Goal: Communication & Community: Answer question/provide support

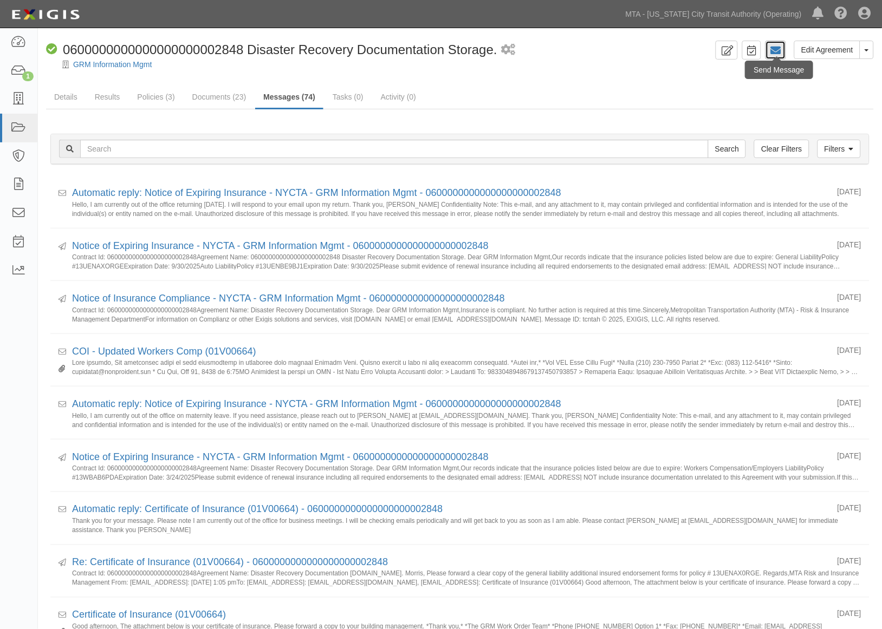
click at [777, 53] on icon at bounding box center [775, 50] width 11 height 11
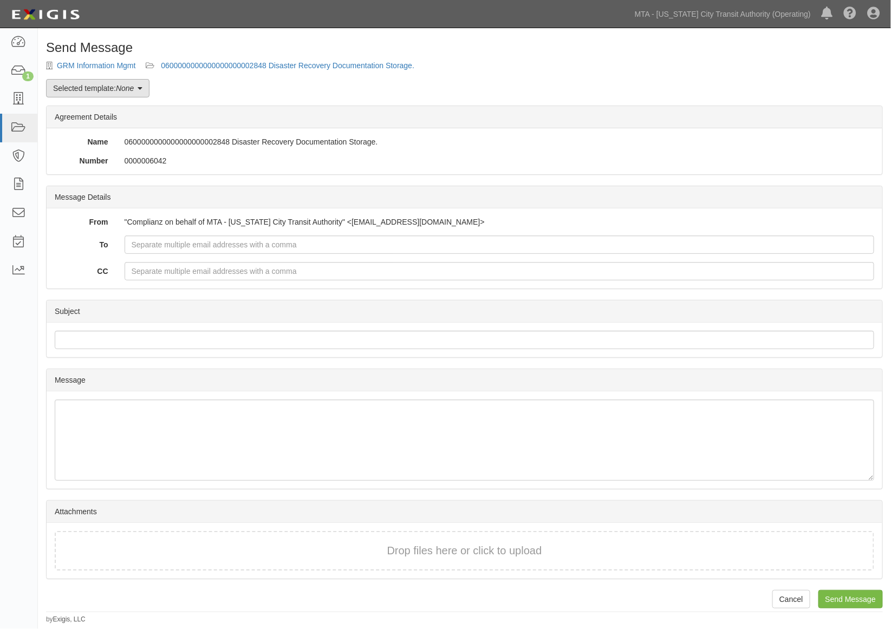
click at [74, 87] on link "Selected template: None" at bounding box center [97, 88] width 103 height 18
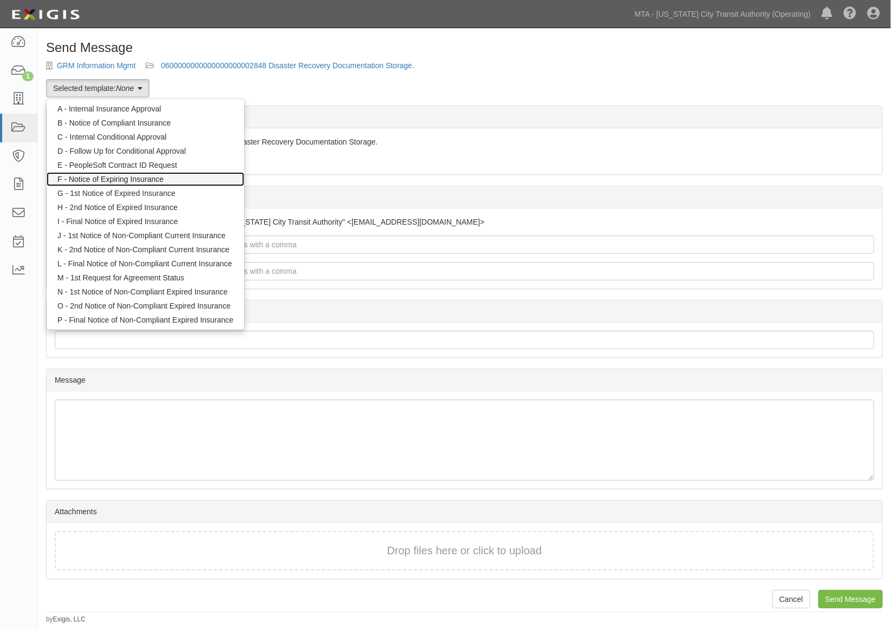
click at [127, 177] on link "F - Notice of Expiring Insurance" at bounding box center [146, 179] width 198 height 14
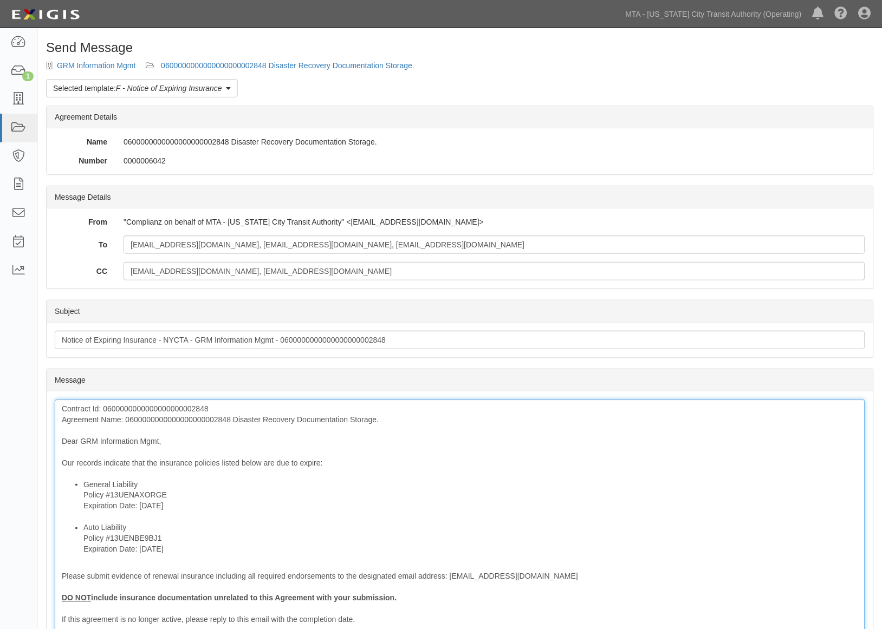
click at [220, 419] on div "Contract Id: 0600000000000000000002848 Agreement Name: 060000000000000000000284…" at bounding box center [460, 552] width 810 height 305
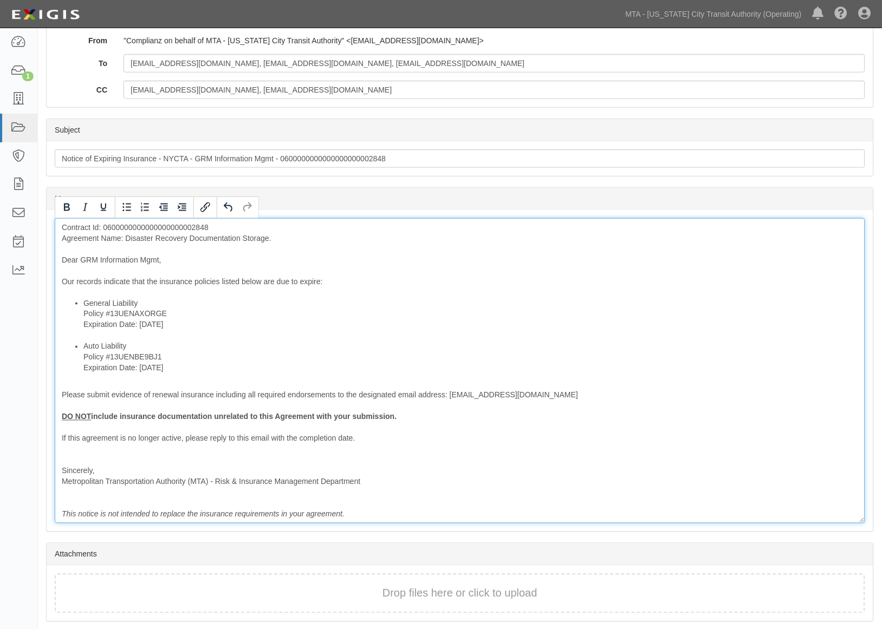
scroll to position [219, 0]
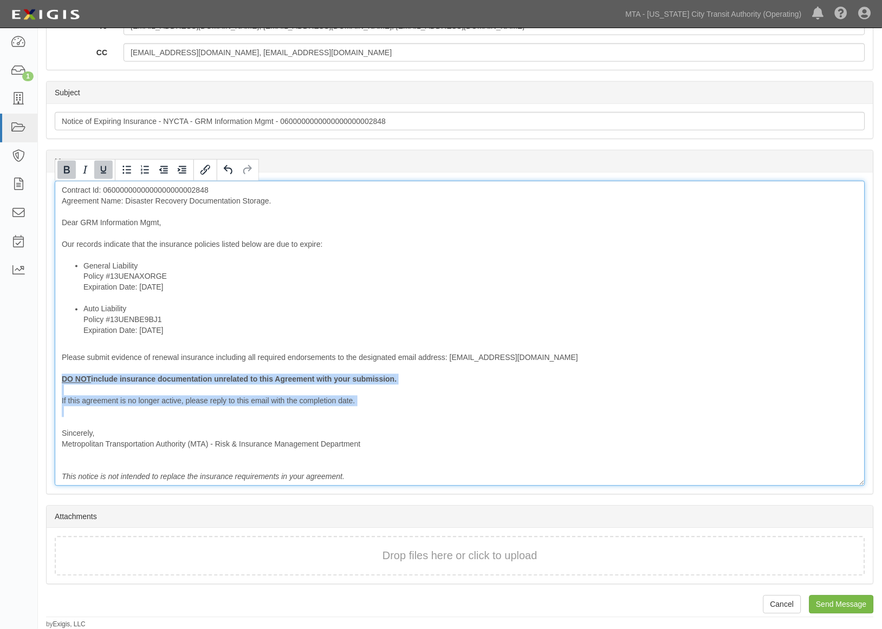
drag, startPoint x: 96, startPoint y: 426, endPoint x: 40, endPoint y: 383, distance: 70.7
click at [40, 383] on div "Send Message GRM Information Mgmt 0600000000000000000002848 Disaster Recovery D…" at bounding box center [460, 226] width 844 height 808
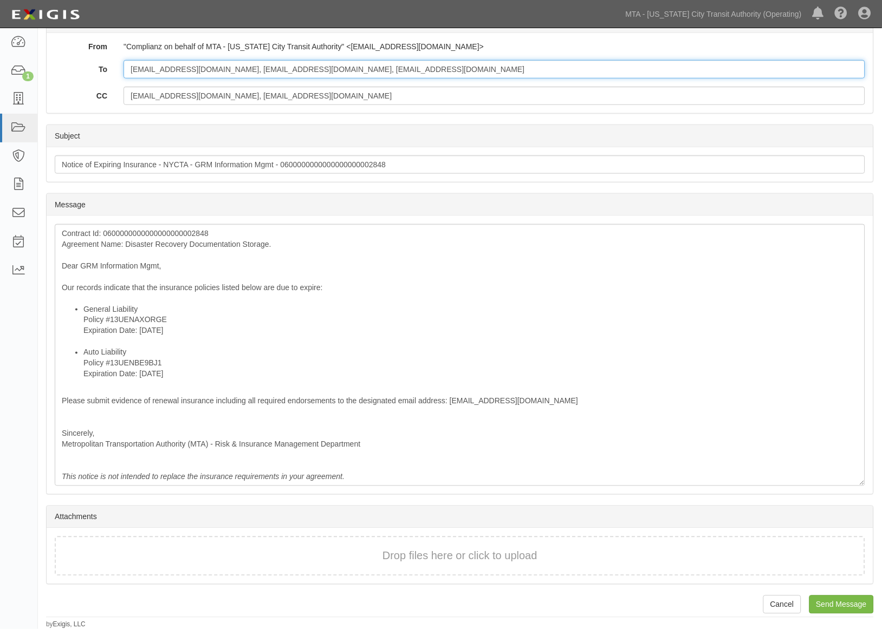
click at [478, 71] on input "dhealy@grmdocument.com, workorder@grmdocument.com, MAMATO@GRMIMS.COM" at bounding box center [493, 69] width 741 height 18
paste input "mattmorris@worldinsurance.com"
type input "dhealy@grmdocument.com, workorder@grmdocument.com, MAMATO@GRMIMS.COM; mattmorri…"
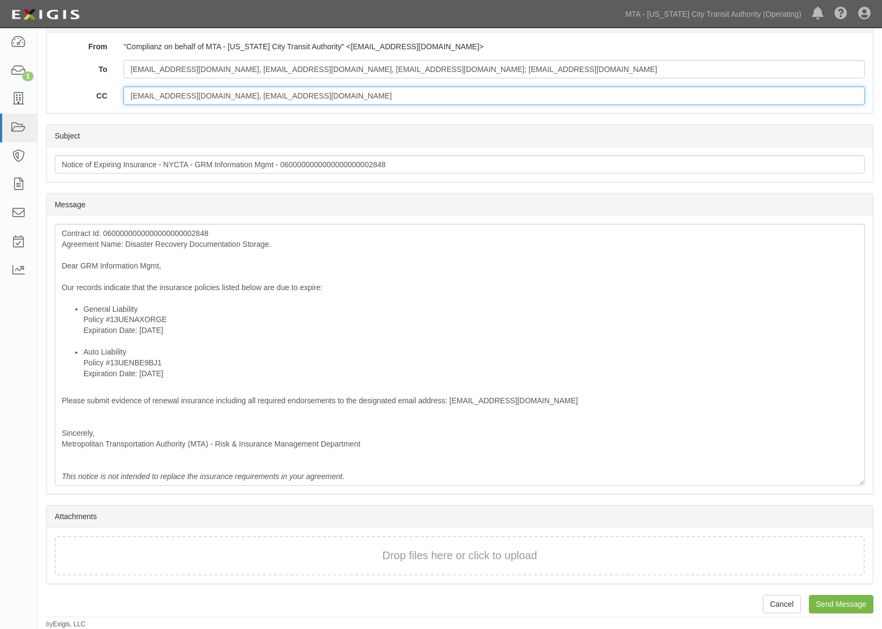
drag, startPoint x: 322, startPoint y: 100, endPoint x: 101, endPoint y: 99, distance: 221.0
click at [101, 99] on div "CC alena.kozlova@nyct.com, cspollen@mtabsc.org" at bounding box center [460, 96] width 826 height 18
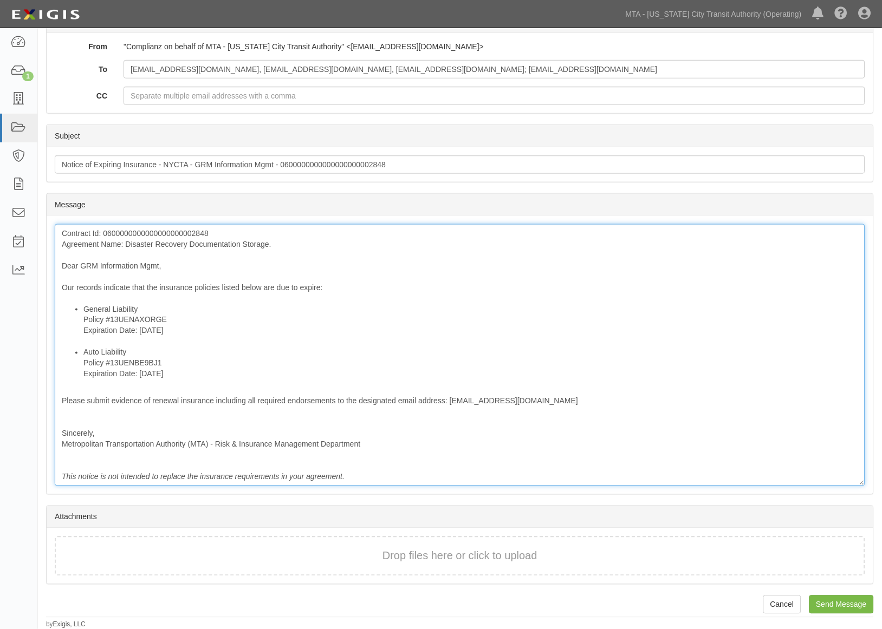
click at [244, 363] on li "Auto Liability Policy #13UENBE9BJ1 Expiration Date: 9/30/2025" at bounding box center [470, 363] width 774 height 32
drag, startPoint x: 187, startPoint y: 332, endPoint x: 77, endPoint y: 335, distance: 109.4
click at [77, 335] on ul "General Liability Policy #13UENAXORGE Expiration Date: 9/30/2025 Auto Liability…" at bounding box center [460, 342] width 796 height 76
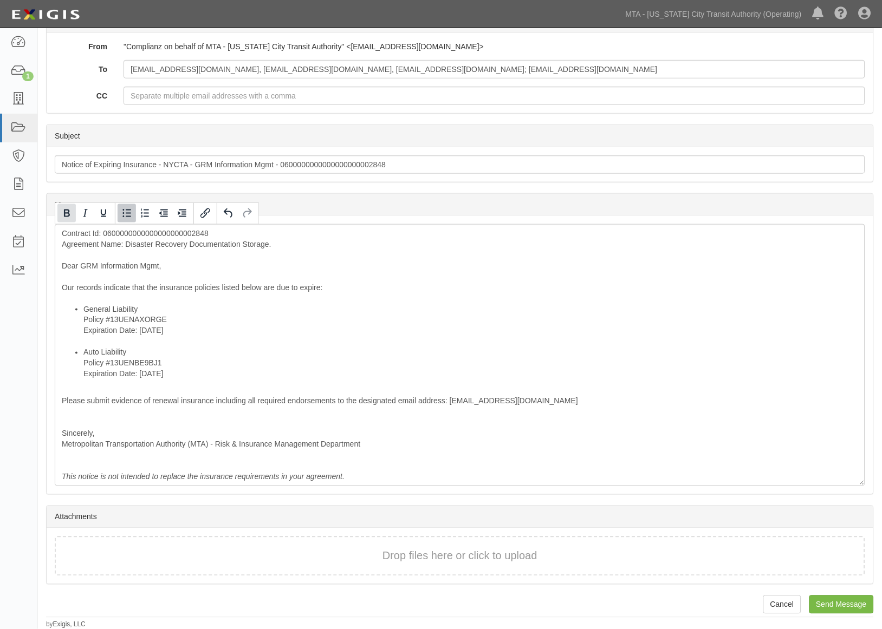
click at [65, 218] on icon "Bold" at bounding box center [66, 213] width 13 height 13
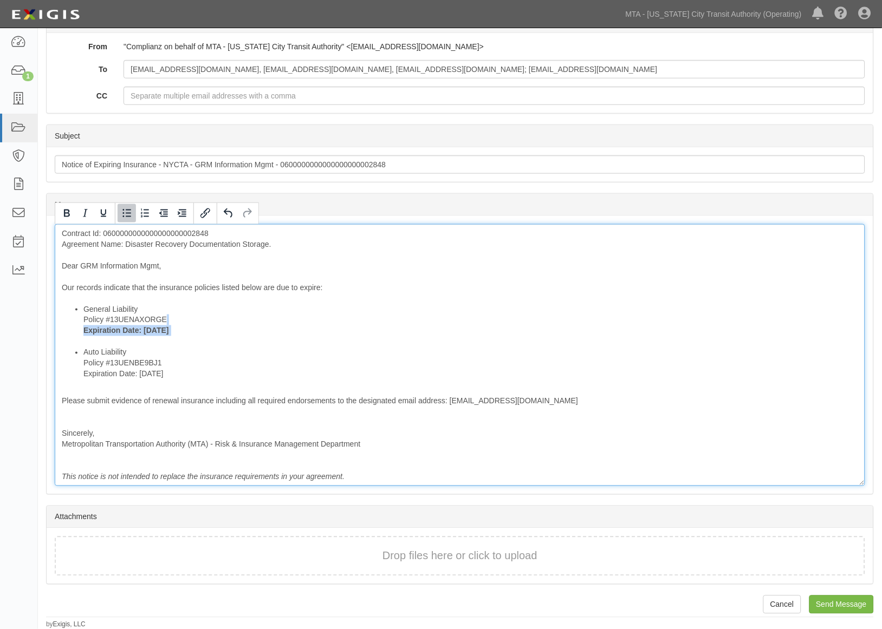
drag, startPoint x: 180, startPoint y: 375, endPoint x: 77, endPoint y: 377, distance: 102.9
click at [77, 377] on ul "General Liability Policy #13UENAXORGE Expiration Date: 9/30/2025 Auto Liability…" at bounding box center [460, 342] width 796 height 76
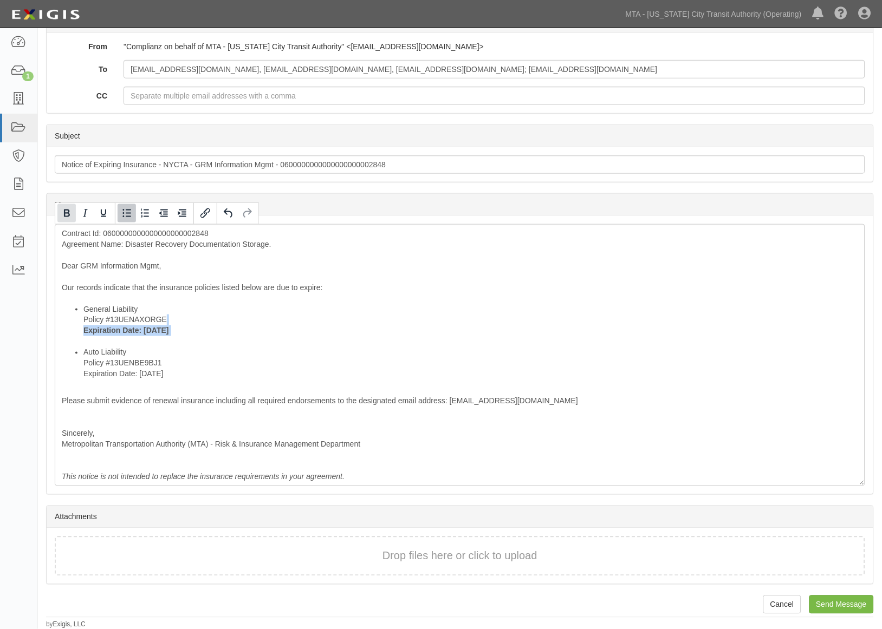
click at [67, 212] on icon "Bold" at bounding box center [66, 213] width 13 height 13
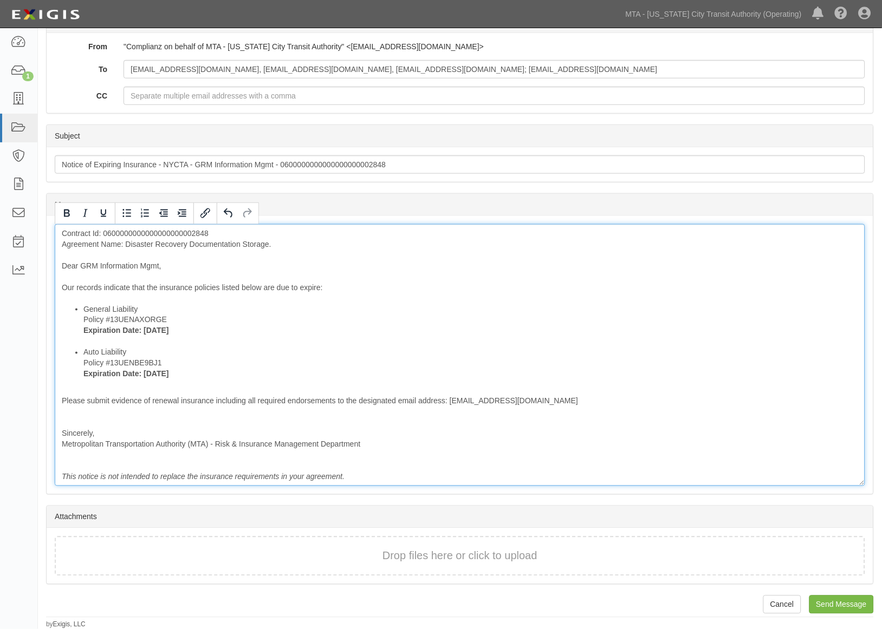
click at [347, 413] on div "Contract Id: 0600000000000000000002848 Agreement Name: Disaster Recovery Docume…" at bounding box center [460, 355] width 810 height 262
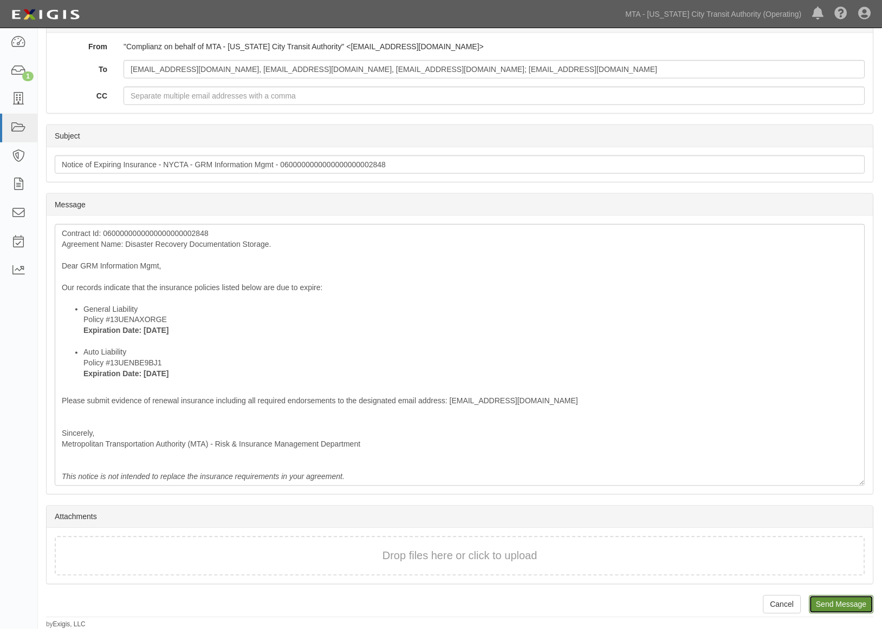
click at [816, 600] on input "Send Message" at bounding box center [841, 605] width 64 height 18
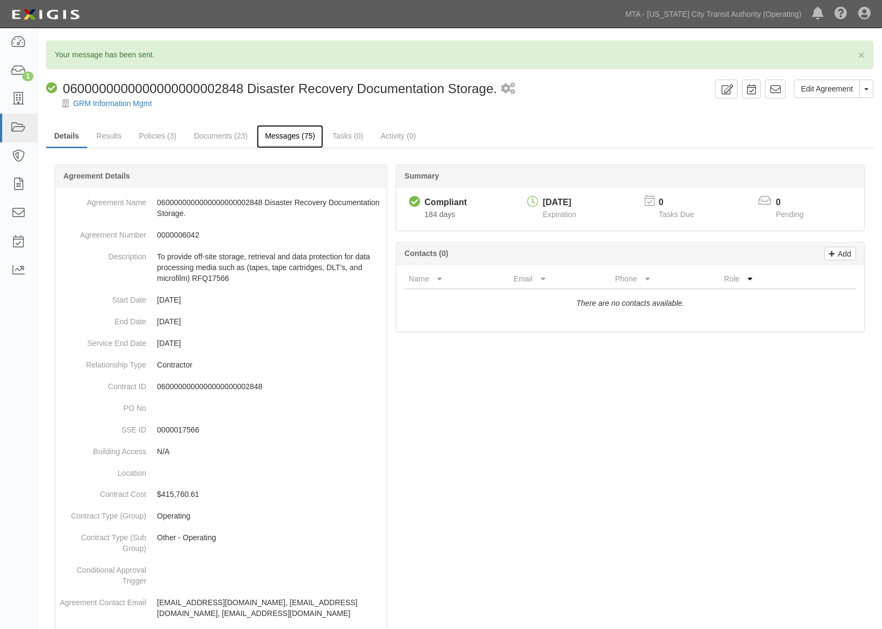
click at [276, 134] on link "Messages (75)" at bounding box center [290, 136] width 67 height 23
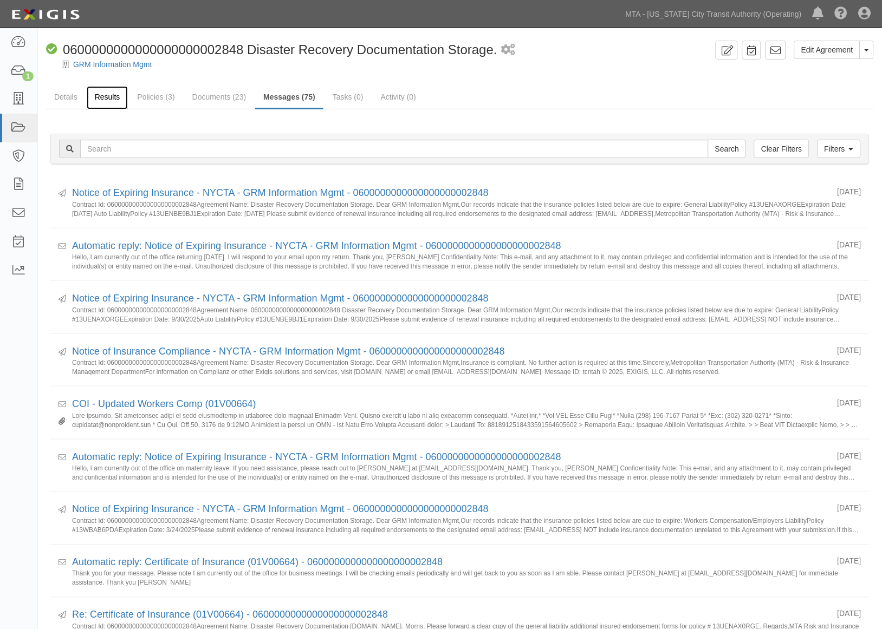
click at [105, 93] on link "Results" at bounding box center [108, 97] width 42 height 23
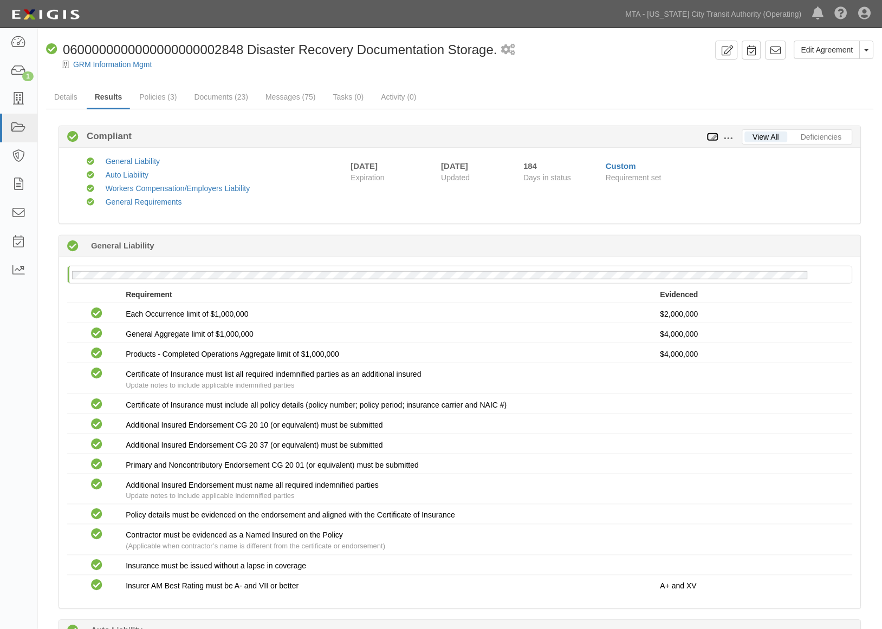
click at [715, 134] on icon at bounding box center [713, 138] width 12 height 8
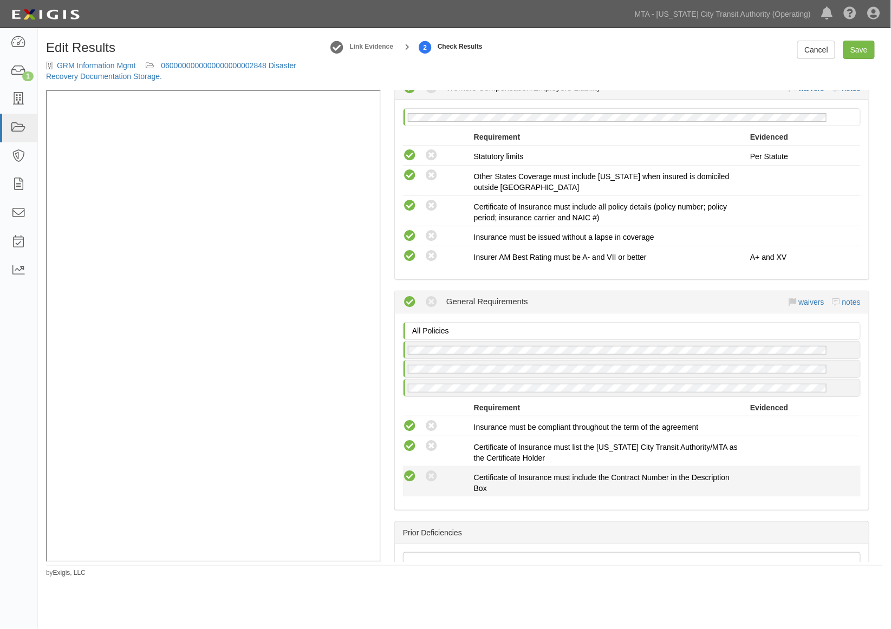
scroll to position [813, 0]
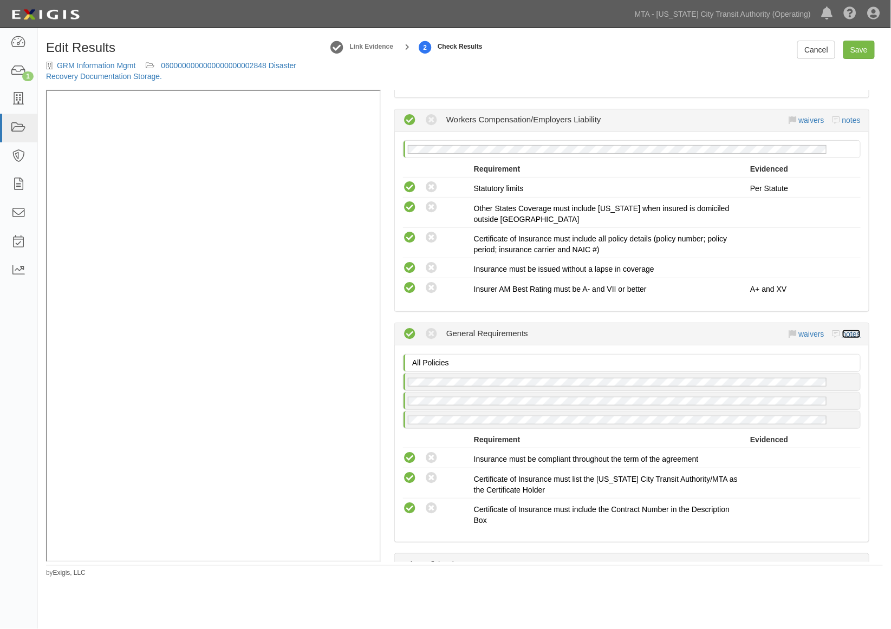
click at [842, 338] on link "notes" at bounding box center [851, 334] width 18 height 9
radio input "true"
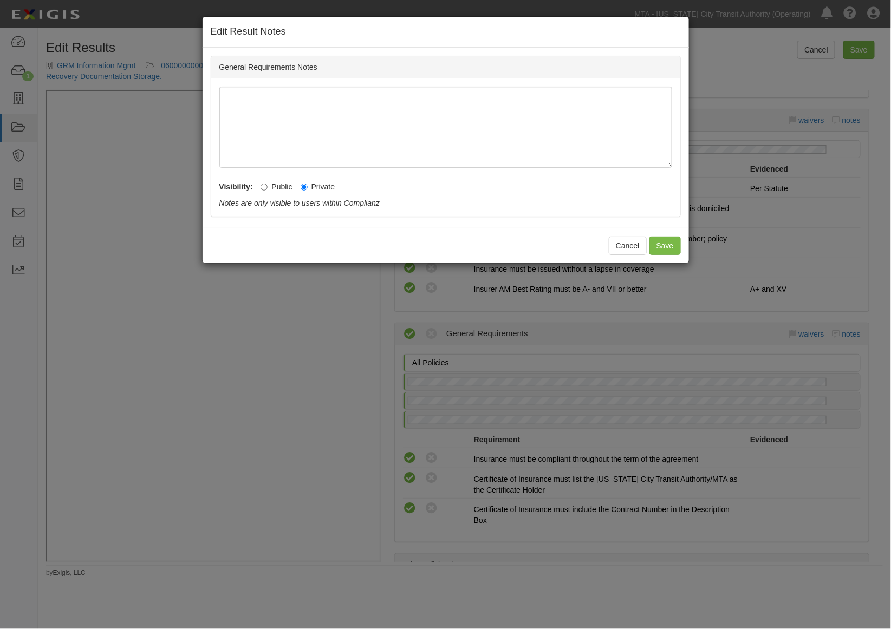
click at [279, 188] on label "Public" at bounding box center [275, 186] width 31 height 11
click at [268, 188] on input "Public" at bounding box center [263, 187] width 7 height 7
radio input "true"
click at [662, 246] on button "Save" at bounding box center [664, 246] width 31 height 18
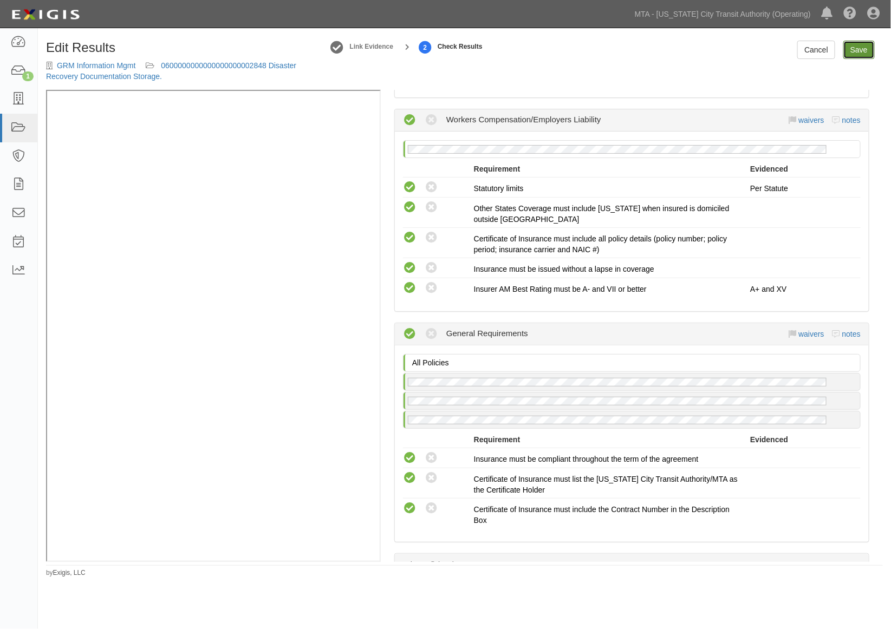
click at [869, 51] on link "Save" at bounding box center [858, 50] width 31 height 18
radio input "true"
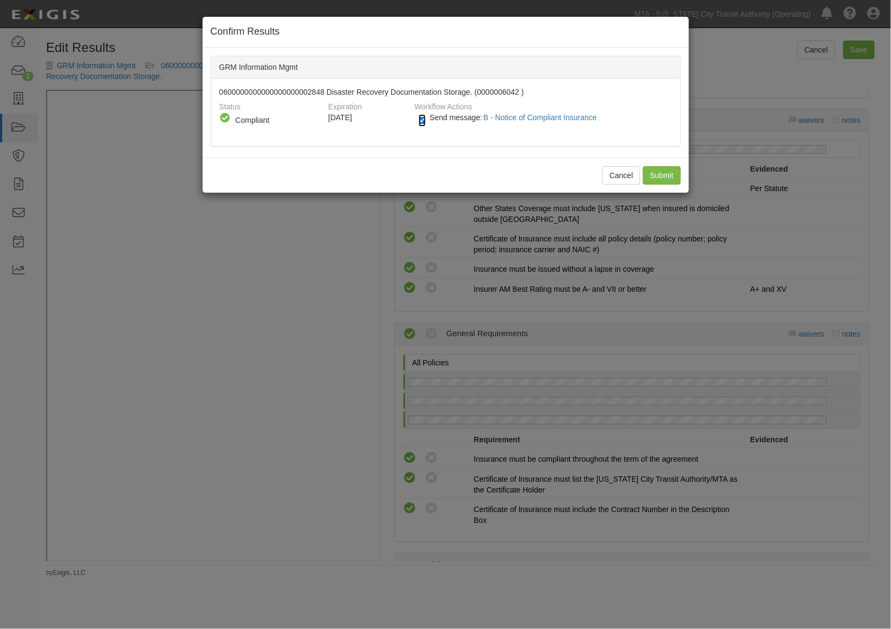
click at [420, 122] on input "Send message: B - Notice of Compliant Insurance" at bounding box center [422, 120] width 7 height 12
checkbox input "false"
click at [670, 171] on input "Submit" at bounding box center [662, 175] width 38 height 18
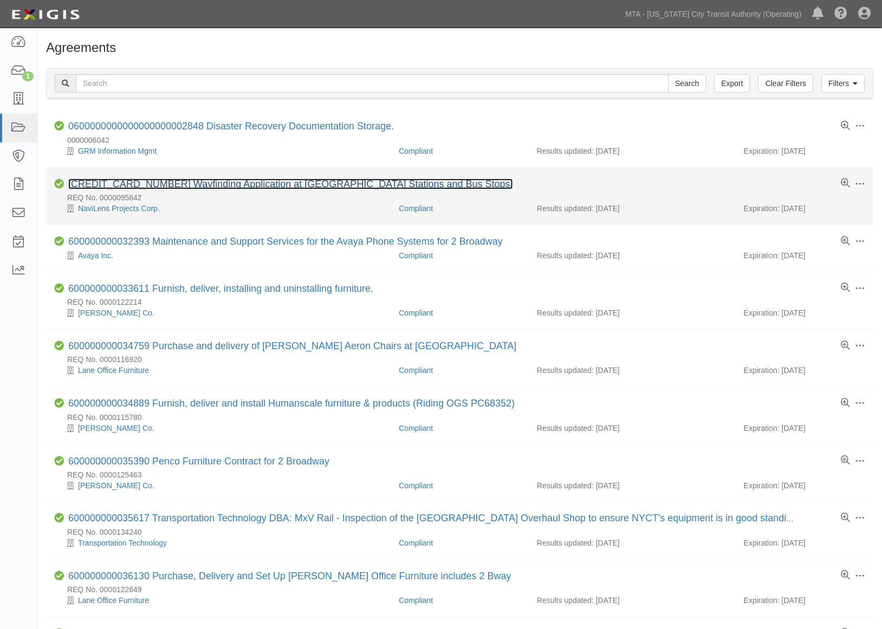
click at [172, 184] on link "[CREDIT_CARD_NUMBER] Wayfinding Application at [GEOGRAPHIC_DATA] Stations and B…" at bounding box center [290, 184] width 445 height 11
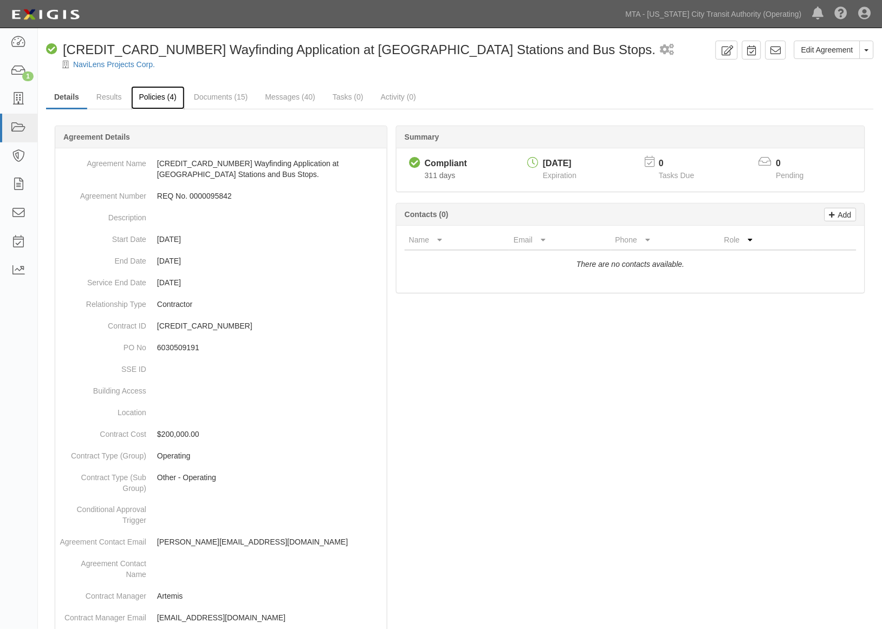
click at [152, 90] on link "Policies (4)" at bounding box center [158, 97] width 54 height 23
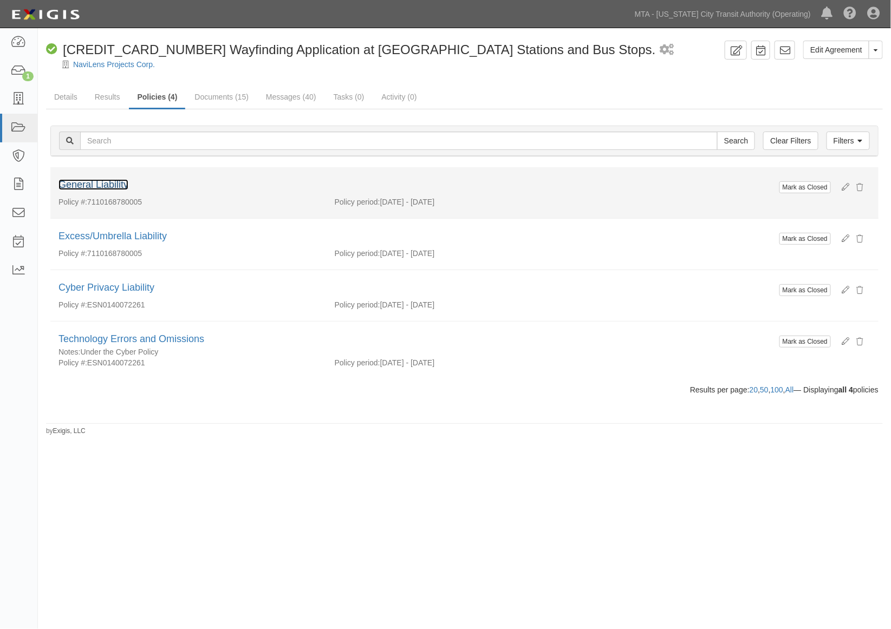
click at [114, 181] on link "General Liability" at bounding box center [93, 184] width 70 height 11
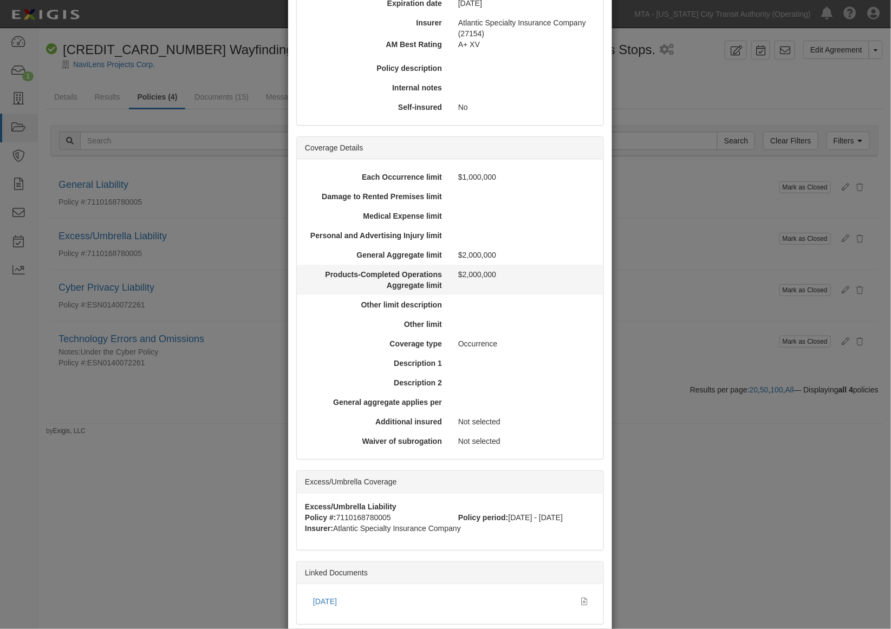
scroll to position [247, 0]
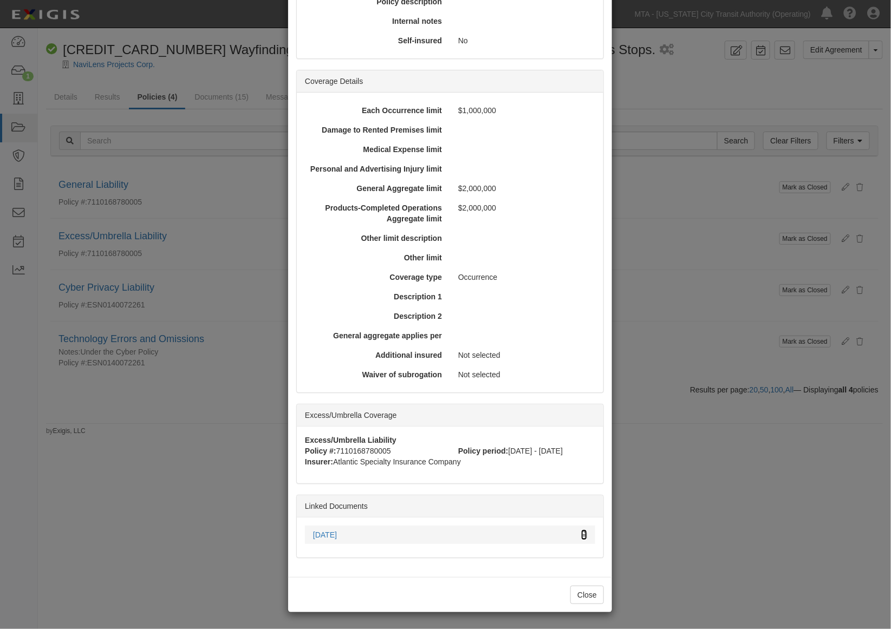
click at [582, 535] on icon at bounding box center [584, 536] width 6 height 8
click at [727, 477] on div "× View Policy Mark as Closed Edit Policy Toggle Dropdown Delete Policy Policy S…" at bounding box center [445, 314] width 891 height 629
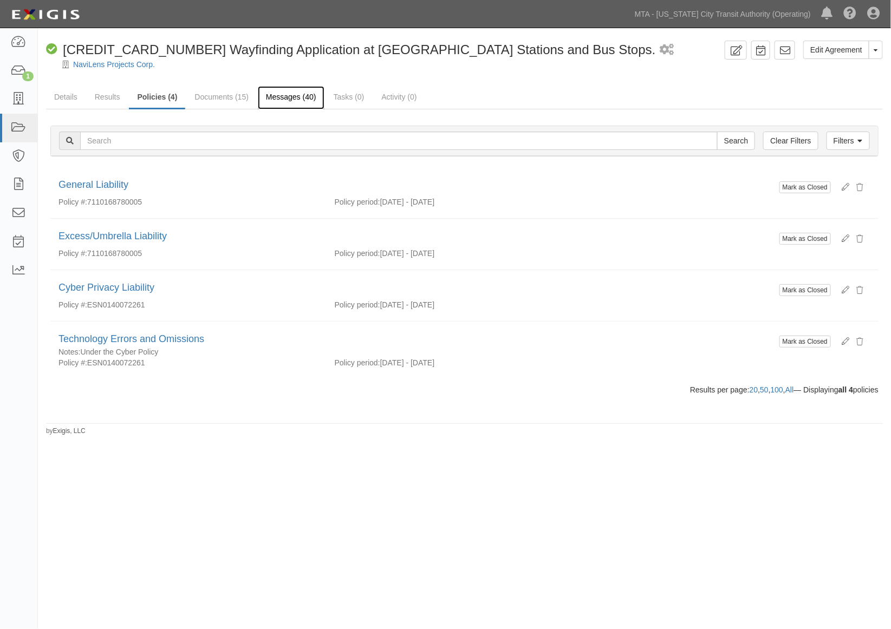
click at [286, 96] on link "Messages (40)" at bounding box center [291, 97] width 67 height 23
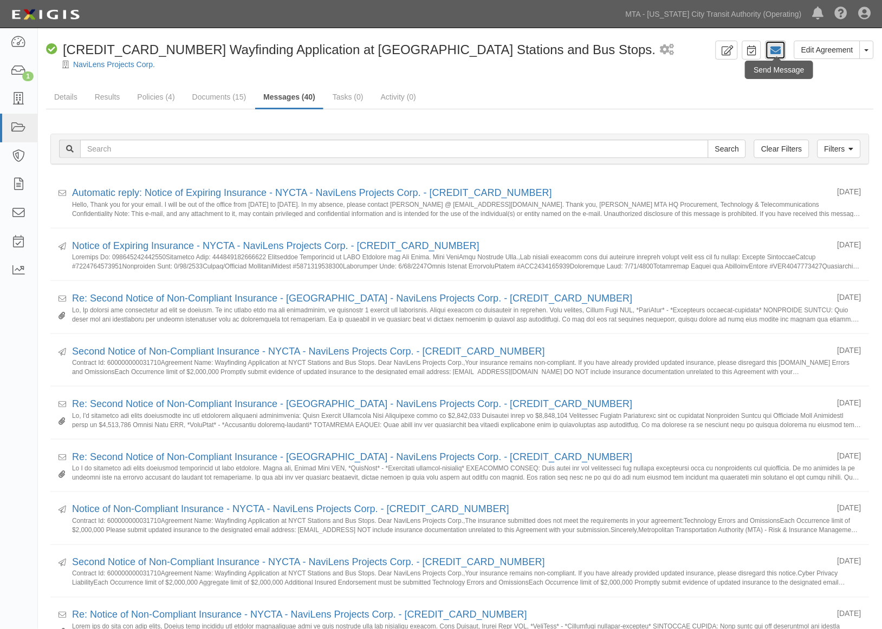
click at [777, 54] on icon at bounding box center [775, 50] width 11 height 11
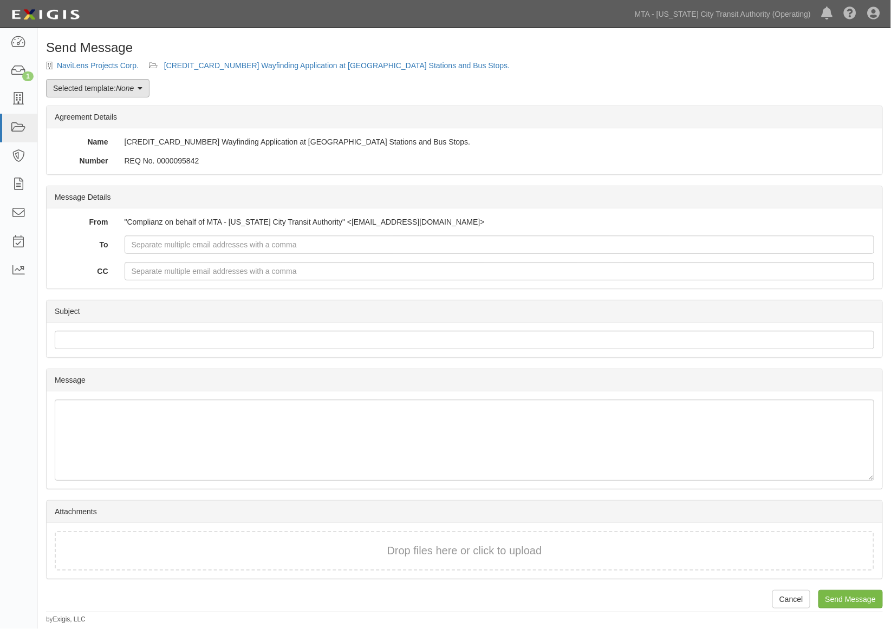
click at [110, 84] on link "Selected template: None" at bounding box center [97, 88] width 103 height 18
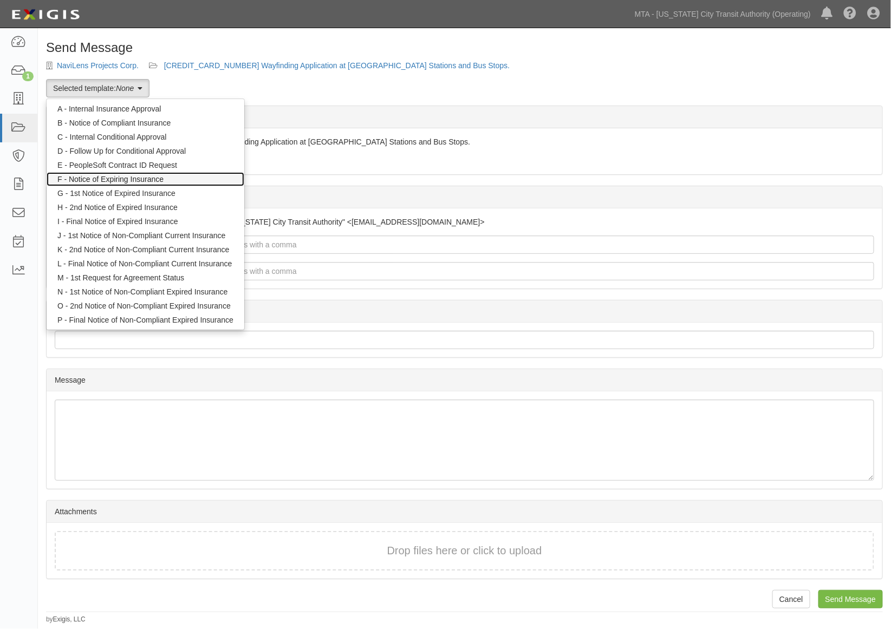
click at [137, 181] on link "F - Notice of Expiring Insurance" at bounding box center [146, 179] width 198 height 14
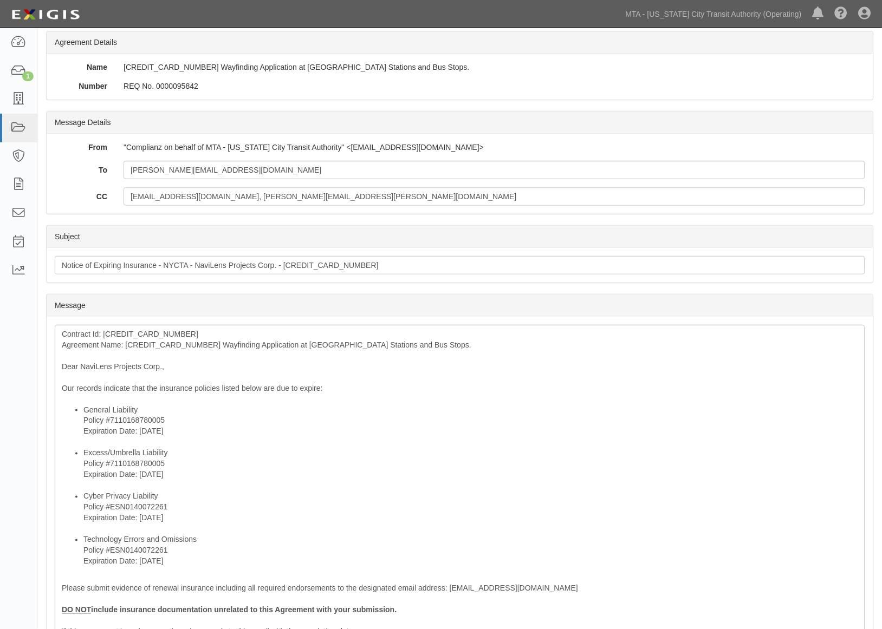
scroll to position [240, 0]
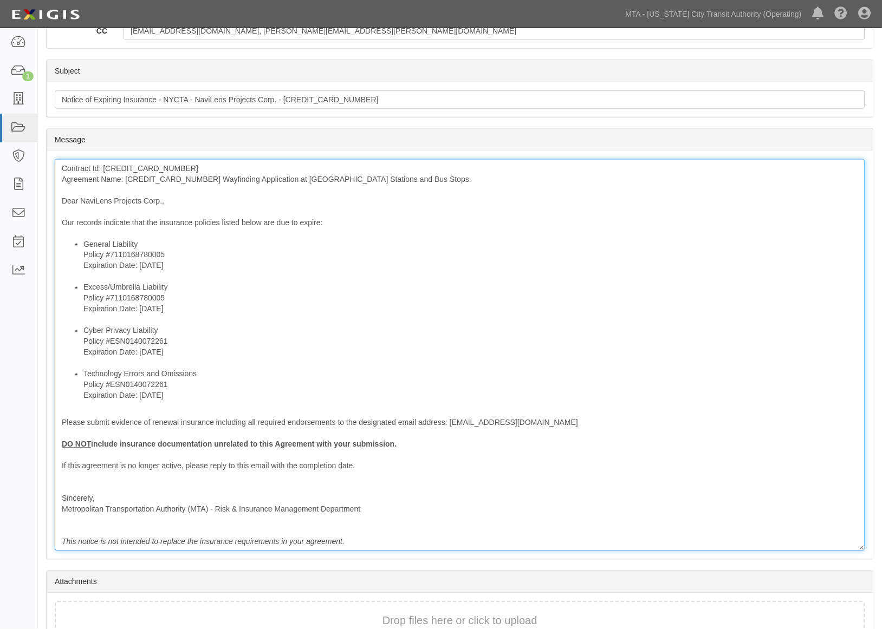
click at [167, 175] on div "Contract Id: 600000000031710 Agreement Name: 600000000031710 Wayfinding Applica…" at bounding box center [460, 355] width 810 height 392
click at [257, 327] on li "Cyber Privacy Liability Policy #ESN0140072261 Expiration Date: 9/30/2025" at bounding box center [470, 346] width 774 height 43
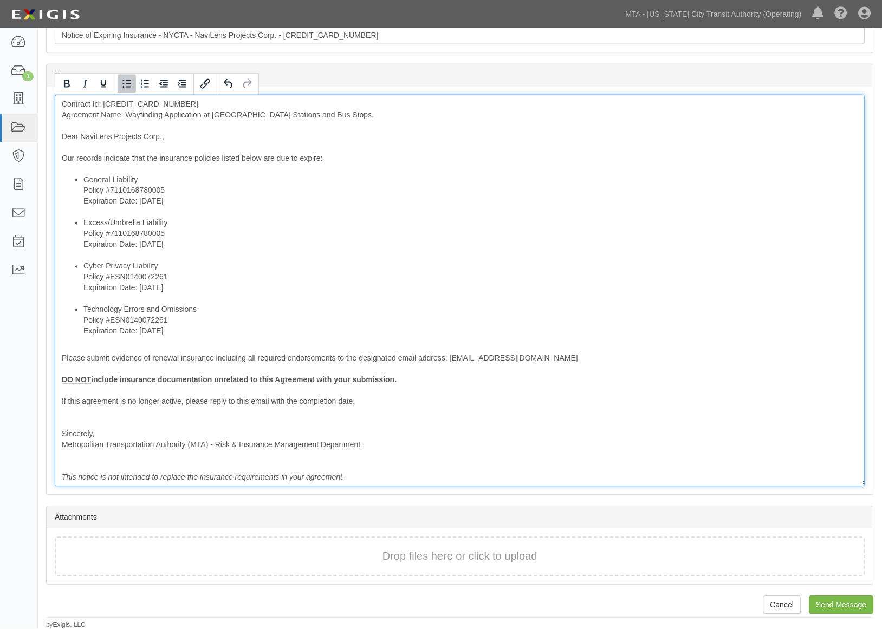
scroll to position [305, 0]
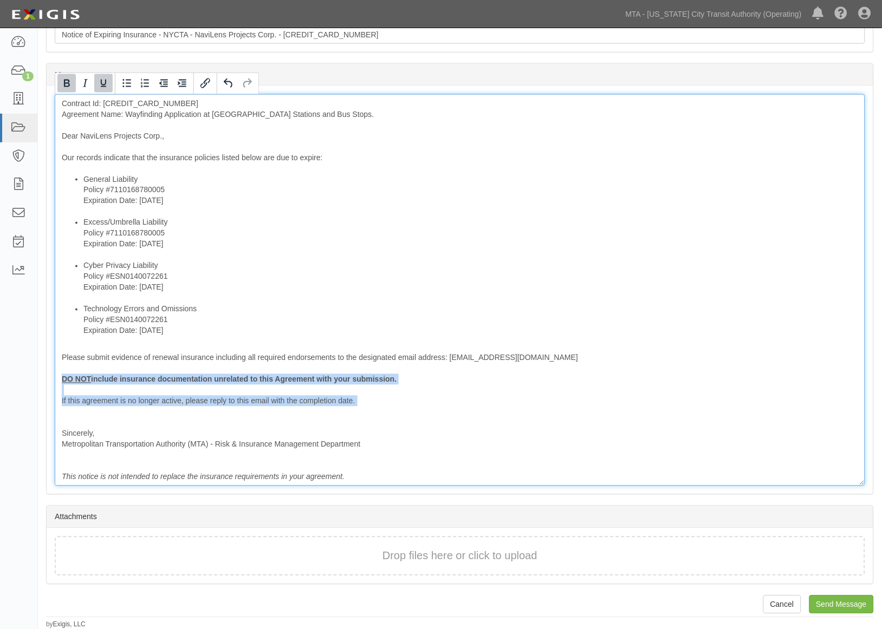
drag, startPoint x: 74, startPoint y: 408, endPoint x: 54, endPoint y: 382, distance: 32.9
click at [54, 382] on div "Message Contract Id: 600000000031710 Agreement Name: Wayfinding Application at …" at bounding box center [460, 290] width 826 height 408
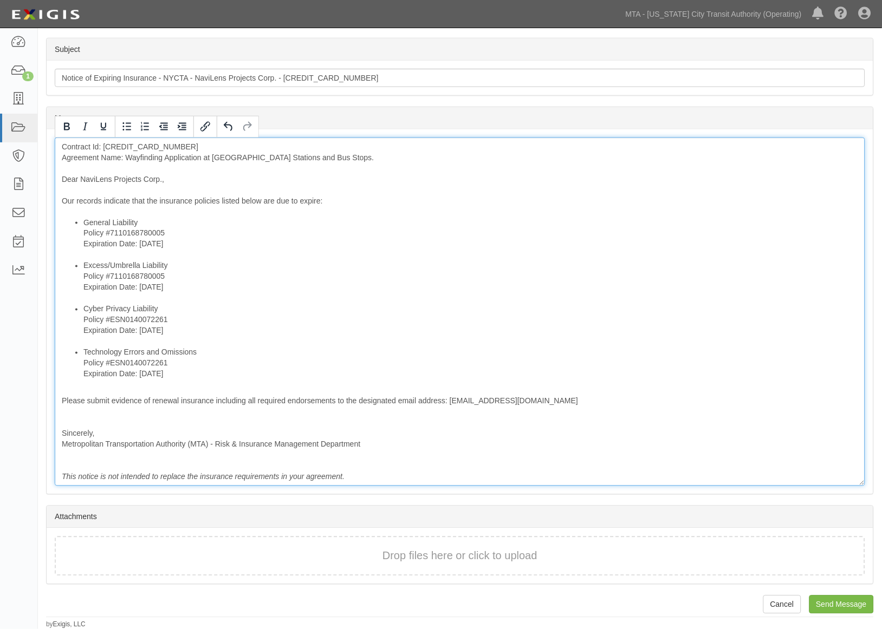
scroll to position [251, 0]
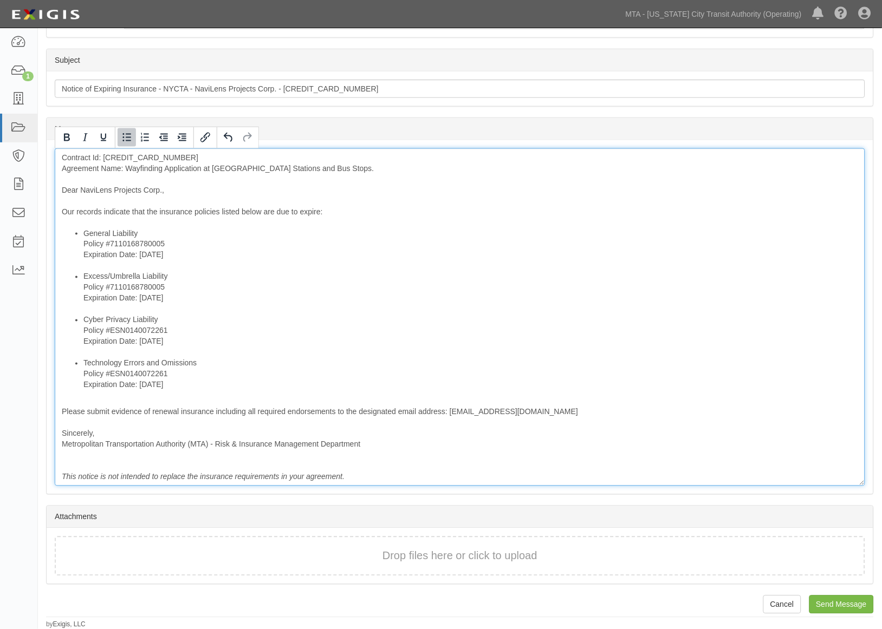
drag, startPoint x: 206, startPoint y: 253, endPoint x: 81, endPoint y: 257, distance: 124.6
click at [81, 257] on ul "General Liability Policy #7110168780005 Expiration Date: 9/30/2025 Excess/Umbre…" at bounding box center [460, 309] width 796 height 162
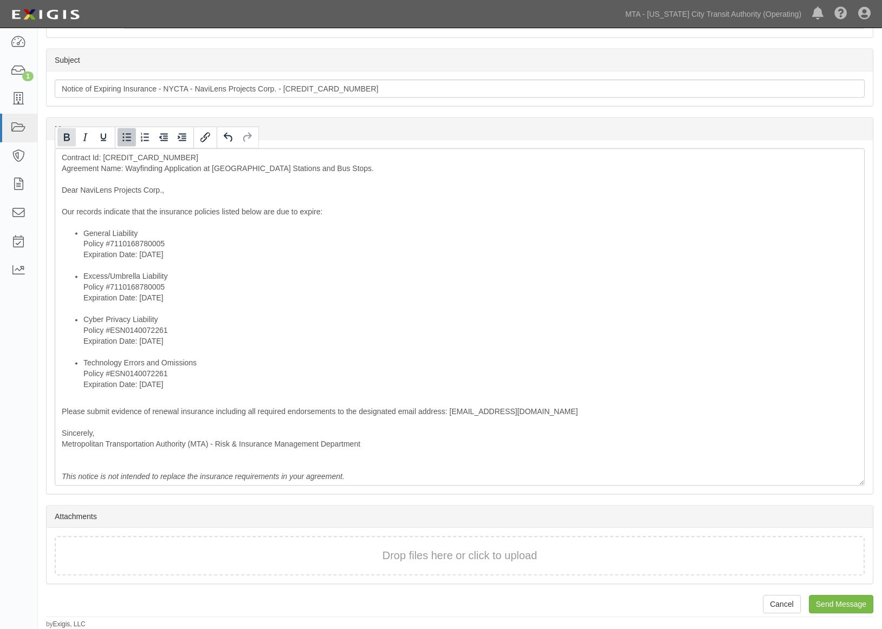
click at [66, 134] on icon "Bold" at bounding box center [67, 138] width 6 height 8
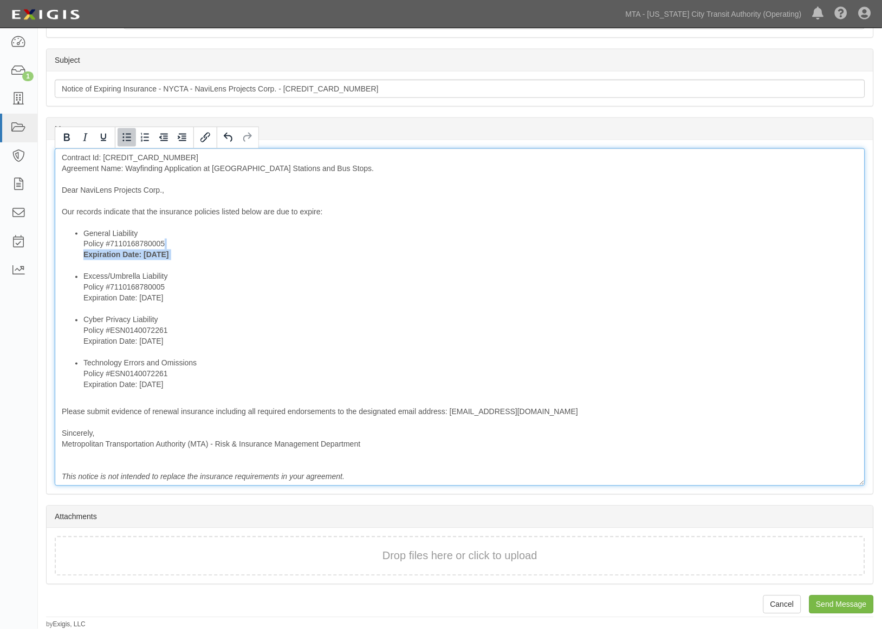
drag, startPoint x: 199, startPoint y: 297, endPoint x: 72, endPoint y: 297, distance: 126.7
click at [72, 297] on ul "General Liability Policy #7110168780005 Expiration Date: 9/30/2025 Excess/Umbre…" at bounding box center [460, 309] width 796 height 162
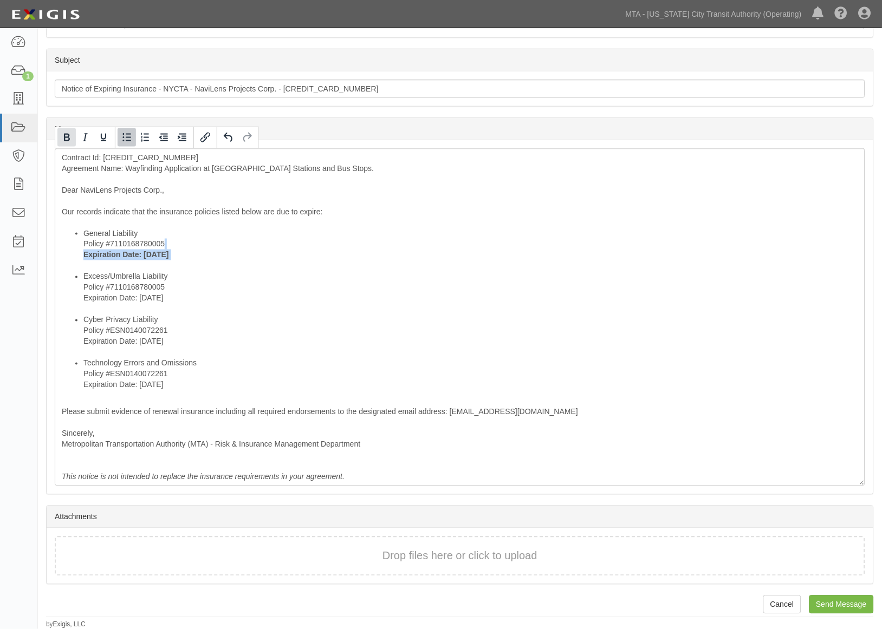
click at [62, 136] on icon "Bold" at bounding box center [66, 137] width 13 height 13
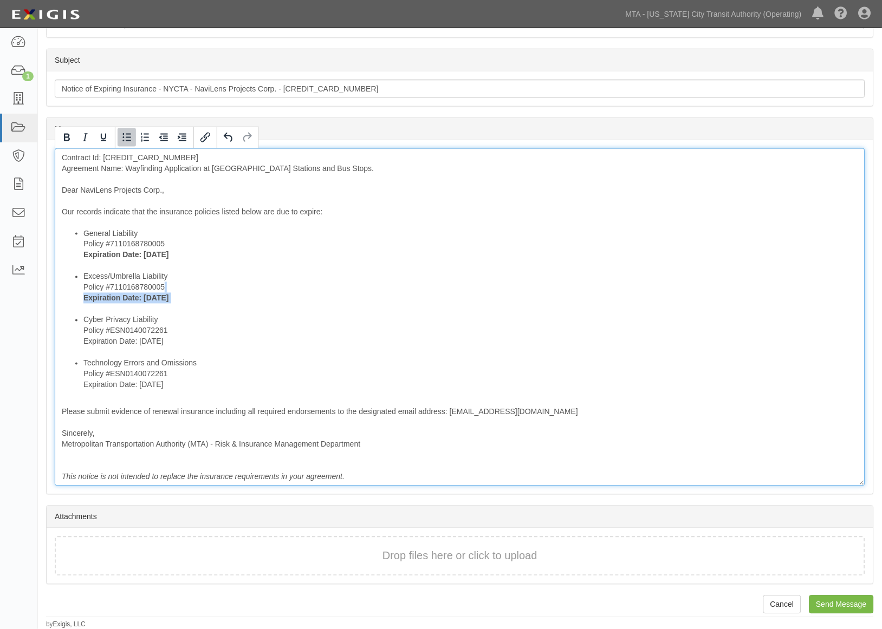
drag, startPoint x: 191, startPoint y: 339, endPoint x: 79, endPoint y: 334, distance: 112.2
click at [79, 337] on ul "General Liability Policy #7110168780005 Expiration Date: 9/30/2025 Excess/Umbre…" at bounding box center [460, 309] width 796 height 162
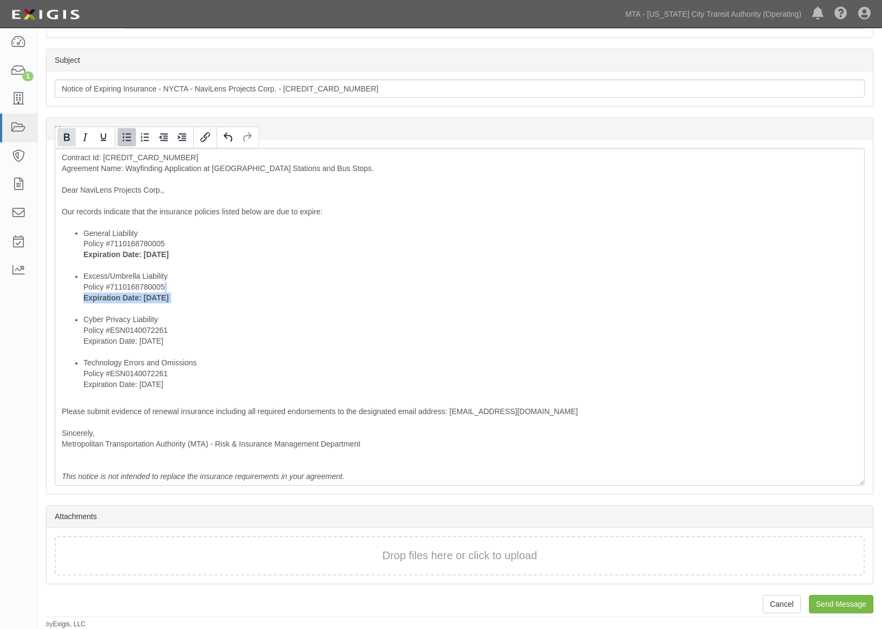
click at [63, 137] on icon "Bold" at bounding box center [66, 137] width 13 height 13
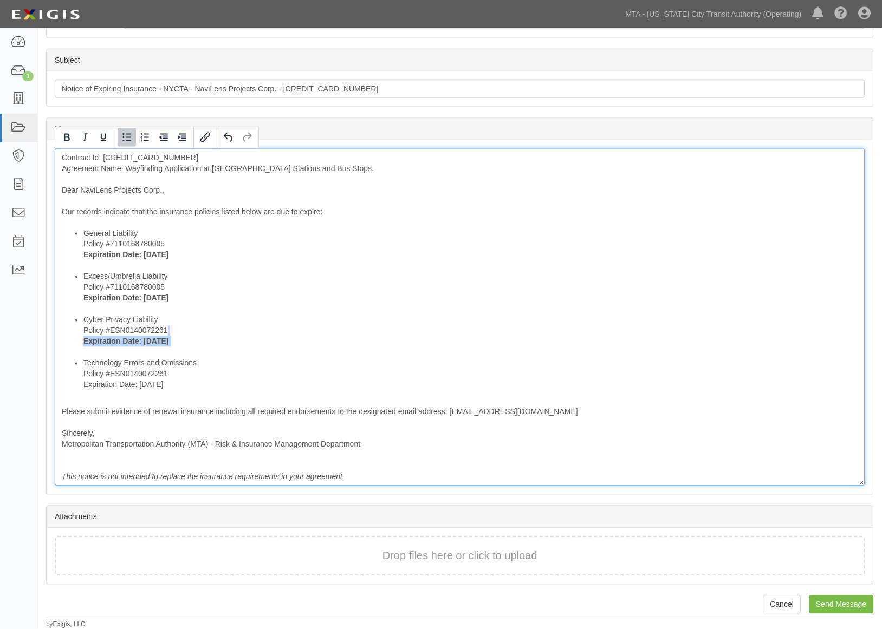
drag, startPoint x: 185, startPoint y: 383, endPoint x: 82, endPoint y: 387, distance: 102.4
click at [82, 387] on ul "General Liability Policy #7110168780005 Expiration Date: 9/30/2025 Excess/Umbre…" at bounding box center [460, 309] width 796 height 162
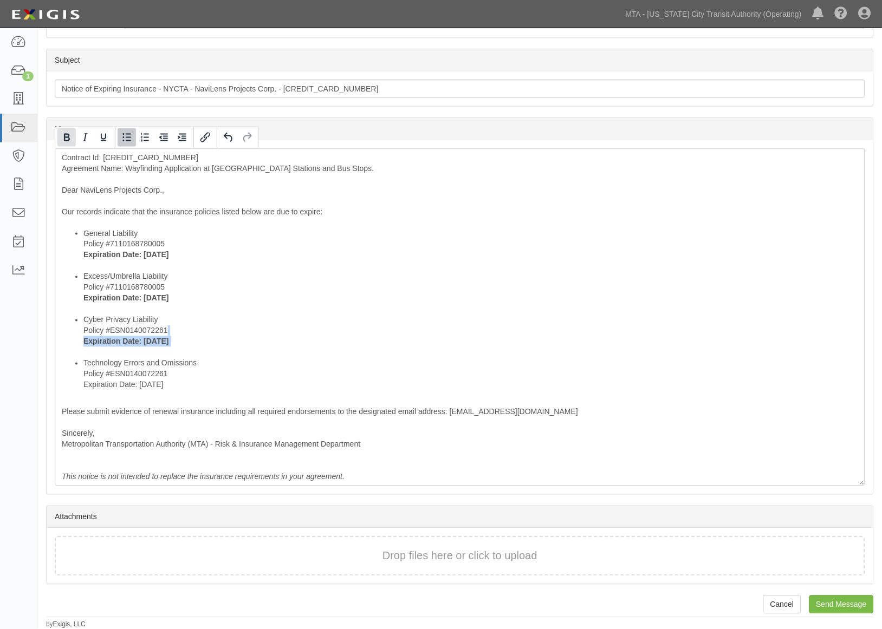
click at [63, 136] on icon "Bold" at bounding box center [66, 137] width 13 height 13
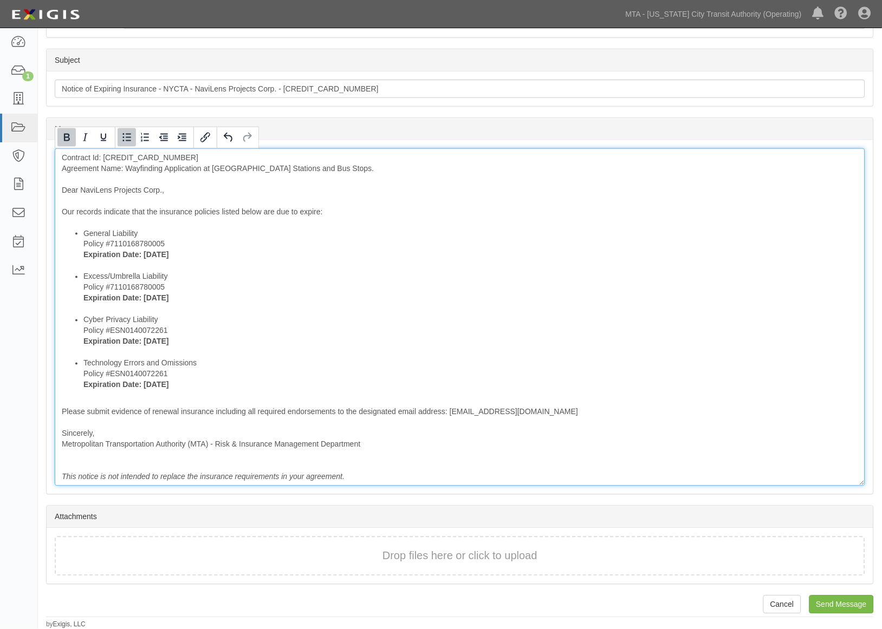
click at [335, 355] on li "Cyber Privacy Liability Policy #ESN0140072261 Expiration Date: 9/30/2025" at bounding box center [470, 336] width 774 height 43
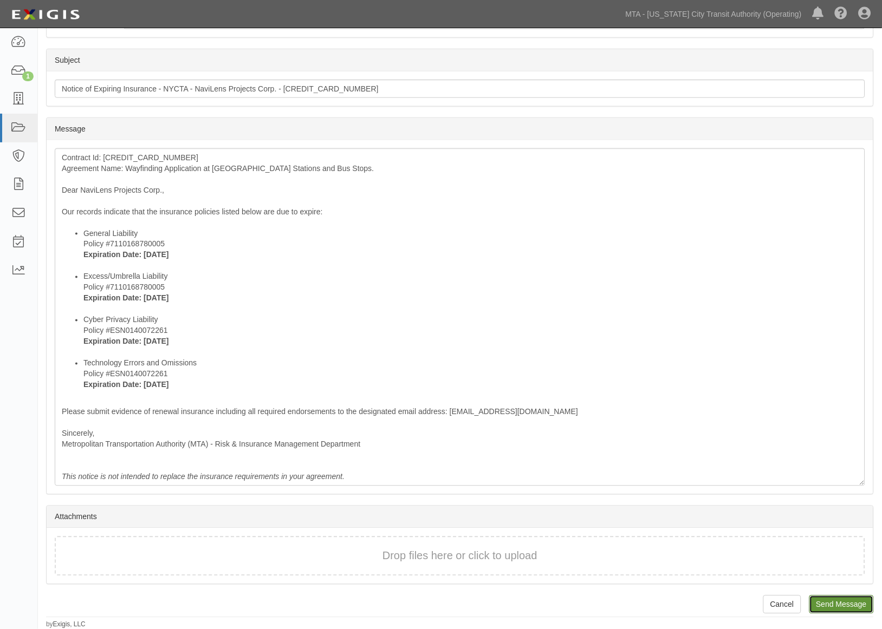
click at [837, 603] on input "Send Message" at bounding box center [841, 605] width 64 height 18
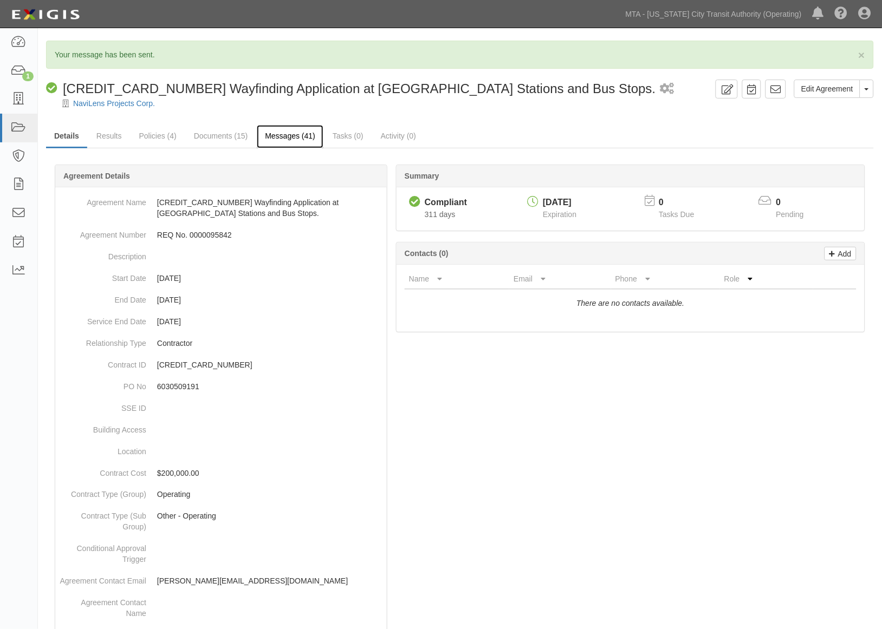
click at [277, 139] on link "Messages (41)" at bounding box center [290, 136] width 67 height 23
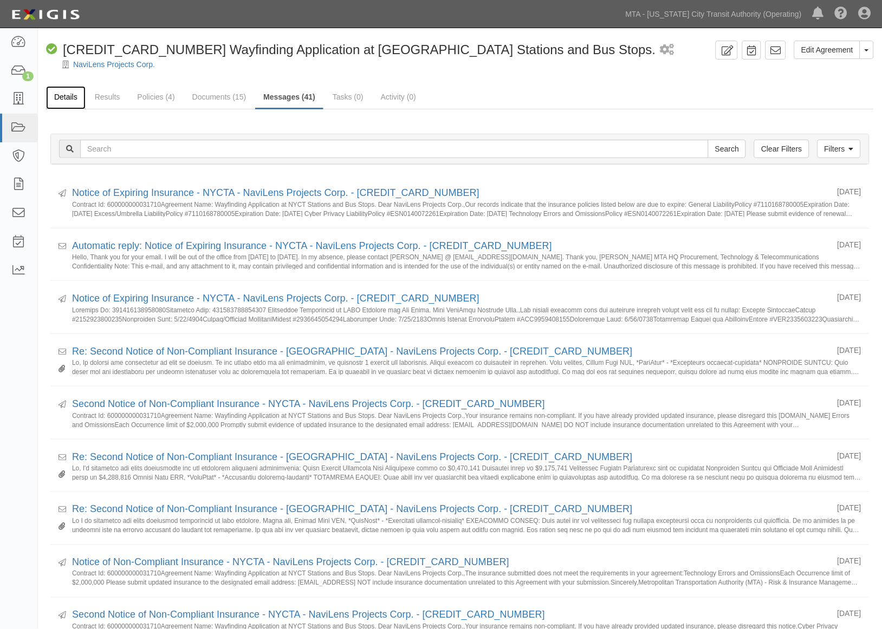
click at [64, 88] on link "Details" at bounding box center [66, 97] width 40 height 23
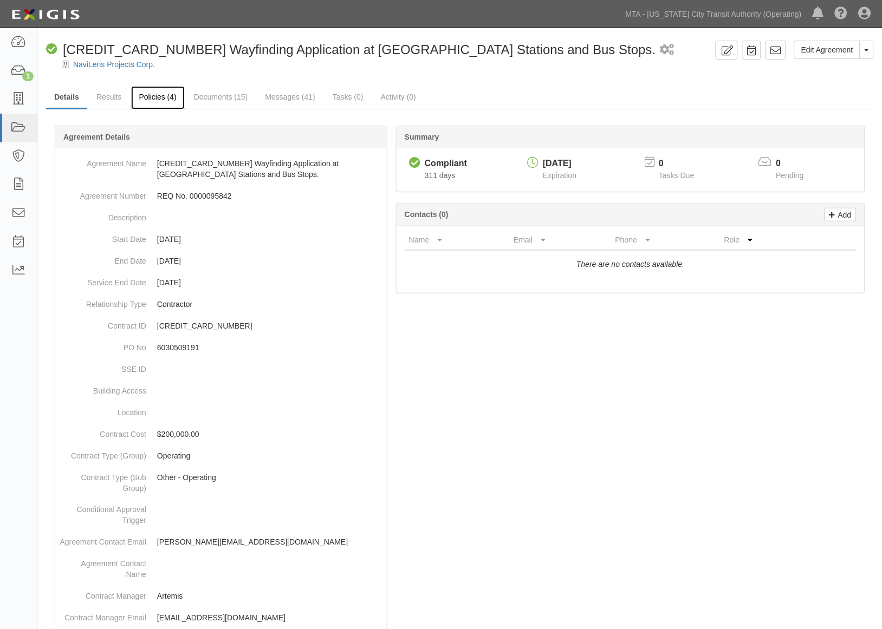
click at [153, 93] on link "Policies (4)" at bounding box center [158, 97] width 54 height 23
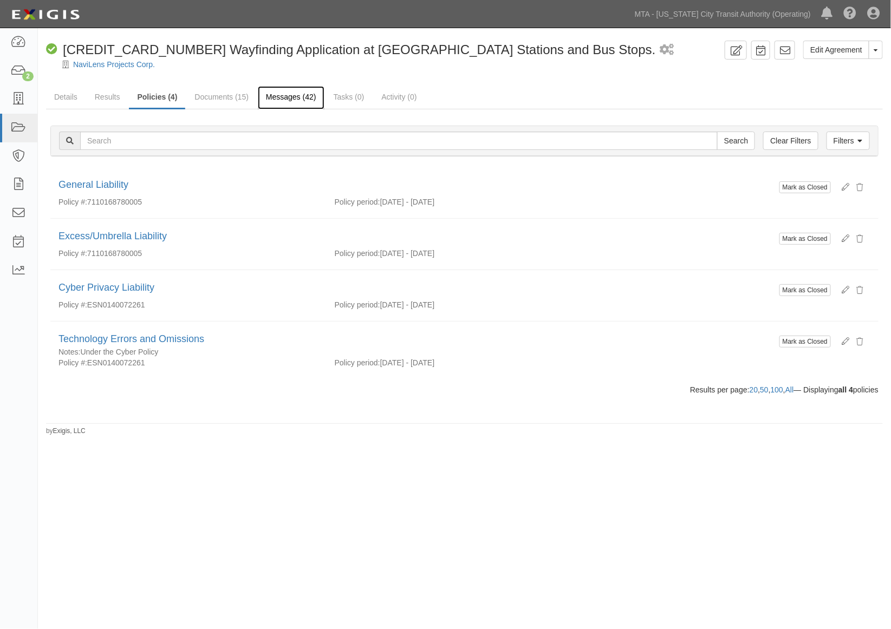
click at [287, 94] on link "Messages (42)" at bounding box center [291, 97] width 67 height 23
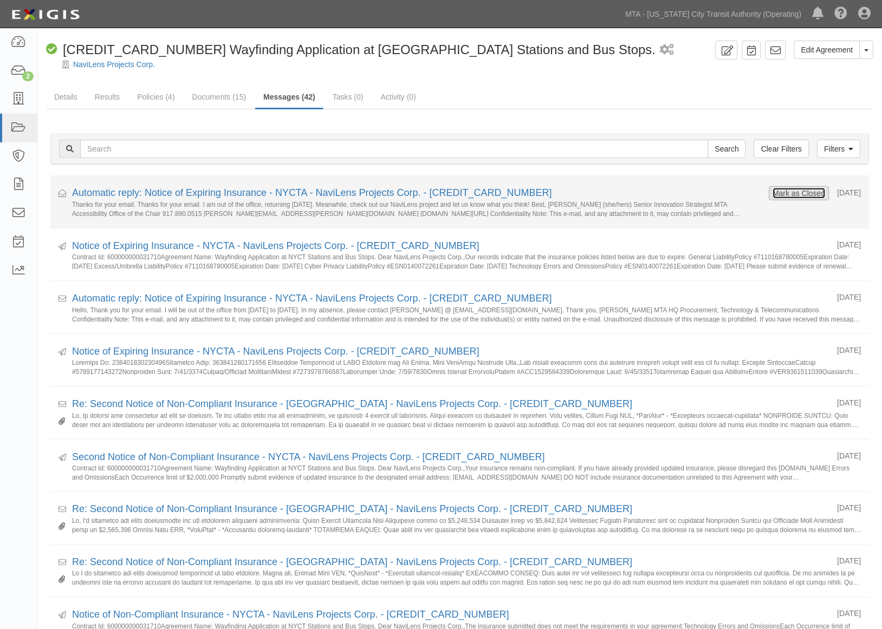
click at [772, 197] on button "Mark as Closed" at bounding box center [799, 193] width 54 height 12
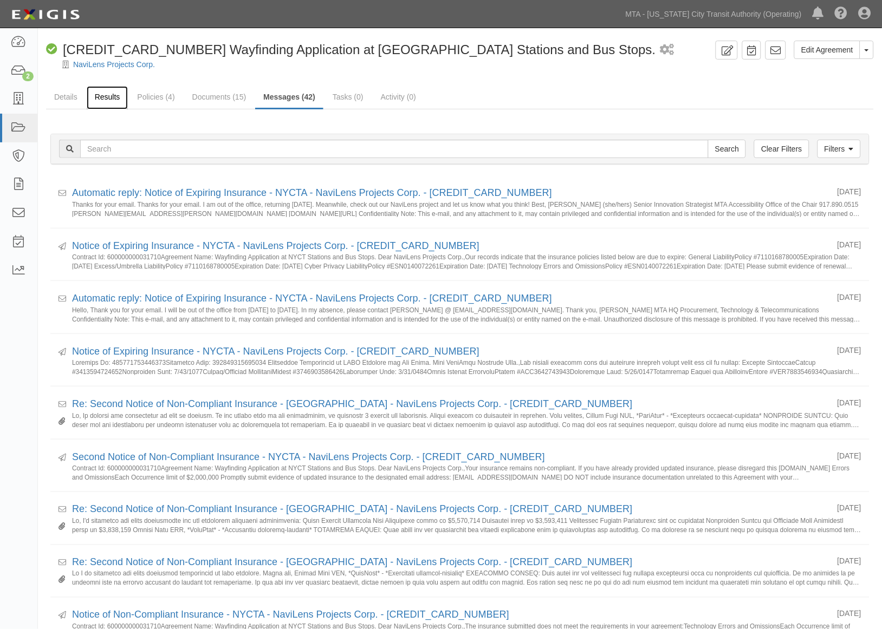
click at [101, 95] on link "Results" at bounding box center [108, 97] width 42 height 23
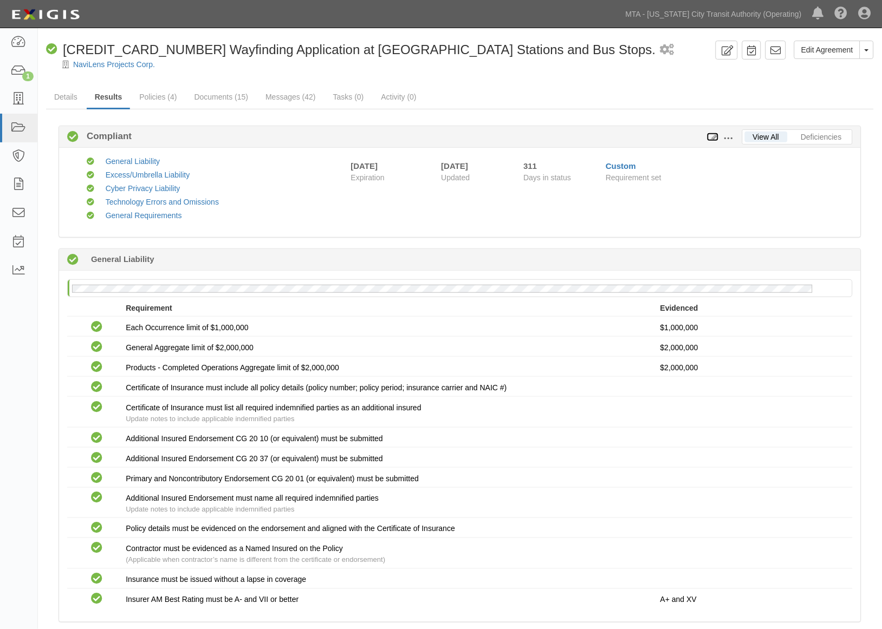
click at [713, 137] on icon at bounding box center [713, 138] width 12 height 8
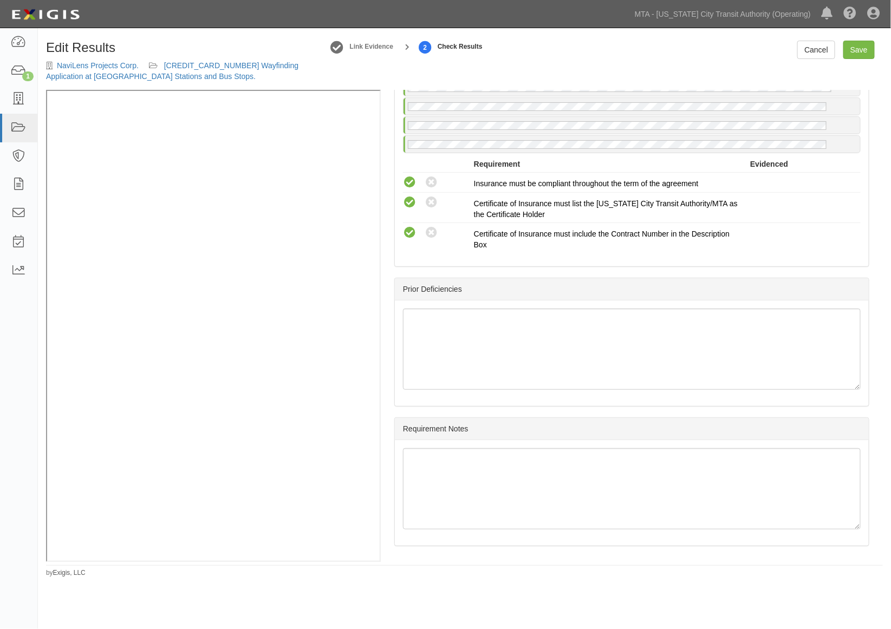
scroll to position [1476, 0]
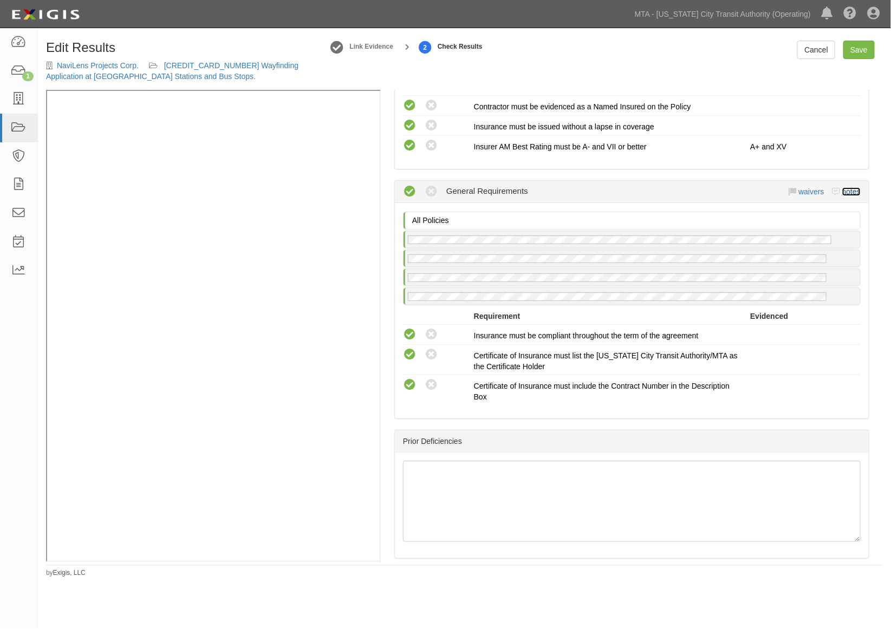
click at [842, 196] on link "notes" at bounding box center [851, 191] width 18 height 9
radio input "true"
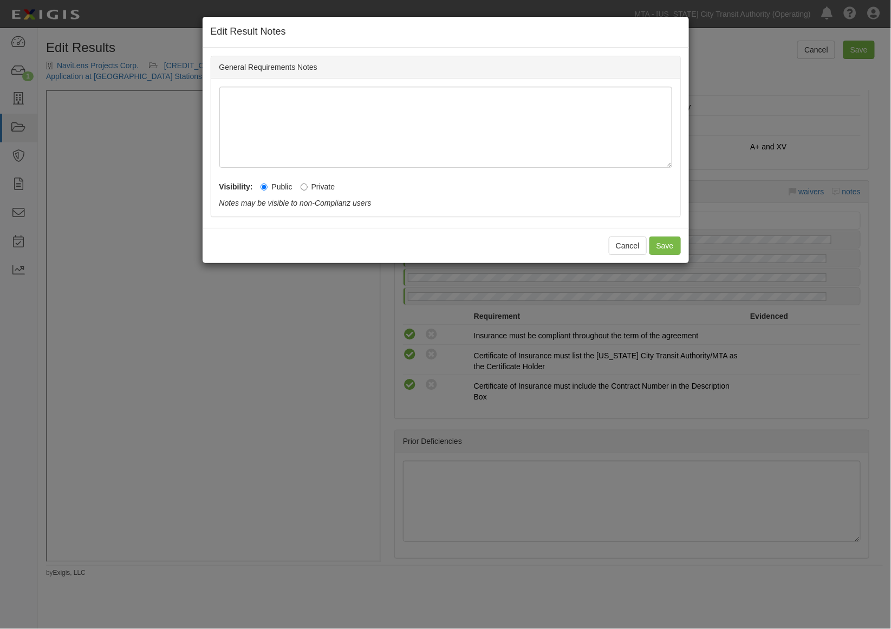
click at [313, 183] on label "Private" at bounding box center [318, 186] width 35 height 11
click at [308, 184] on input "Private" at bounding box center [304, 187] width 7 height 7
radio input "true"
click at [670, 244] on button "Save" at bounding box center [664, 246] width 31 height 18
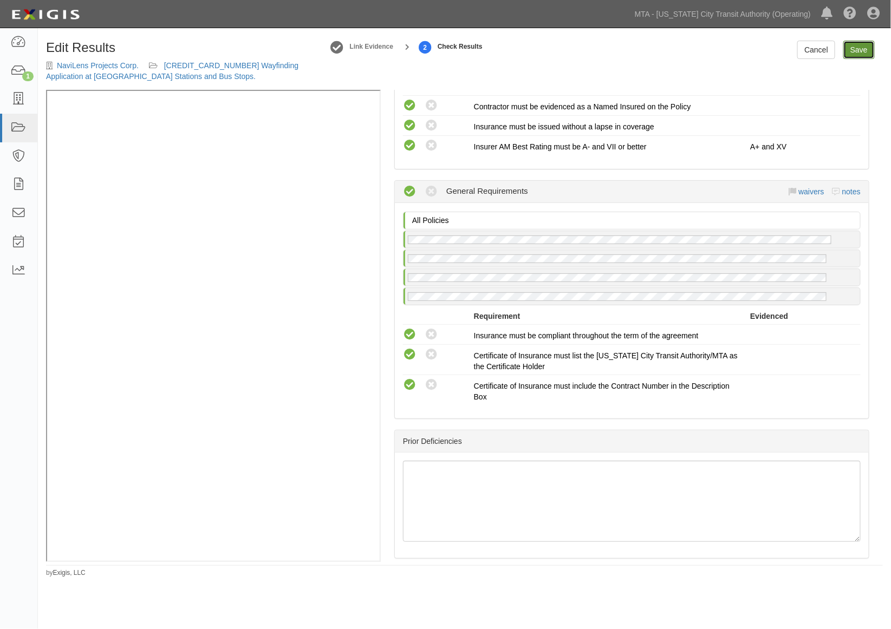
click at [849, 50] on link "Save" at bounding box center [858, 50] width 31 height 18
radio input "true"
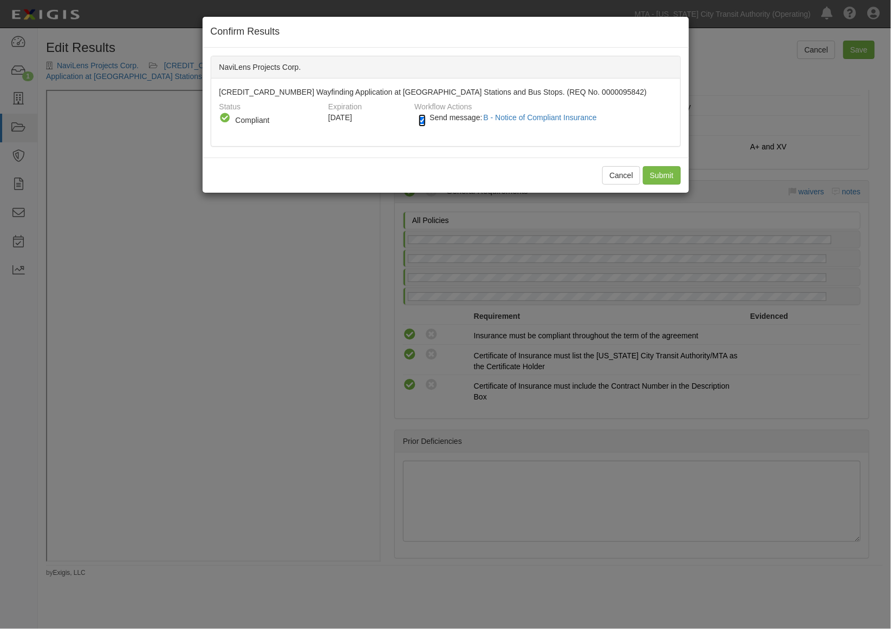
click at [424, 118] on input "Send message: B - Notice of Compliant Insurance" at bounding box center [422, 120] width 7 height 12
checkbox input "false"
click at [664, 170] on input "Submit" at bounding box center [662, 175] width 38 height 18
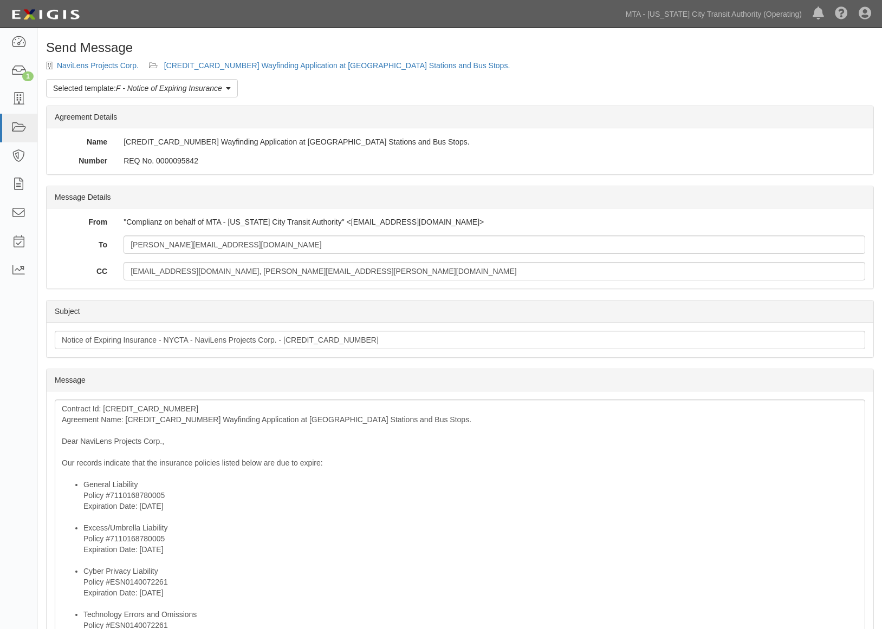
scroll to position [251, 0]
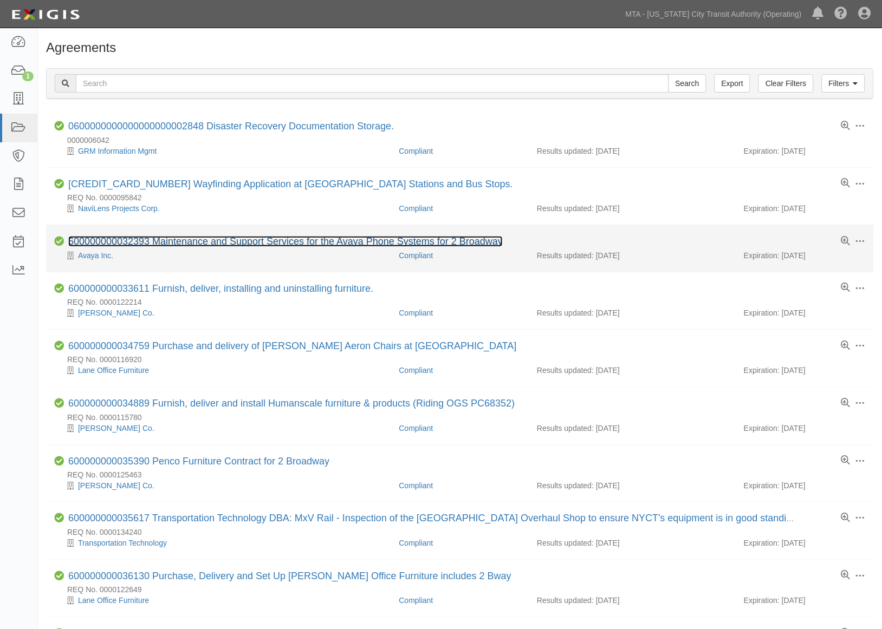
click at [209, 240] on link "600000000032393 Maintenance and Support Services for the Avaya Phone Systems fo…" at bounding box center [285, 241] width 434 height 11
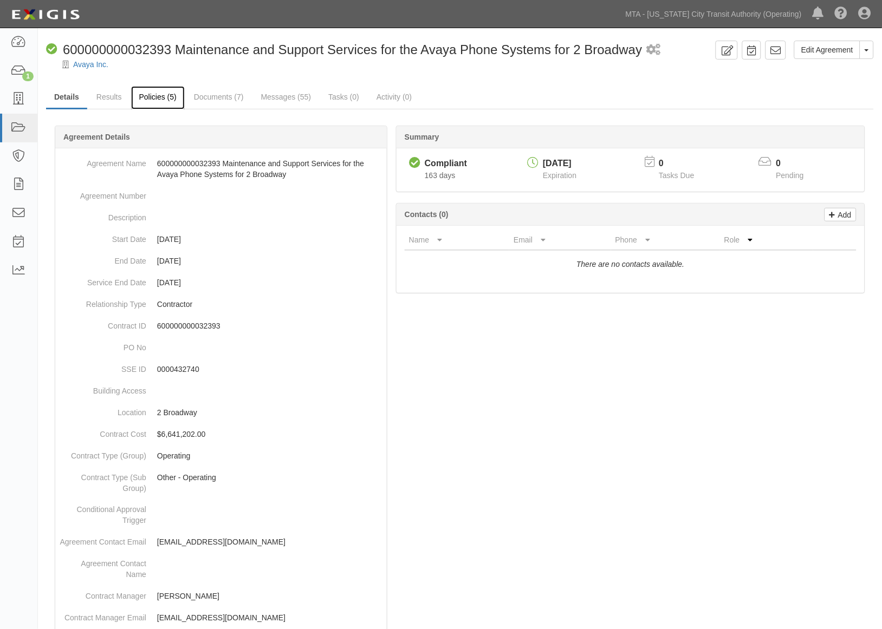
click at [170, 107] on link "Policies (5)" at bounding box center [158, 97] width 54 height 23
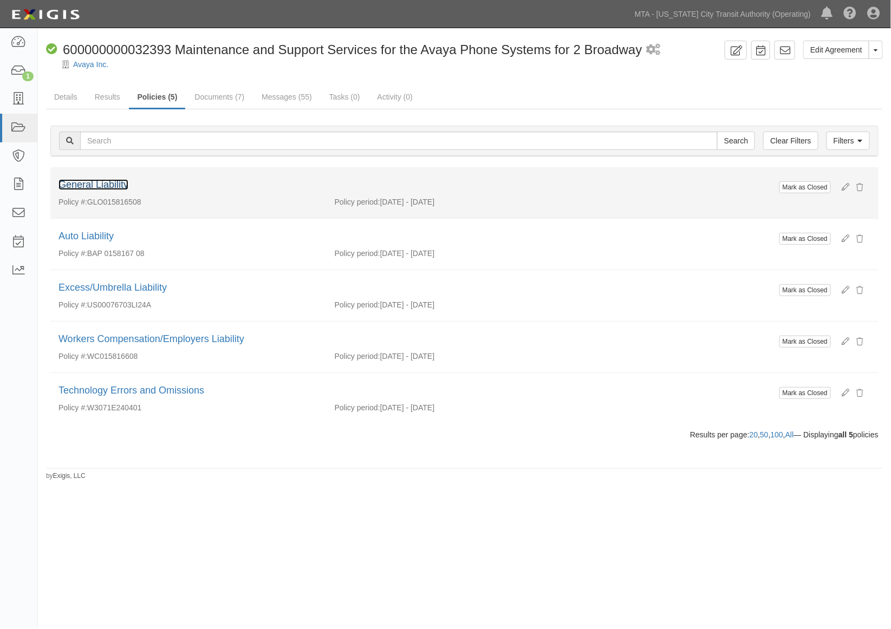
click at [114, 181] on link "General Liability" at bounding box center [93, 184] width 70 height 11
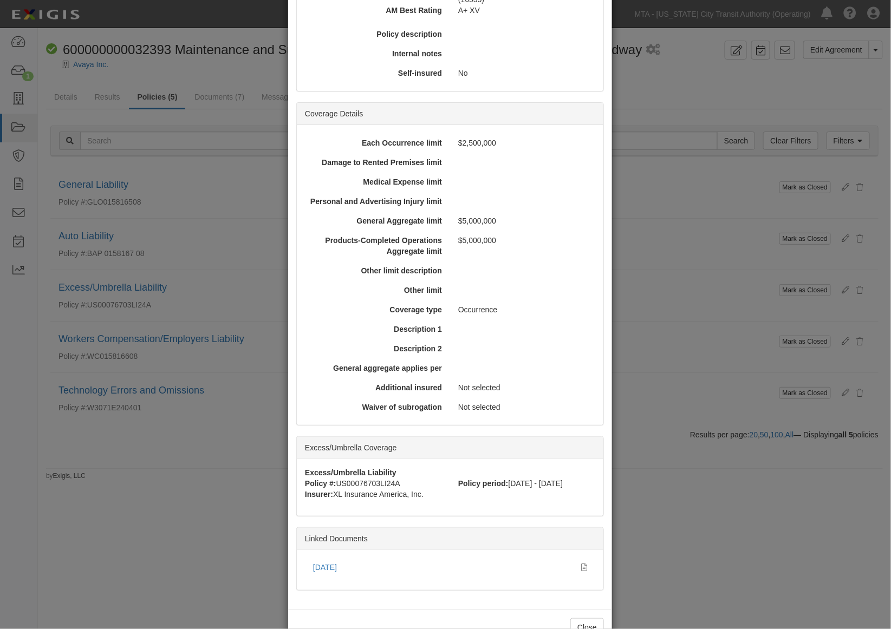
scroll to position [247, 0]
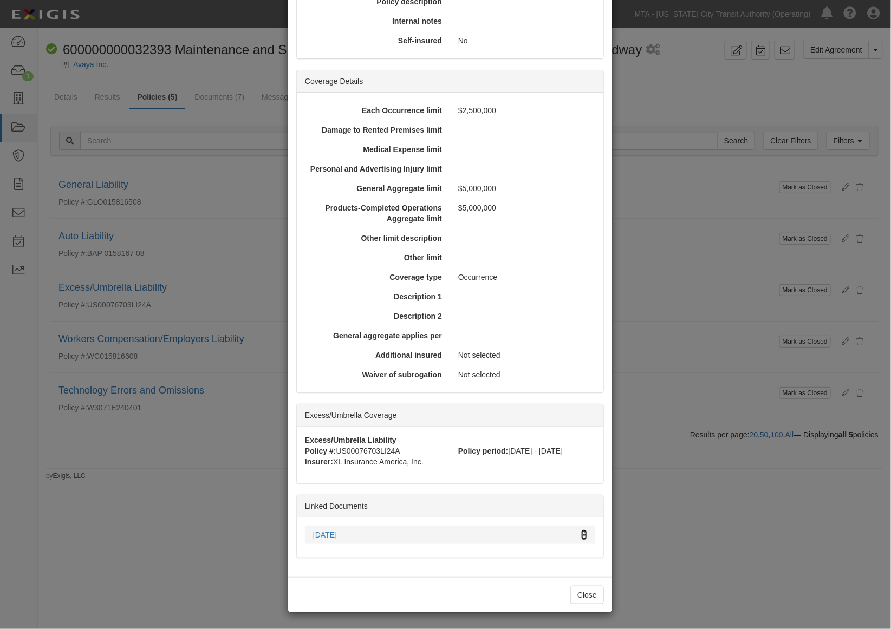
click at [581, 532] on icon at bounding box center [584, 536] width 6 height 8
click at [774, 605] on div "× View Policy Mark as Closed Edit Policy Toggle Dropdown Delete Policy Policy S…" at bounding box center [445, 314] width 891 height 629
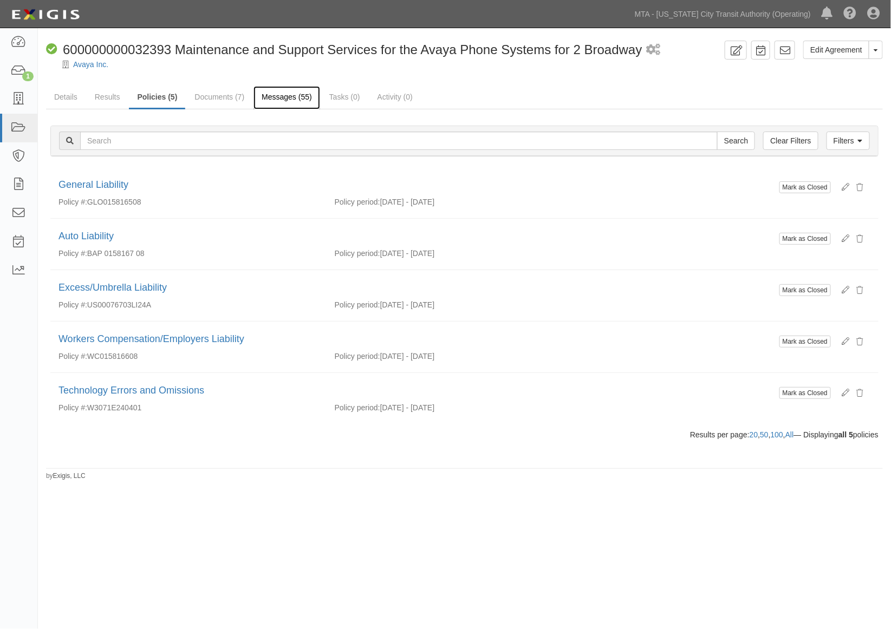
click at [298, 101] on link "Messages (55)" at bounding box center [286, 97] width 67 height 23
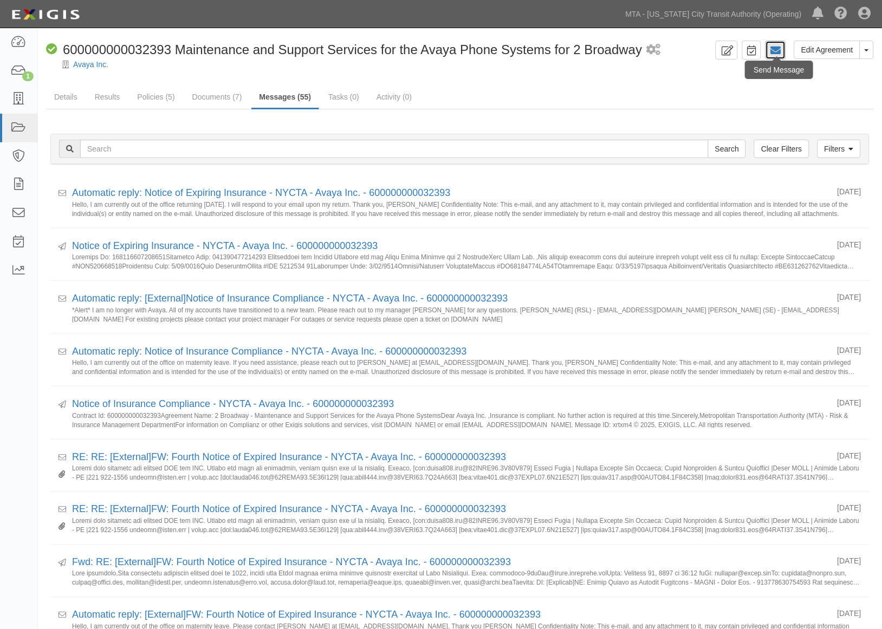
click at [779, 49] on icon at bounding box center [775, 50] width 11 height 11
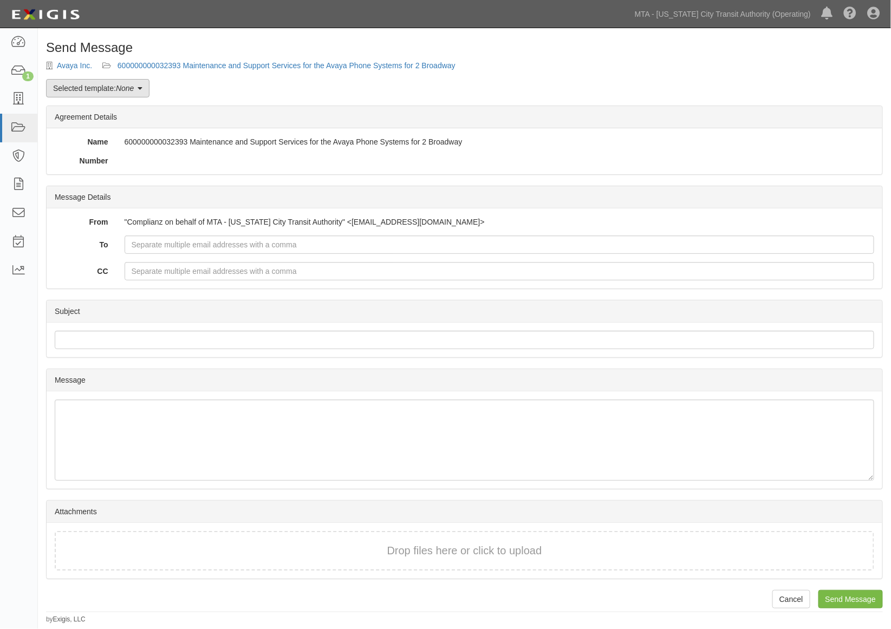
click at [100, 86] on link "Selected template: None" at bounding box center [97, 88] width 103 height 18
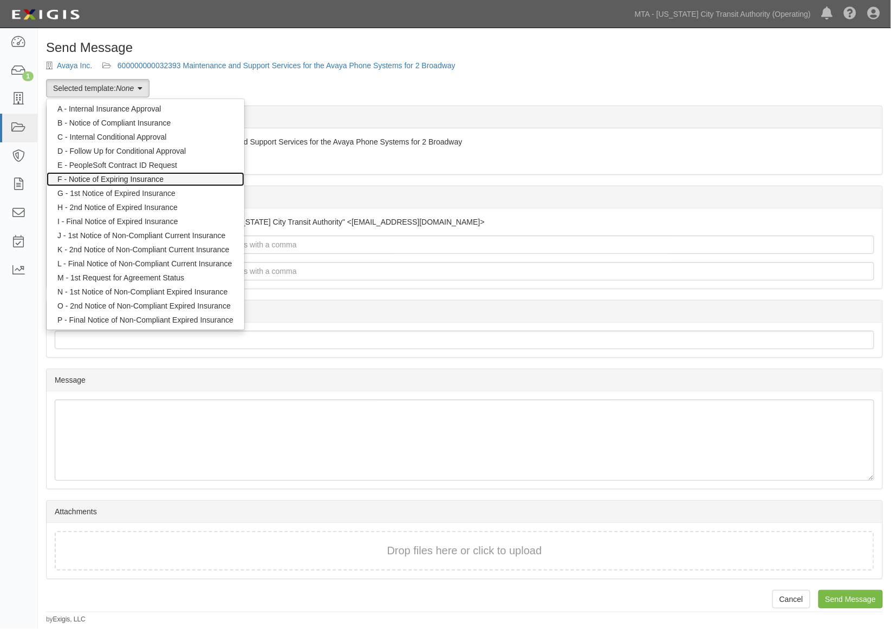
click at [105, 179] on link "F - Notice of Expiring Insurance" at bounding box center [146, 179] width 198 height 14
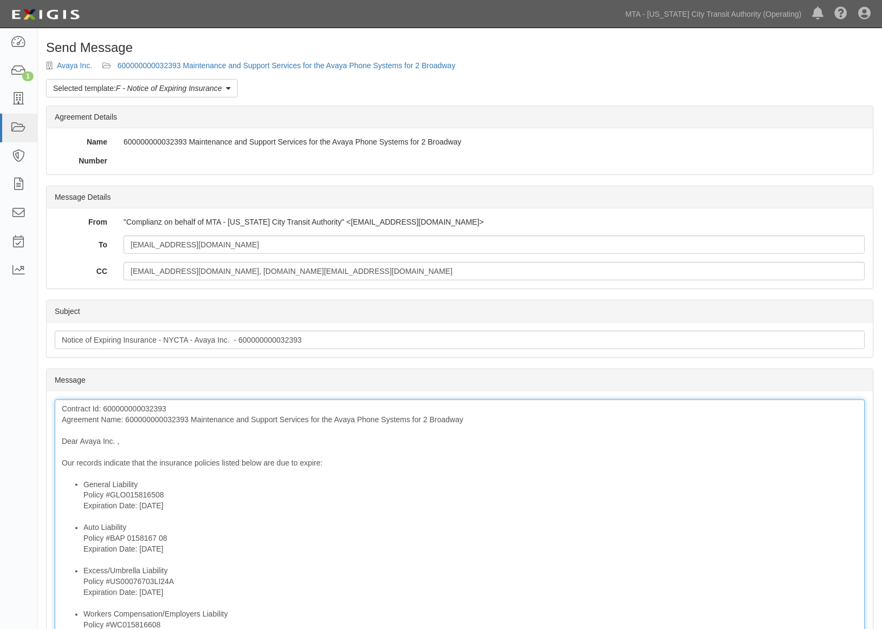
click at [133, 418] on div "Contract Id: 600000000032393 Agreement Name: 600000000032393 Maintenance and Su…" at bounding box center [460, 617] width 810 height 435
click at [116, 440] on div "Contract Id: 600000000032393 Agreement Name: Maintenance and Support Services f…" at bounding box center [460, 617] width 810 height 435
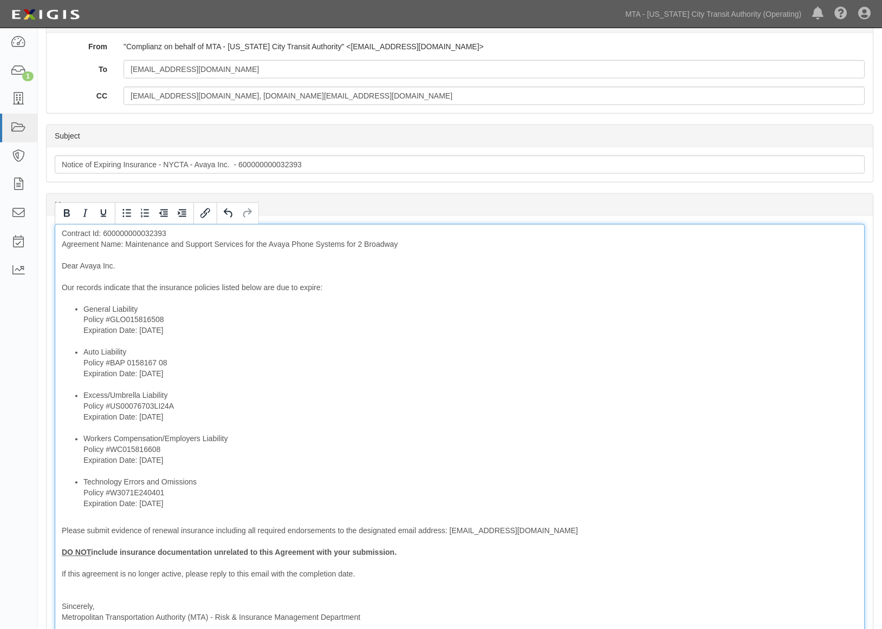
scroll to position [301, 0]
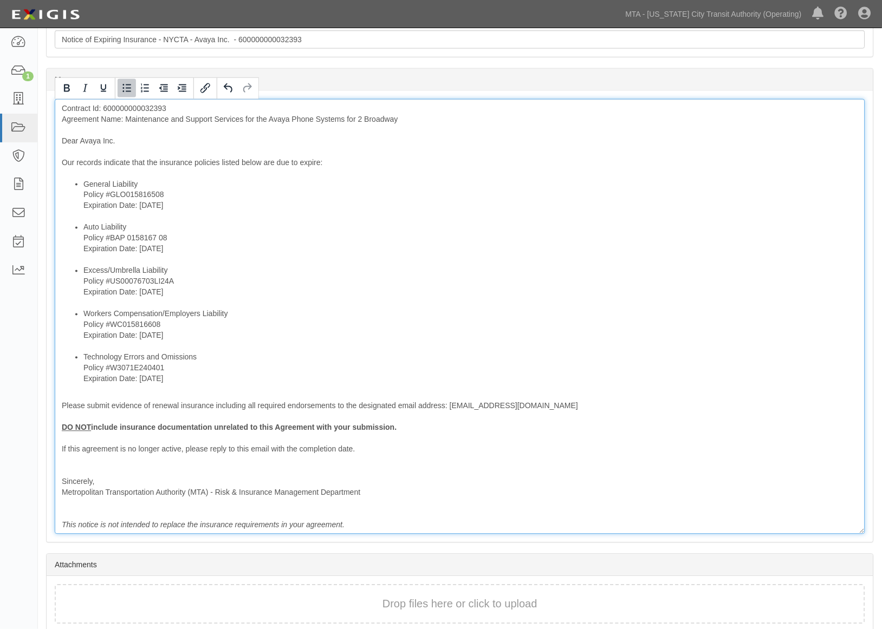
drag, startPoint x: 195, startPoint y: 375, endPoint x: 81, endPoint y: 380, distance: 113.8
click at [81, 380] on ul "General Liability Policy #GLO015816508 Expiration Date: [DATE] Auto Liability P…" at bounding box center [460, 282] width 796 height 206
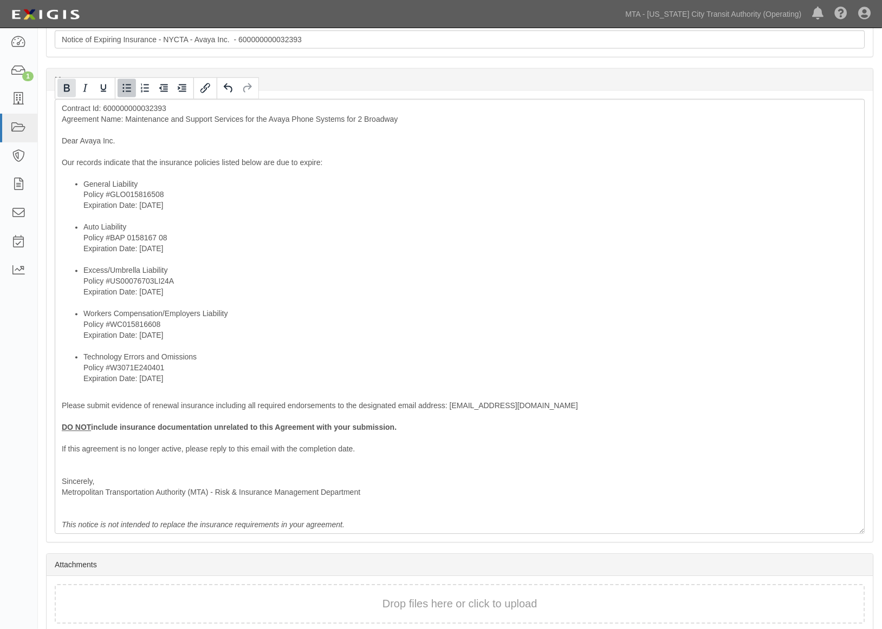
click at [61, 87] on icon "Bold" at bounding box center [66, 88] width 13 height 13
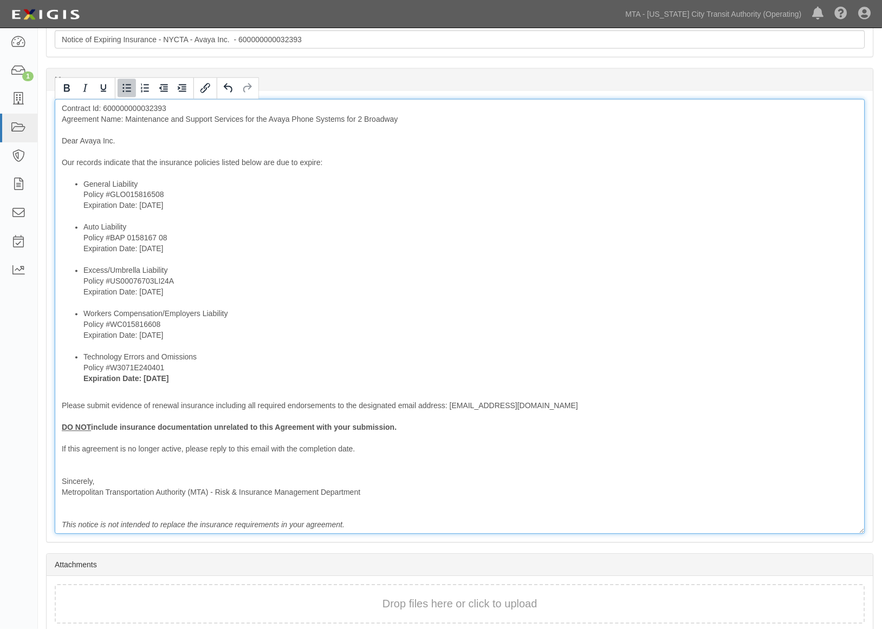
drag, startPoint x: 177, startPoint y: 204, endPoint x: 82, endPoint y: 209, distance: 94.4
click at [82, 209] on ul "General Liability Policy #GLO015816508 Expiration Date: [DATE] Auto Liability P…" at bounding box center [460, 282] width 796 height 206
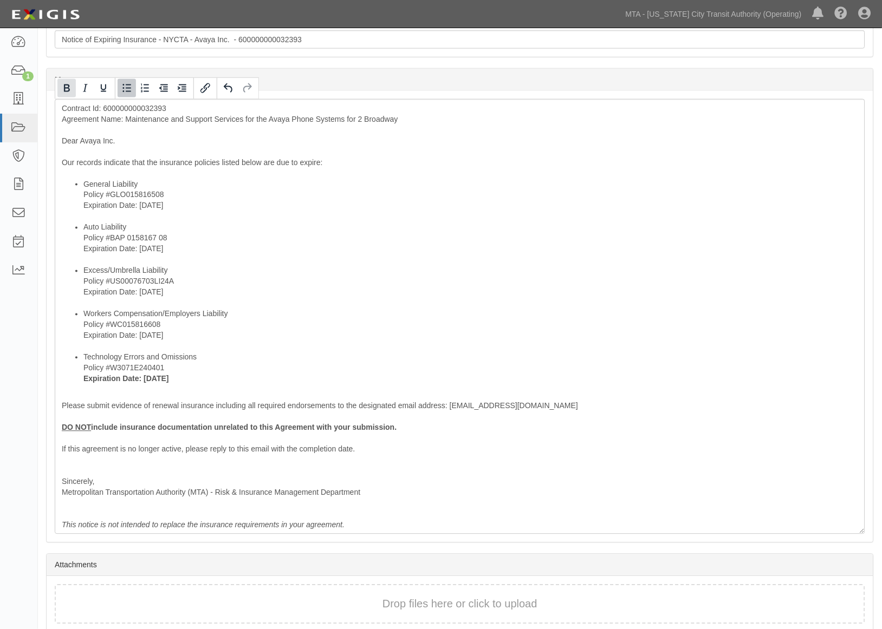
click at [66, 92] on icon "Bold" at bounding box center [66, 88] width 13 height 13
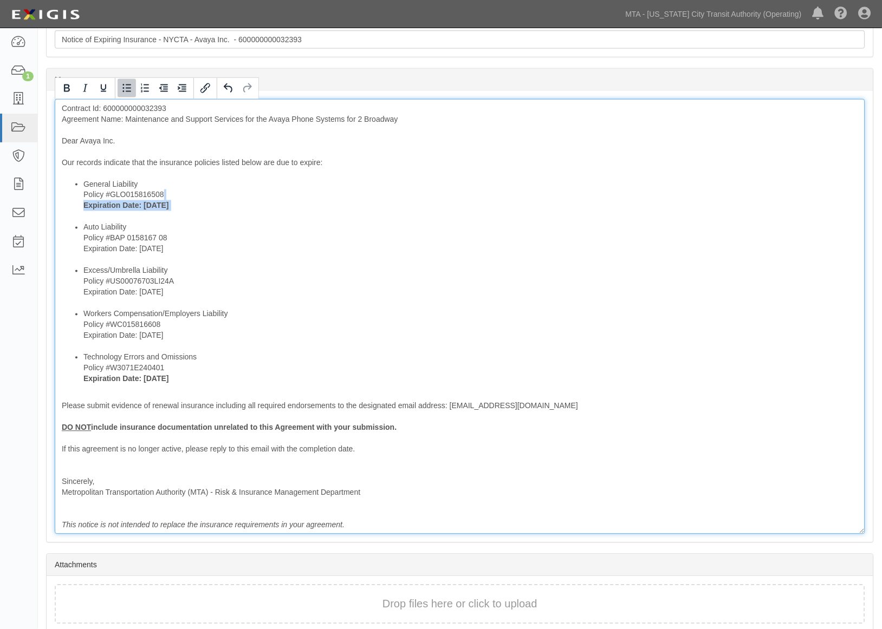
drag, startPoint x: 181, startPoint y: 252, endPoint x: 82, endPoint y: 251, distance: 99.1
click at [82, 251] on ul "General Liability Policy #GLO015816508 Expiration Date: [DATE] Auto Liability P…" at bounding box center [460, 282] width 796 height 206
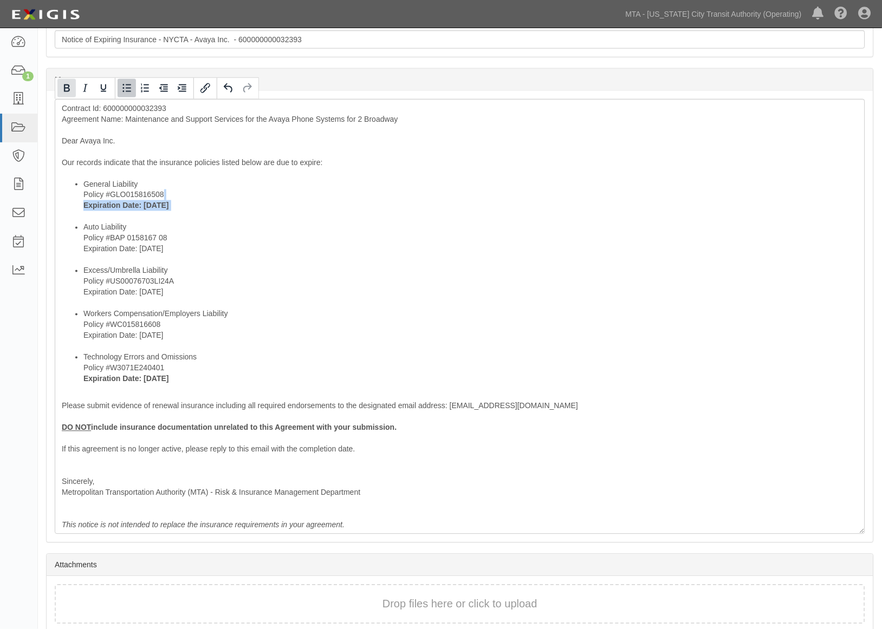
click at [67, 87] on icon "Bold" at bounding box center [66, 88] width 13 height 13
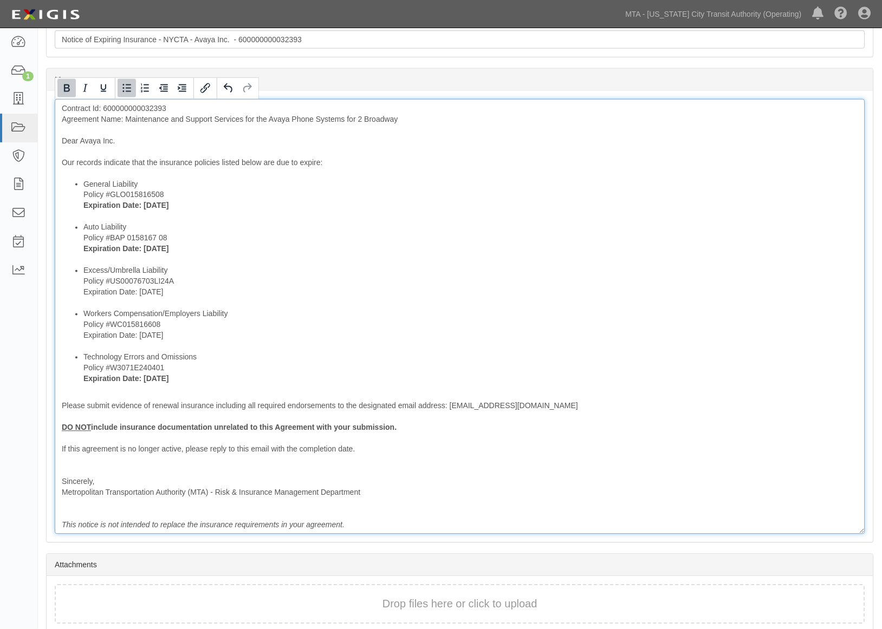
click at [202, 282] on li "Excess/Umbrella Liability Policy #US00076703LI24A Expiration Date: [DATE]" at bounding box center [470, 286] width 774 height 43
drag, startPoint x: 195, startPoint y: 294, endPoint x: 80, endPoint y: 296, distance: 115.4
click at [80, 296] on ul "General Liability Policy #GLO015816508 Expiration Date: [DATE] Auto Liability P…" at bounding box center [460, 282] width 796 height 206
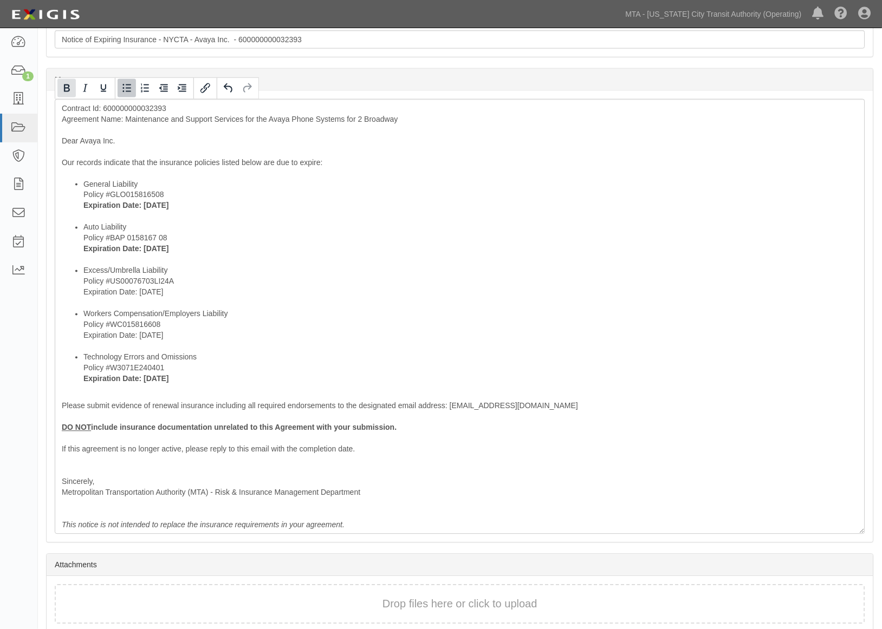
click at [66, 88] on icon "Bold" at bounding box center [67, 88] width 6 height 8
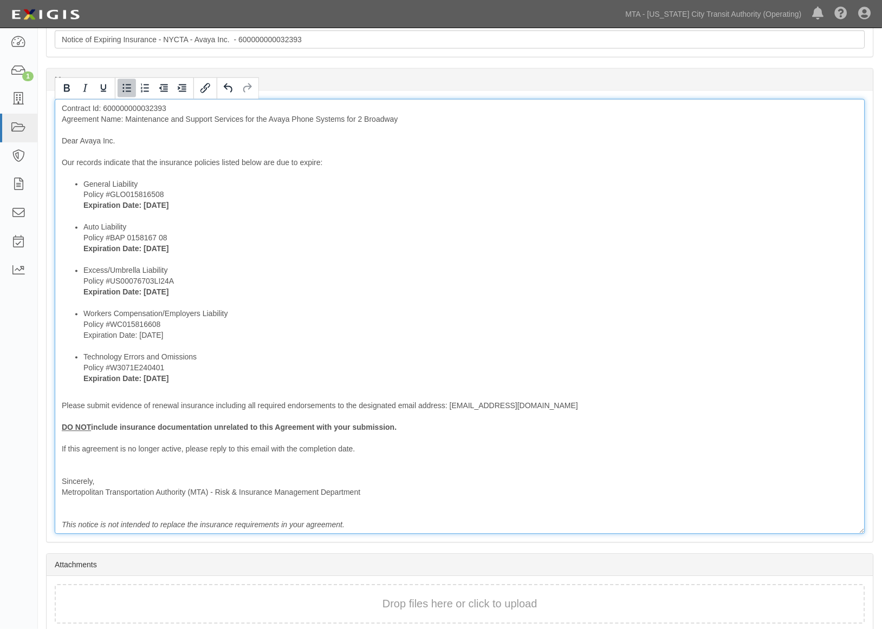
drag, startPoint x: 185, startPoint y: 338, endPoint x: 82, endPoint y: 338, distance: 102.9
click at [82, 338] on ul "General Liability Policy #GLO015816508 Expiration Date: [DATE] Auto Liability P…" at bounding box center [460, 282] width 796 height 206
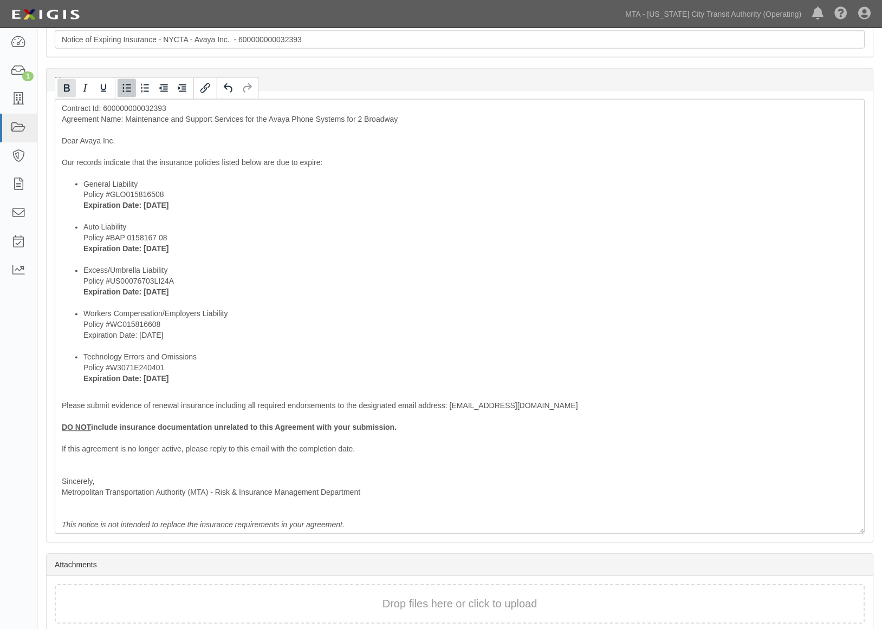
click at [62, 84] on icon "Bold" at bounding box center [66, 88] width 13 height 13
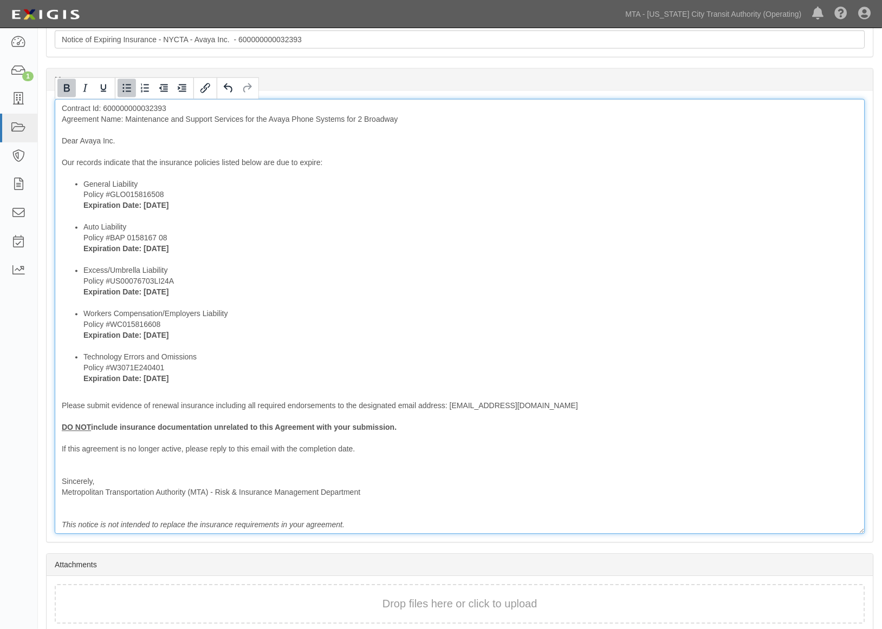
click at [185, 377] on li "Technology Errors and Omissions Policy #W3071E240401 Expiration Date: [DATE]" at bounding box center [470, 368] width 774 height 32
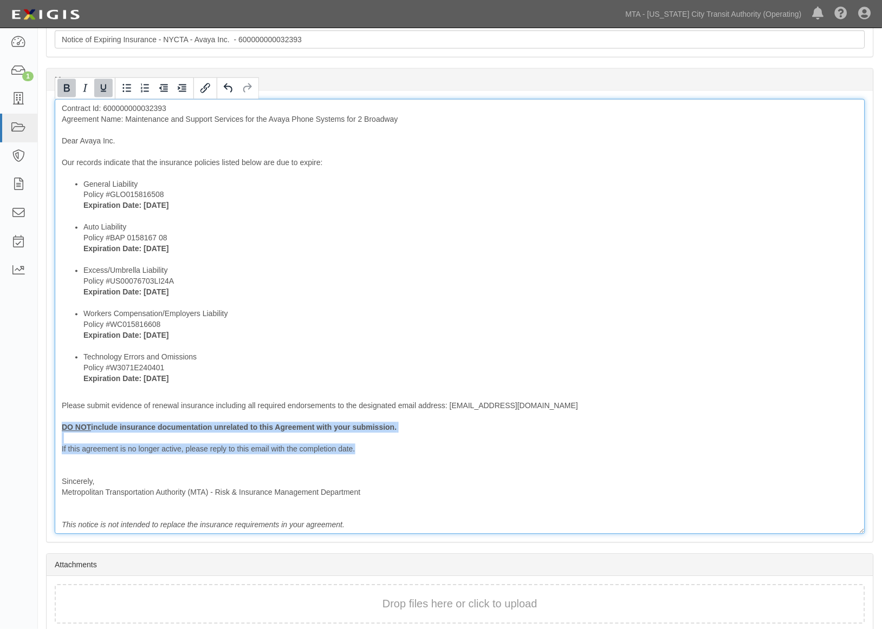
drag, startPoint x: 359, startPoint y: 447, endPoint x: 51, endPoint y: 431, distance: 308.6
click at [51, 431] on div "Message Contract Id: 600000000032393 Agreement Name: Maintenance and Support Se…" at bounding box center [460, 317] width 826 height 452
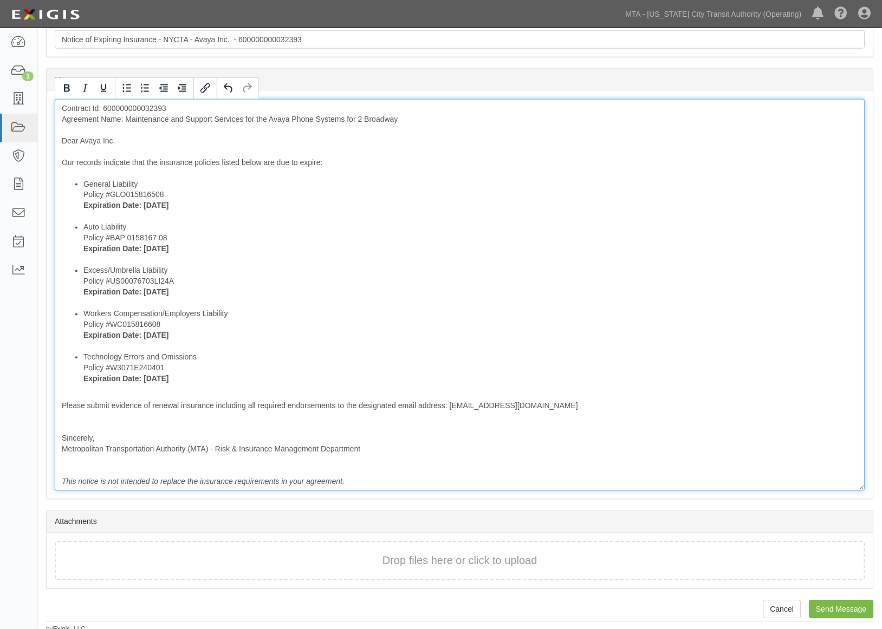
click at [101, 419] on div "Contract Id: 600000000032393 Agreement Name: Maintenance and Support Services f…" at bounding box center [460, 295] width 810 height 392
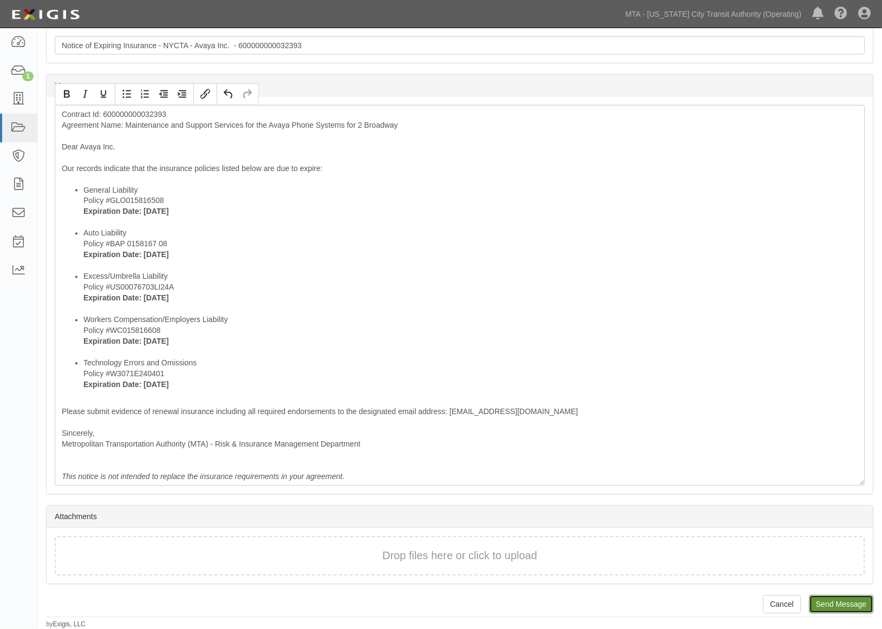
click at [830, 608] on input "Send Message" at bounding box center [841, 605] width 64 height 18
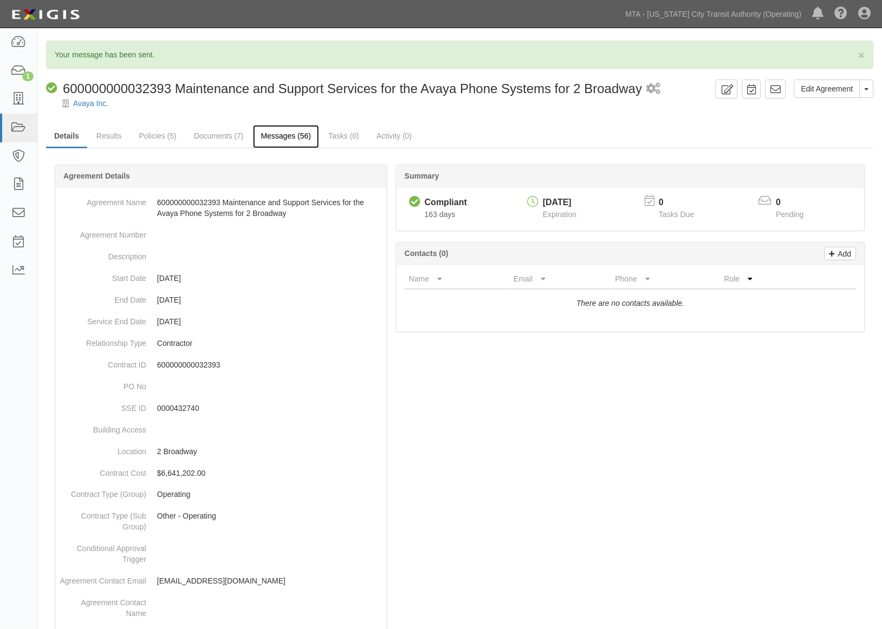
click at [303, 133] on link "Messages (56)" at bounding box center [286, 136] width 67 height 23
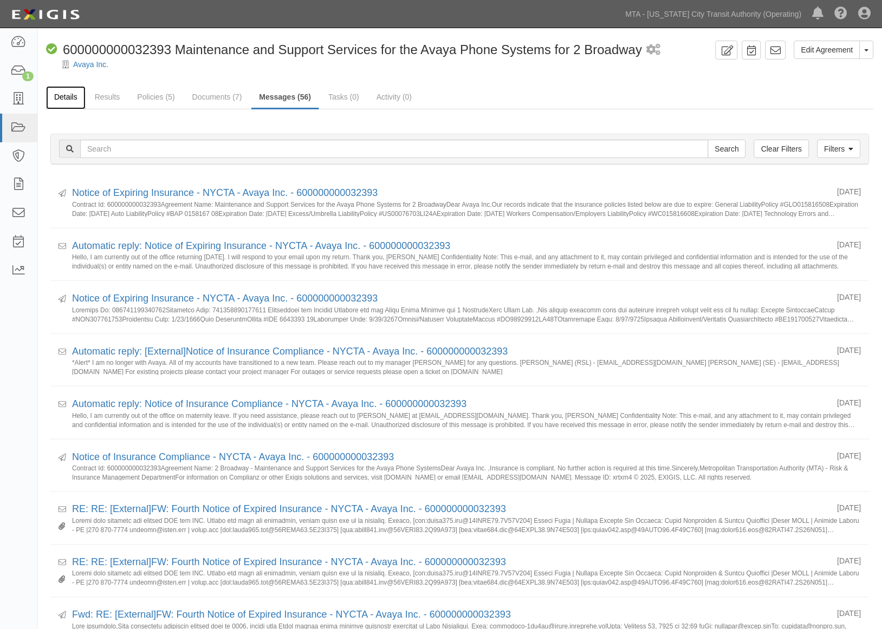
click at [67, 98] on link "Details" at bounding box center [66, 97] width 40 height 23
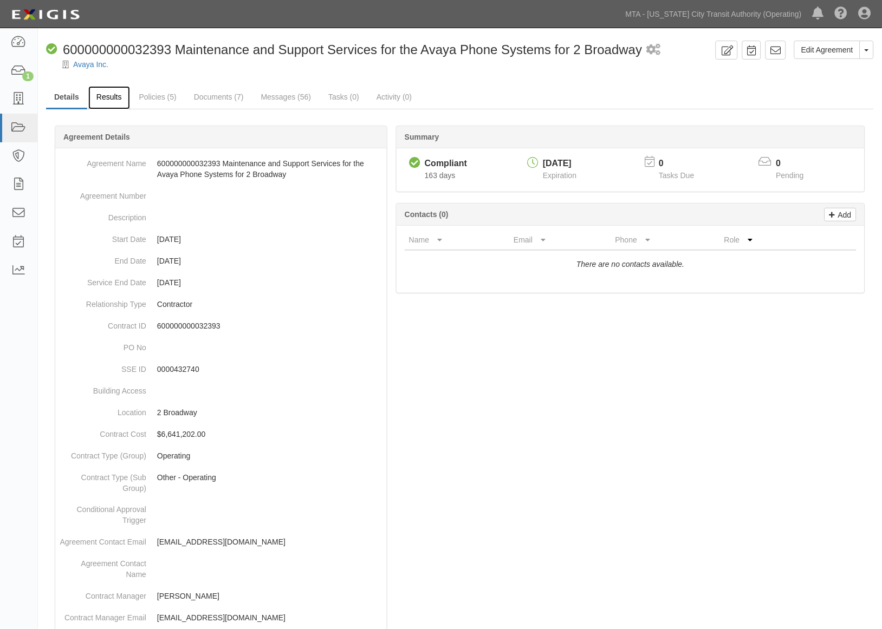
click at [114, 93] on link "Results" at bounding box center [109, 97] width 42 height 23
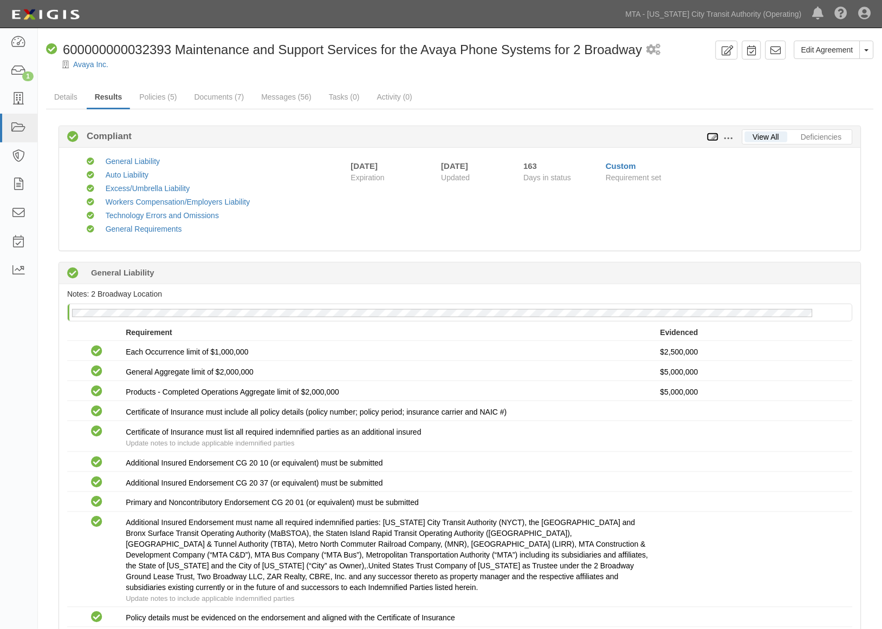
click at [714, 136] on icon at bounding box center [713, 138] width 12 height 8
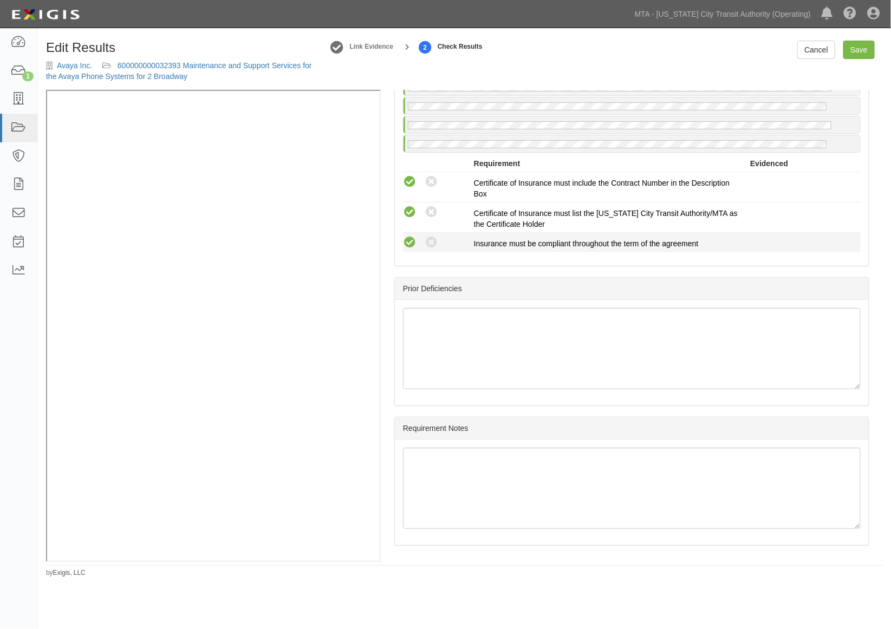
scroll to position [1914, 0]
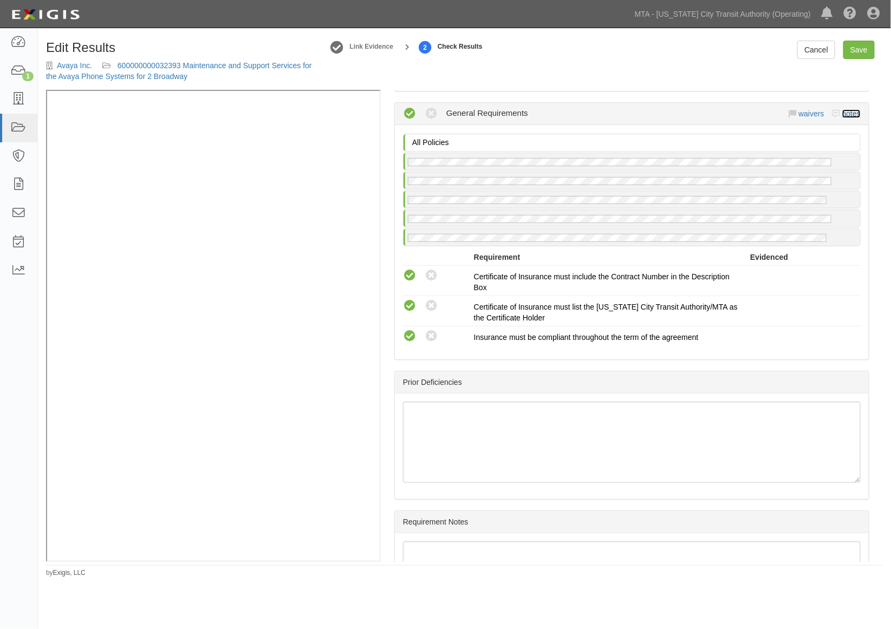
click at [843, 118] on link "notes" at bounding box center [851, 113] width 18 height 9
radio input "true"
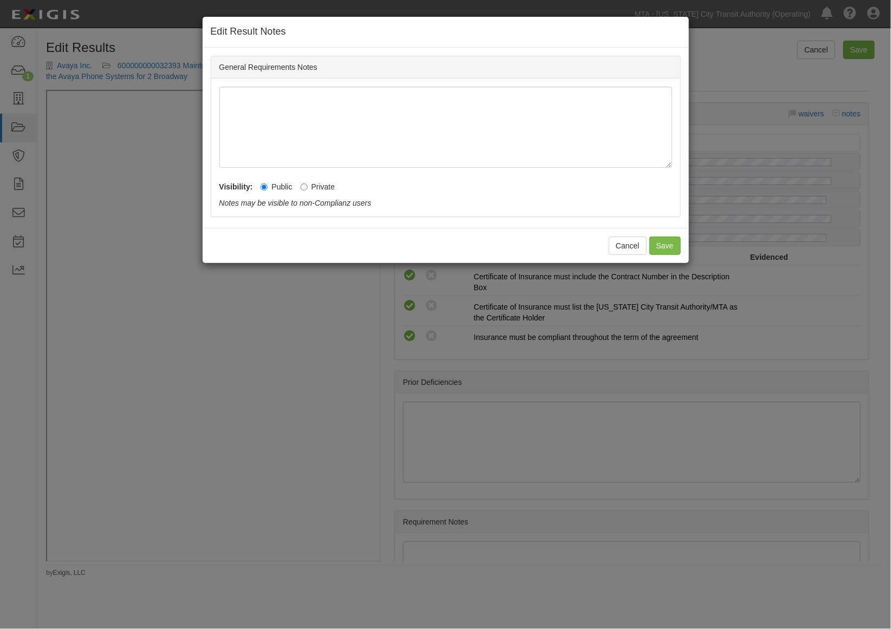
click at [317, 182] on label "Private" at bounding box center [318, 186] width 35 height 11
click at [308, 184] on input "Private" at bounding box center [304, 187] width 7 height 7
radio input "true"
click at [667, 242] on button "Save" at bounding box center [664, 246] width 31 height 18
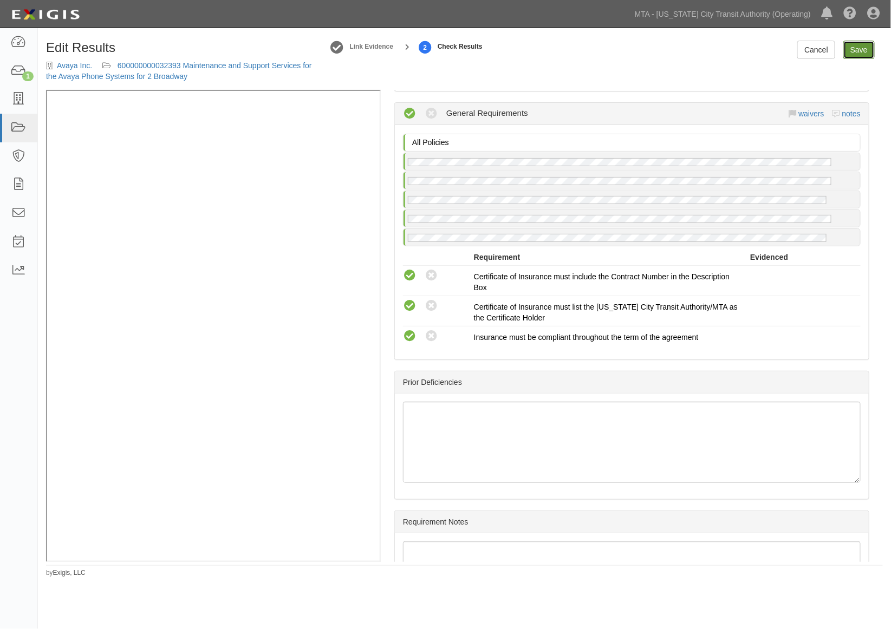
click at [851, 53] on link "Save" at bounding box center [858, 50] width 31 height 18
radio input "true"
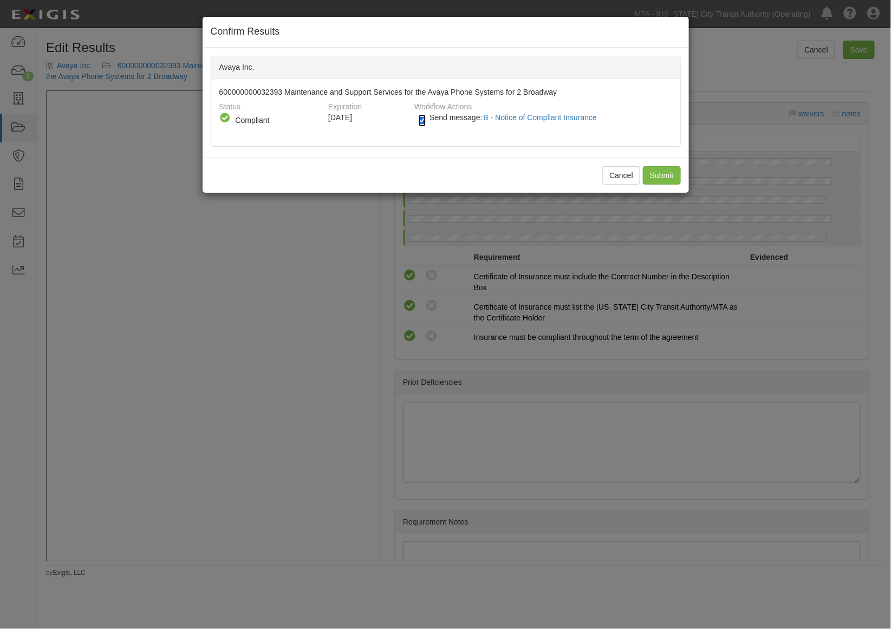
click at [424, 125] on input "Send message: B - Notice of Compliant Insurance" at bounding box center [422, 120] width 7 height 12
checkbox input "false"
click at [668, 178] on input "Submit" at bounding box center [662, 175] width 38 height 18
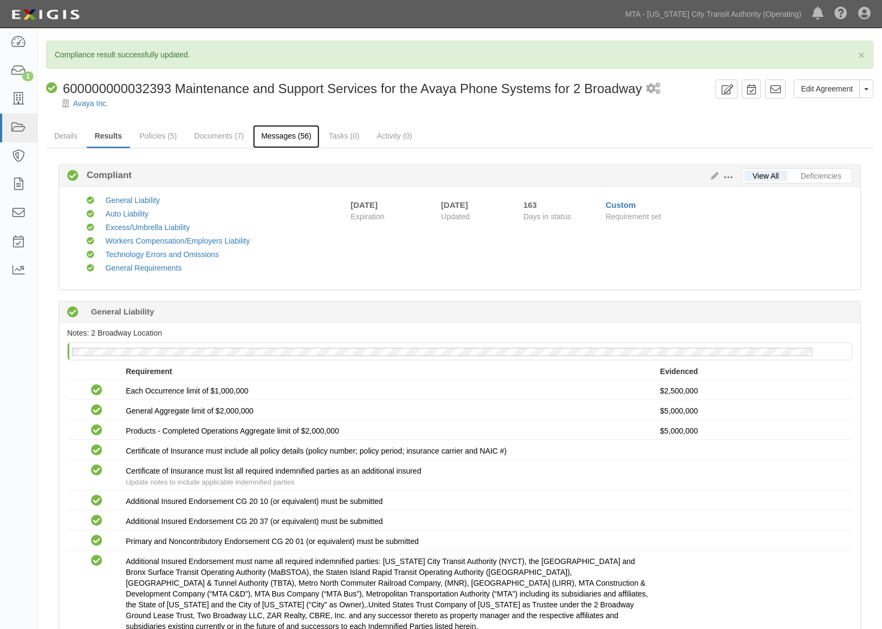
click at [278, 139] on link "Messages (56)" at bounding box center [286, 136] width 67 height 23
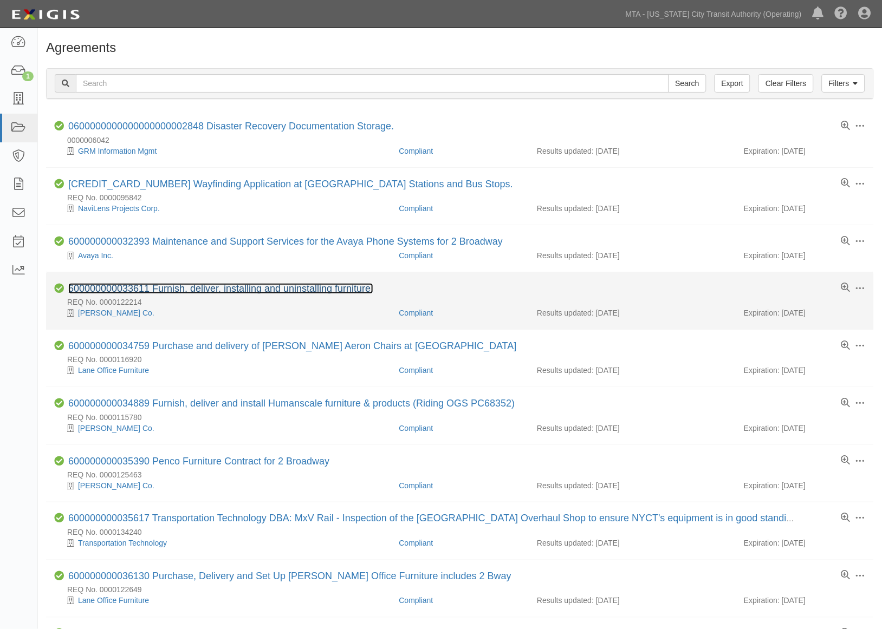
click at [253, 286] on link "600000000033611 Furnish, deliver, installing and uninstalling furniture." at bounding box center [220, 288] width 305 height 11
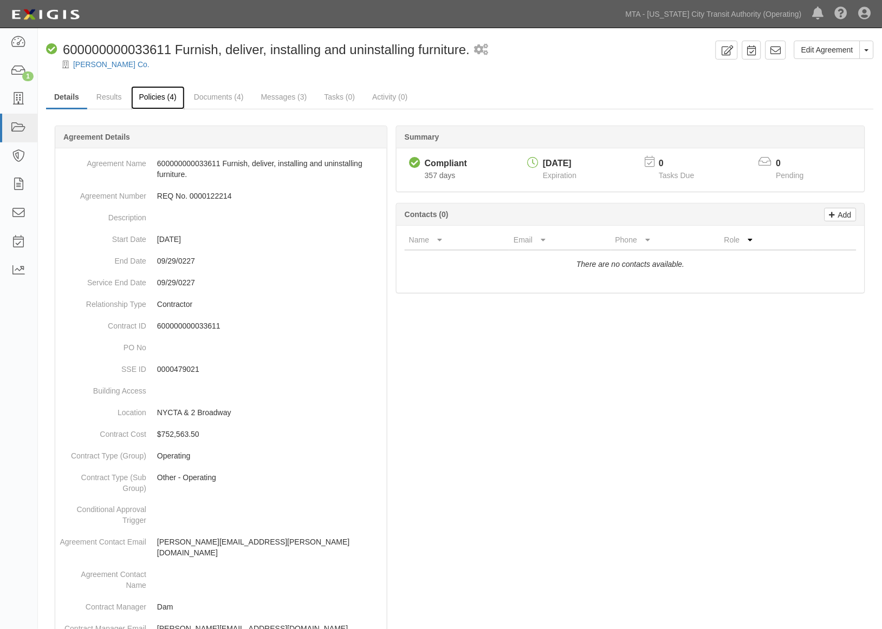
click at [150, 95] on link "Policies (4)" at bounding box center [158, 97] width 54 height 23
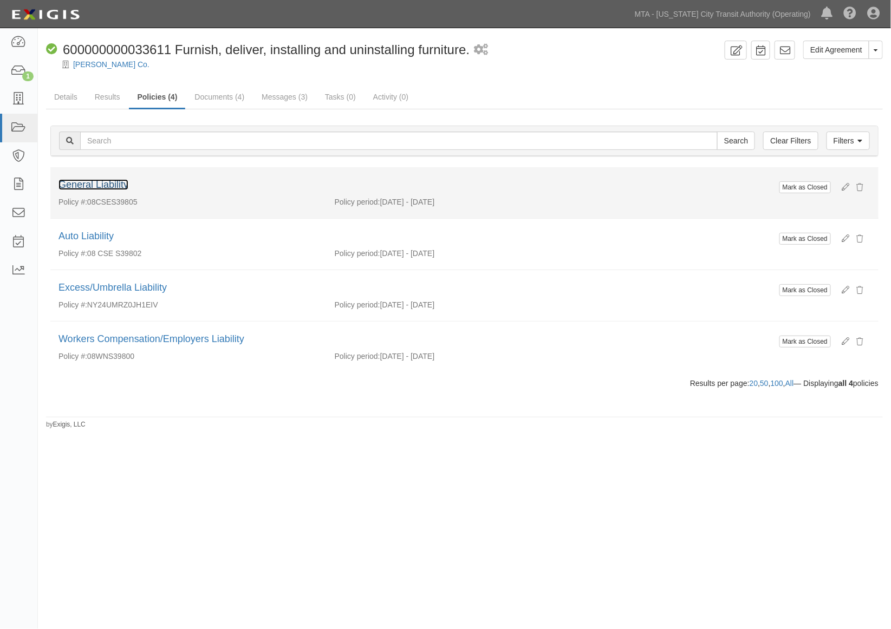
click at [109, 186] on link "General Liability" at bounding box center [93, 184] width 70 height 11
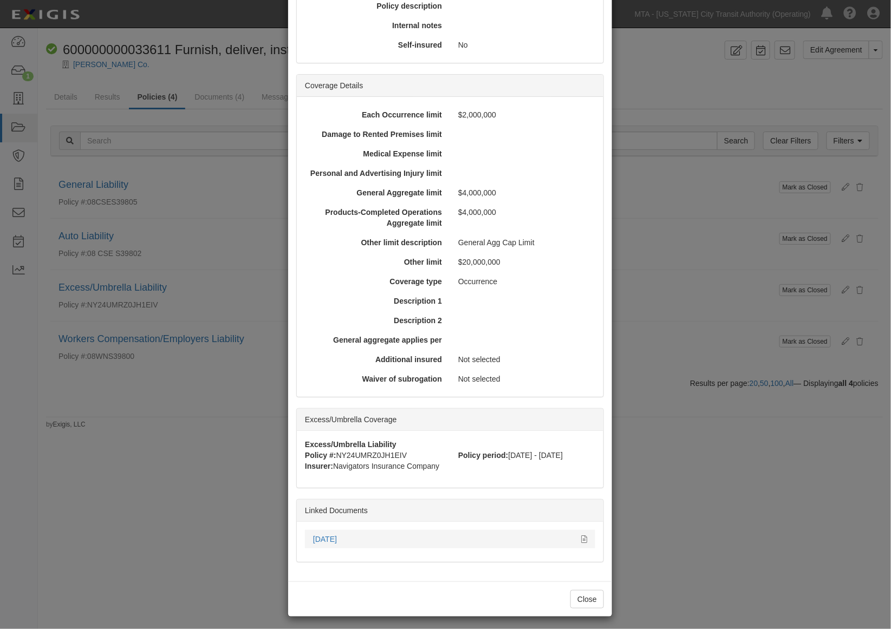
scroll to position [247, 0]
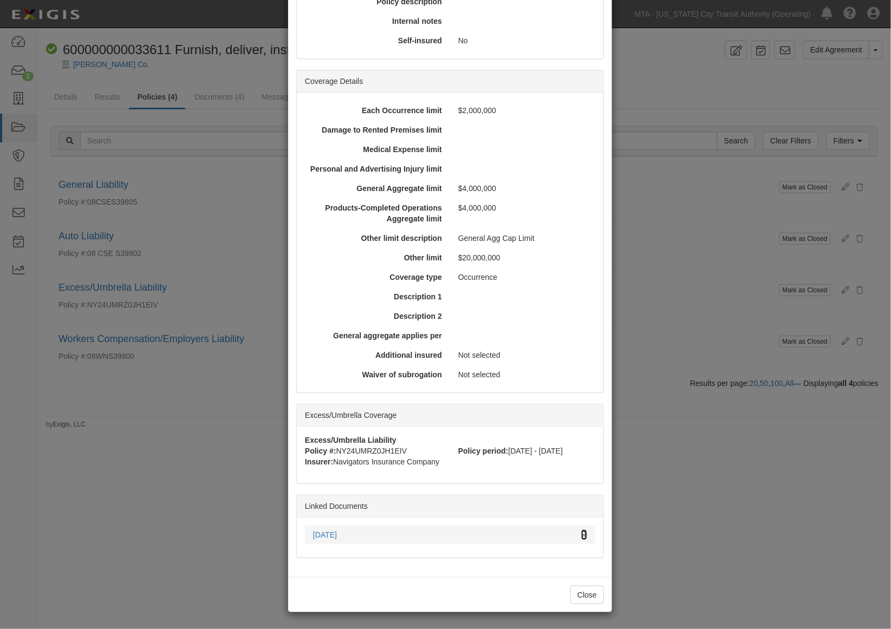
click at [581, 537] on icon at bounding box center [584, 536] width 6 height 8
click at [698, 376] on div "× View Policy Mark as Closed Edit Policy Toggle Dropdown Delete Policy Policy S…" at bounding box center [445, 314] width 891 height 629
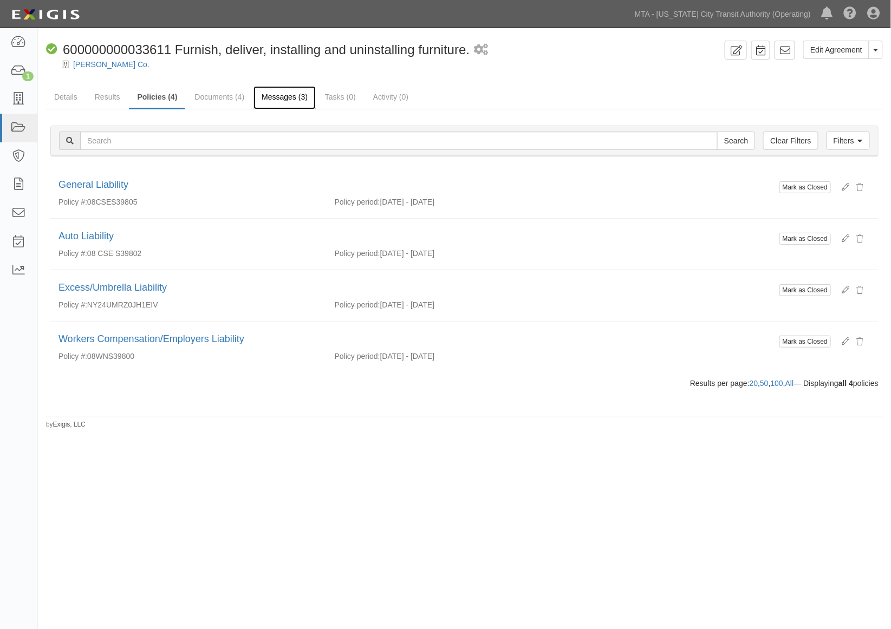
click at [290, 95] on link "Messages (3)" at bounding box center [284, 97] width 62 height 23
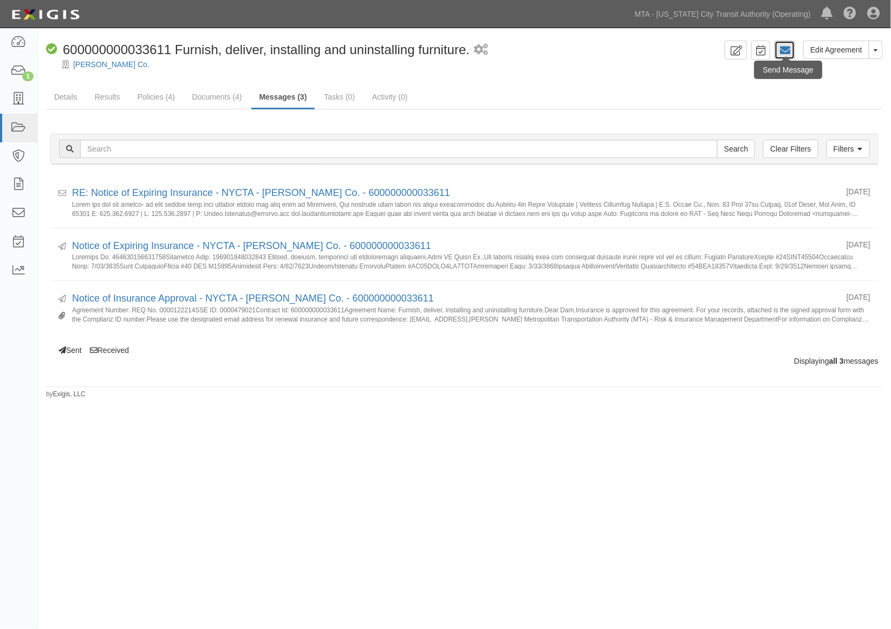
click at [787, 50] on icon at bounding box center [784, 50] width 11 height 11
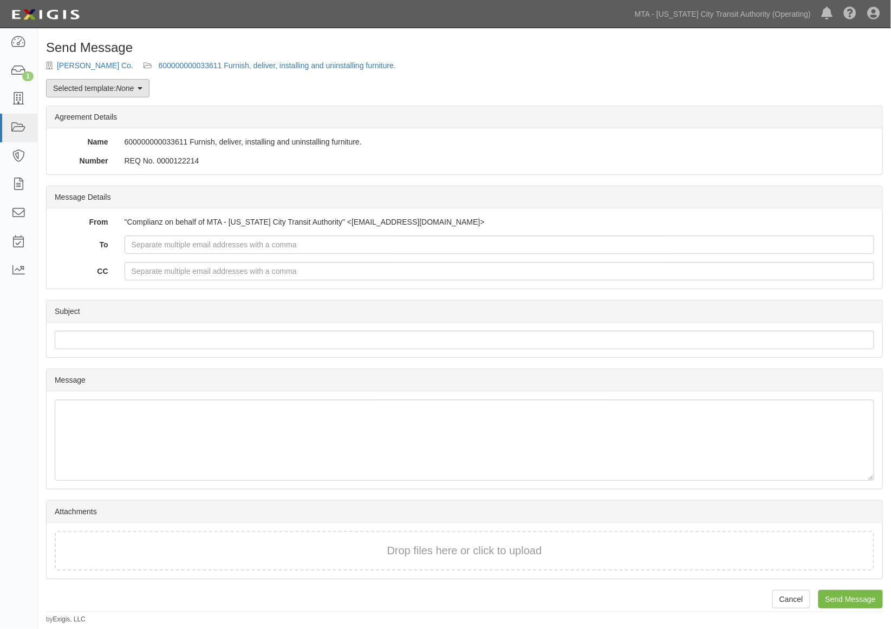
click at [88, 87] on link "Selected template: None" at bounding box center [97, 88] width 103 height 18
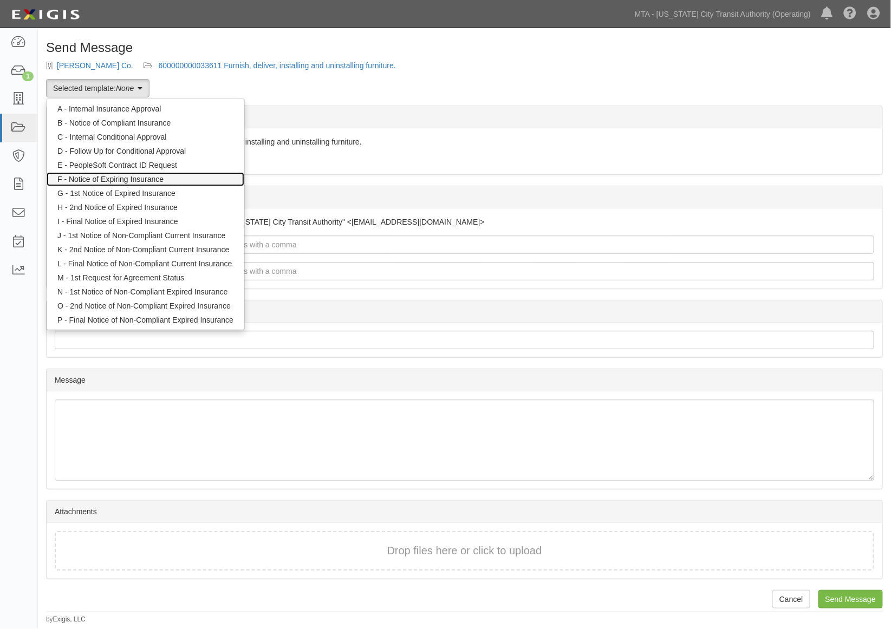
click at [122, 175] on link "F - Notice of Expiring Insurance" at bounding box center [146, 179] width 198 height 14
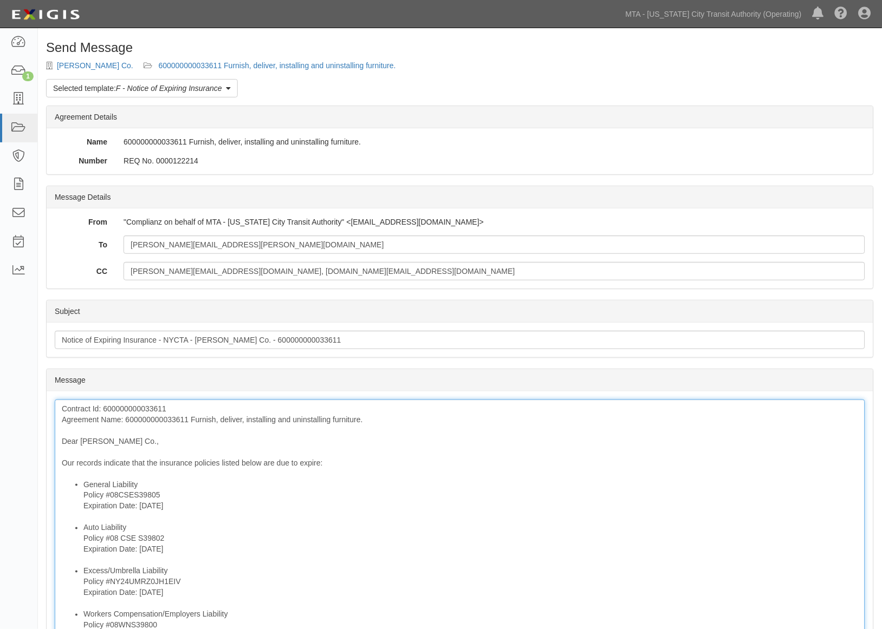
click at [183, 419] on div "Contract Id: 600000000033611 Agreement Name: 600000000033611 Furnish, deliver, …" at bounding box center [460, 596] width 810 height 392
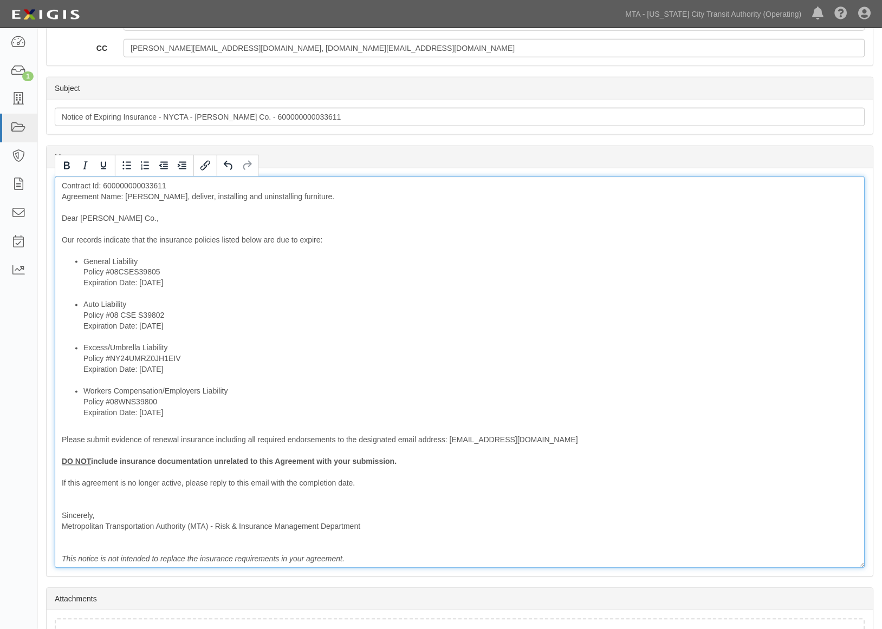
scroll to position [240, 0]
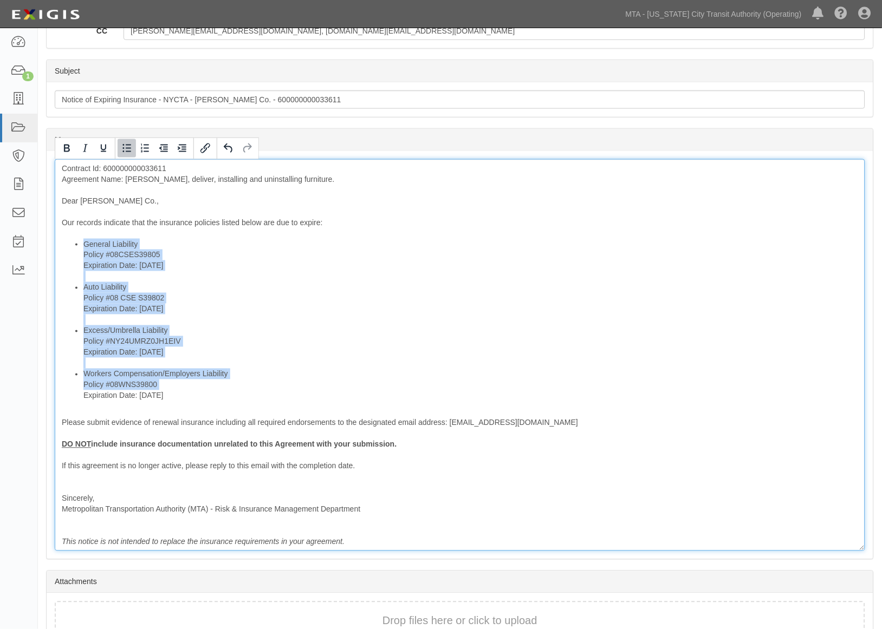
drag, startPoint x: 196, startPoint y: 403, endPoint x: 78, endPoint y: 396, distance: 117.7
click at [78, 396] on div "Contract Id: 600000000033611 Agreement Name: Furnish, deliver, installing and u…" at bounding box center [460, 355] width 810 height 392
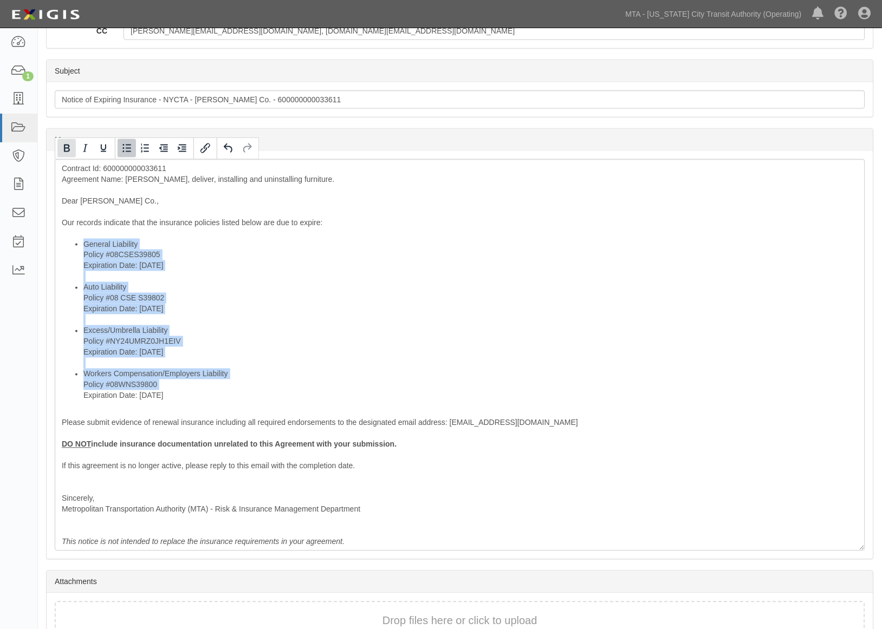
click at [66, 148] on icon "Bold" at bounding box center [67, 149] width 6 height 8
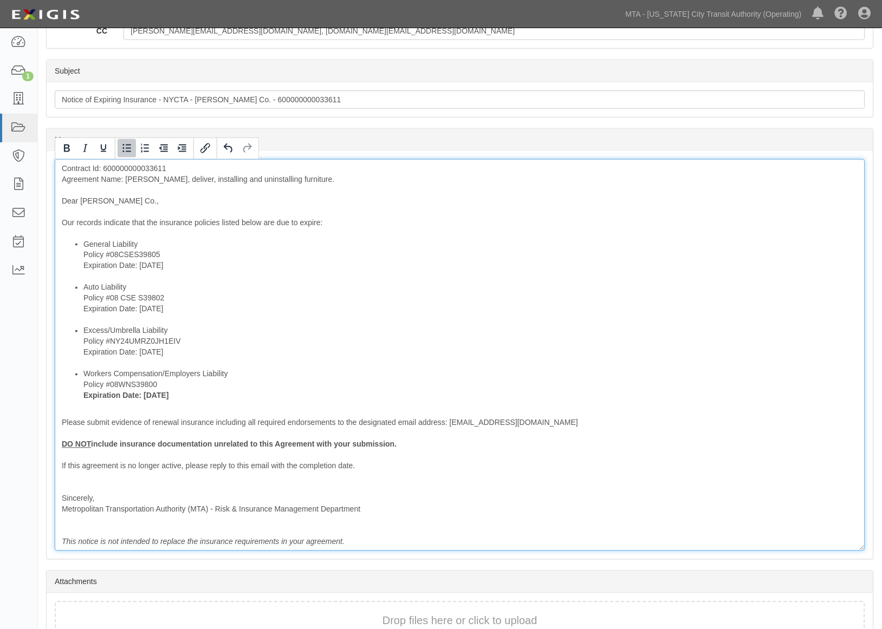
drag, startPoint x: 177, startPoint y: 262, endPoint x: 76, endPoint y: 264, distance: 100.2
click at [76, 264] on ul "General Liability Policy #08CSES39805 Expiration Date: [DATE] Auto Liability Po…" at bounding box center [460, 320] width 796 height 162
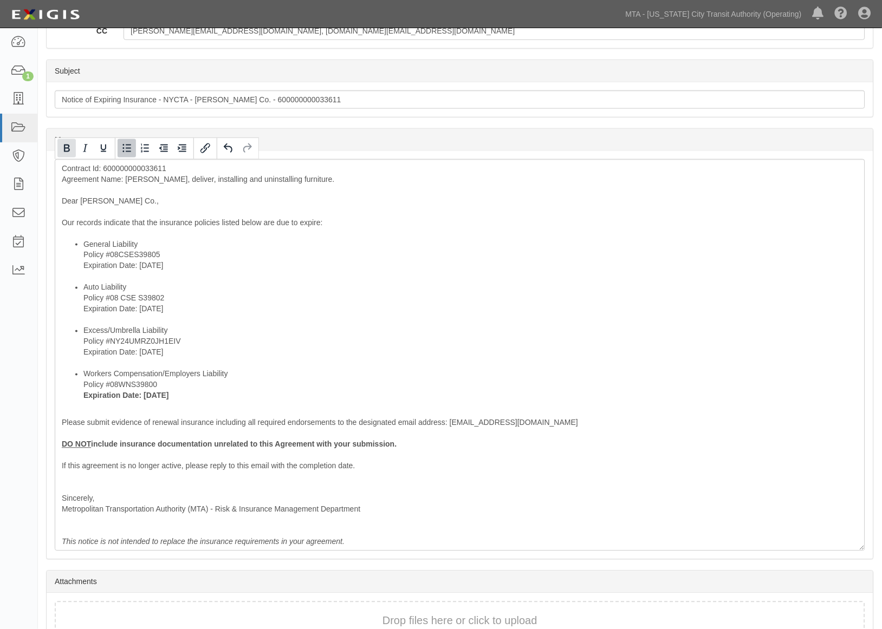
click at [58, 141] on button "Bold" at bounding box center [66, 148] width 18 height 18
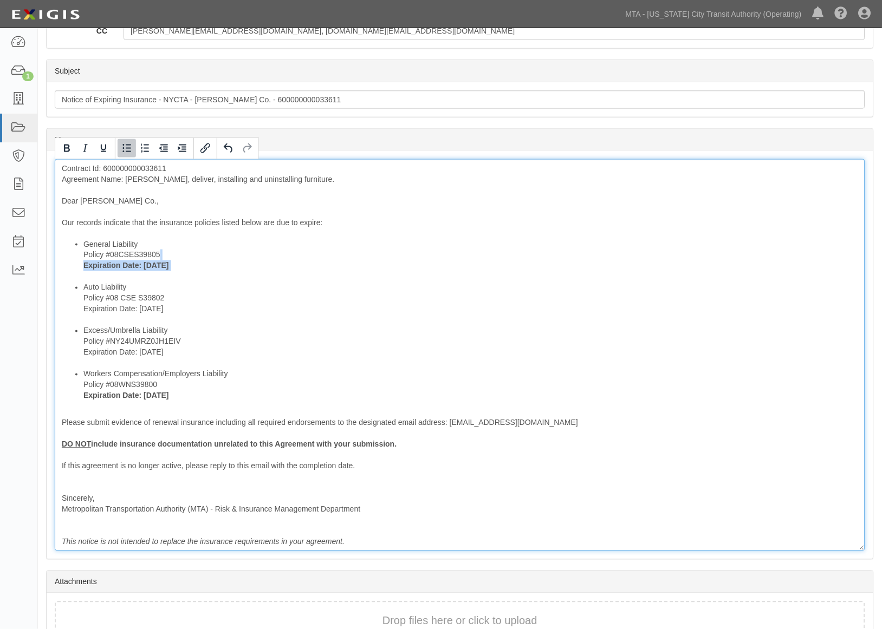
drag, startPoint x: 182, startPoint y: 307, endPoint x: 73, endPoint y: 307, distance: 108.9
click at [73, 307] on ul "General Liability Policy #08CSES39805 Expiration Date: [DATE] Auto Liability Po…" at bounding box center [460, 320] width 796 height 162
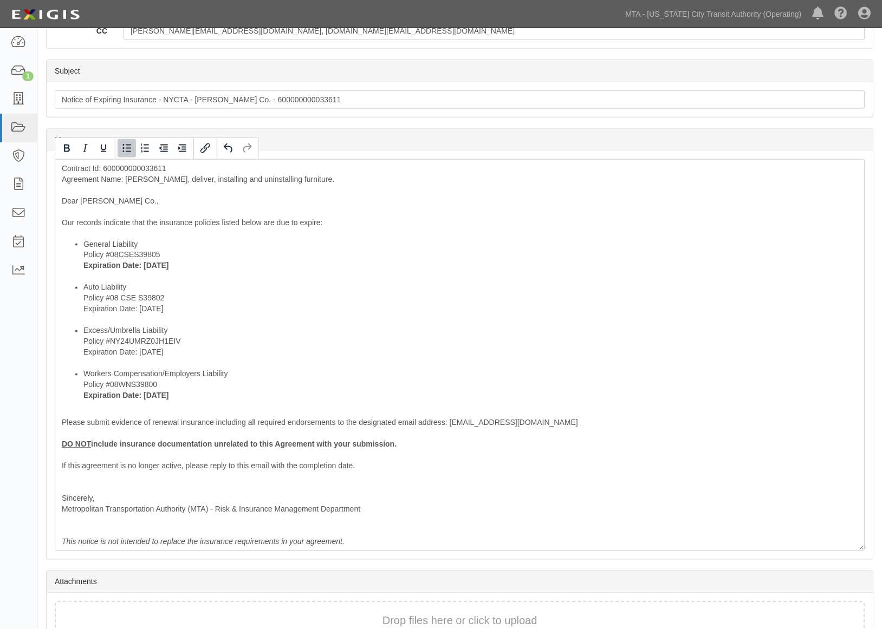
click at [61, 158] on div at bounding box center [85, 148] width 60 height 21
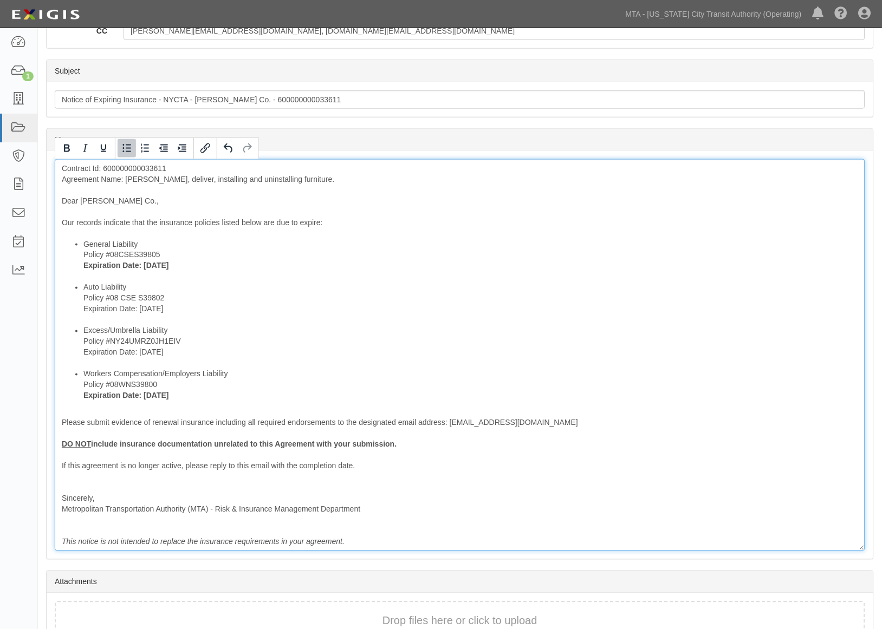
drag, startPoint x: 191, startPoint y: 311, endPoint x: 82, endPoint y: 310, distance: 109.4
click at [82, 310] on ul "General Liability Policy #08CSES39805 Expiration Date: 9/30/2025 Auto Liability…" at bounding box center [460, 320] width 796 height 162
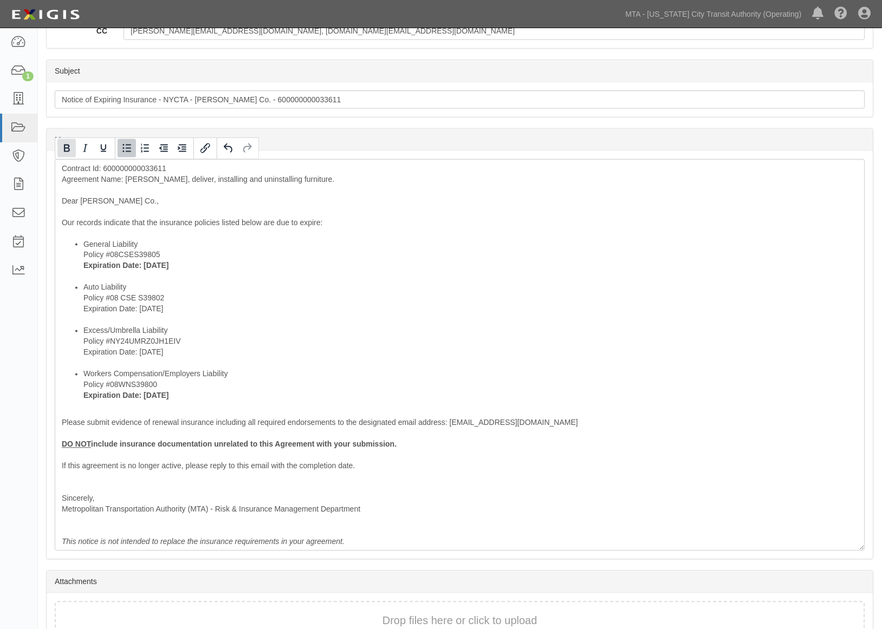
click at [68, 149] on icon "Bold" at bounding box center [67, 149] width 6 height 8
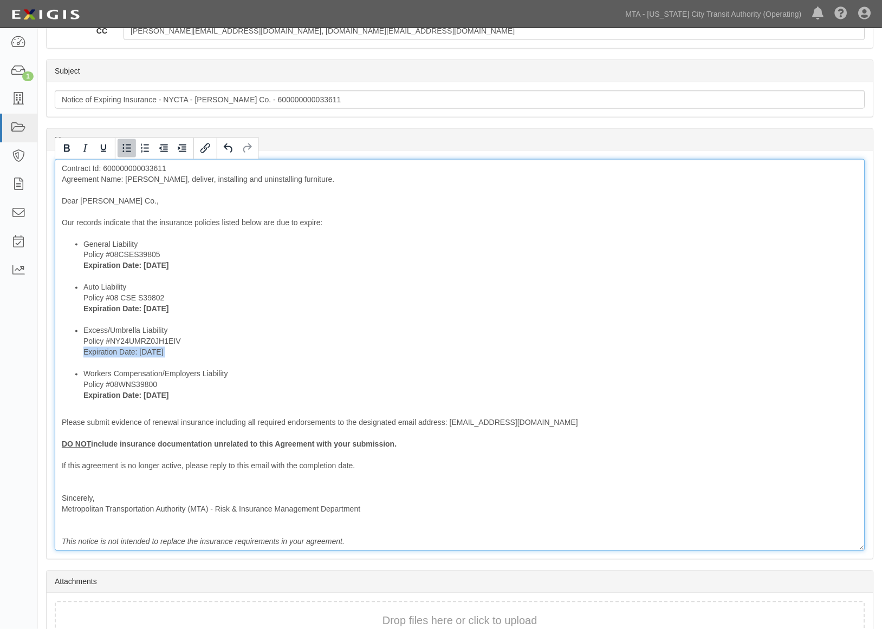
drag, startPoint x: 183, startPoint y: 359, endPoint x: 83, endPoint y: 354, distance: 99.2
click at [83, 354] on li "Excess/Umbrella Liability Policy #NY24UMRZ0JH1EIV Expiration Date: 9/30/2025" at bounding box center [470, 346] width 774 height 43
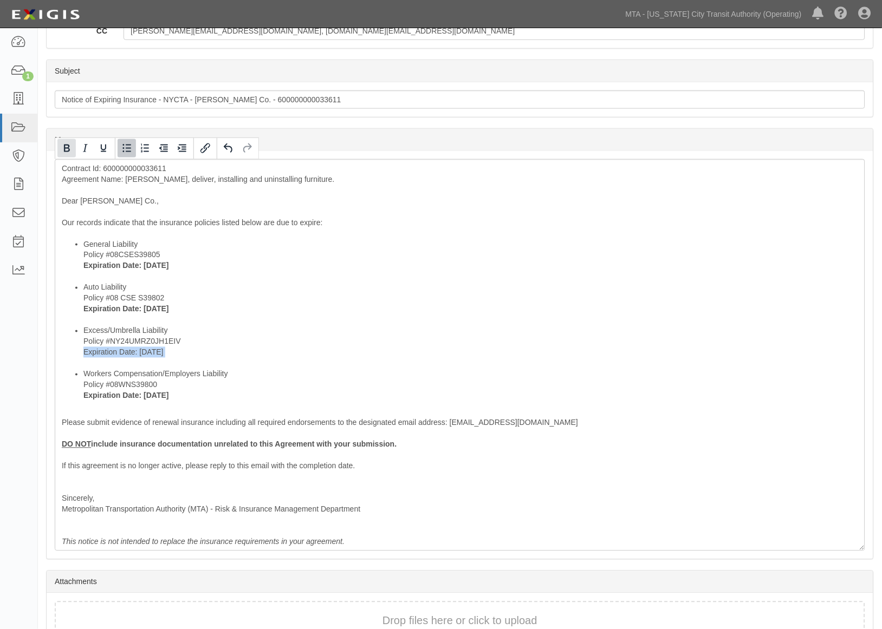
click at [73, 144] on icon "Bold" at bounding box center [66, 148] width 13 height 13
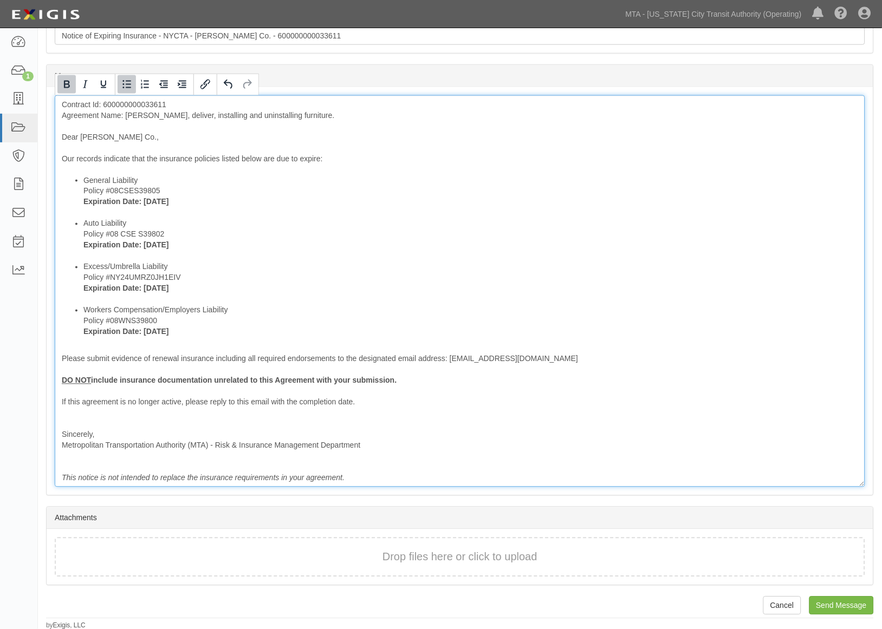
scroll to position [305, 0]
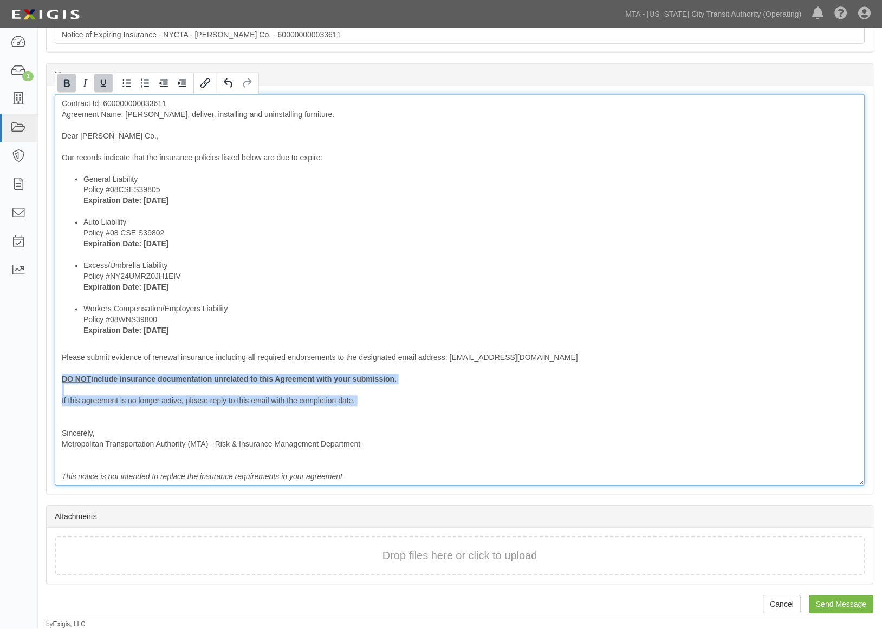
drag, startPoint x: 361, startPoint y: 408, endPoint x: 35, endPoint y: 375, distance: 327.1
click at [35, 375] on body "Toggle navigation Dashboard 1 Inbox Parties Agreements Coverages Documents Mess…" at bounding box center [441, 162] width 882 height 935
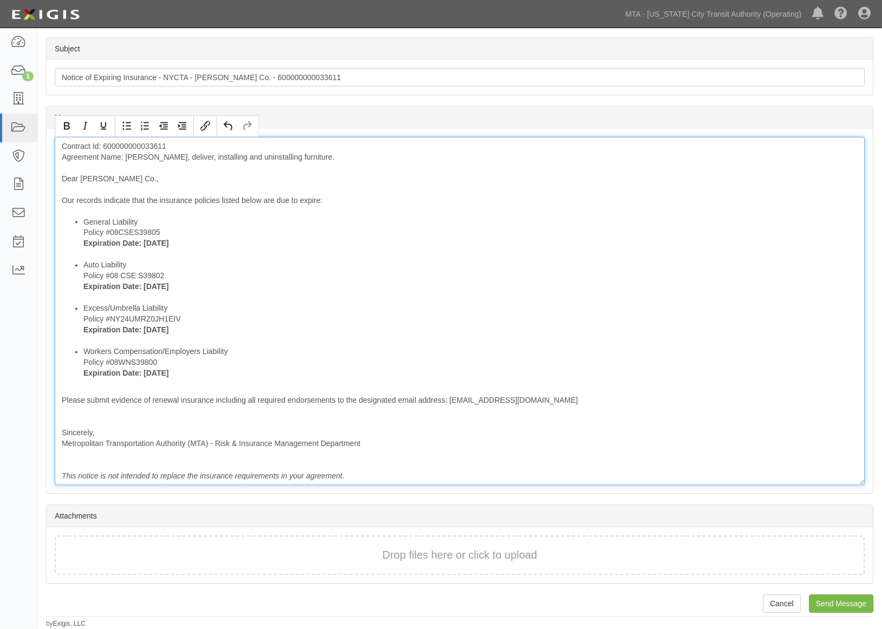
scroll to position [262, 0]
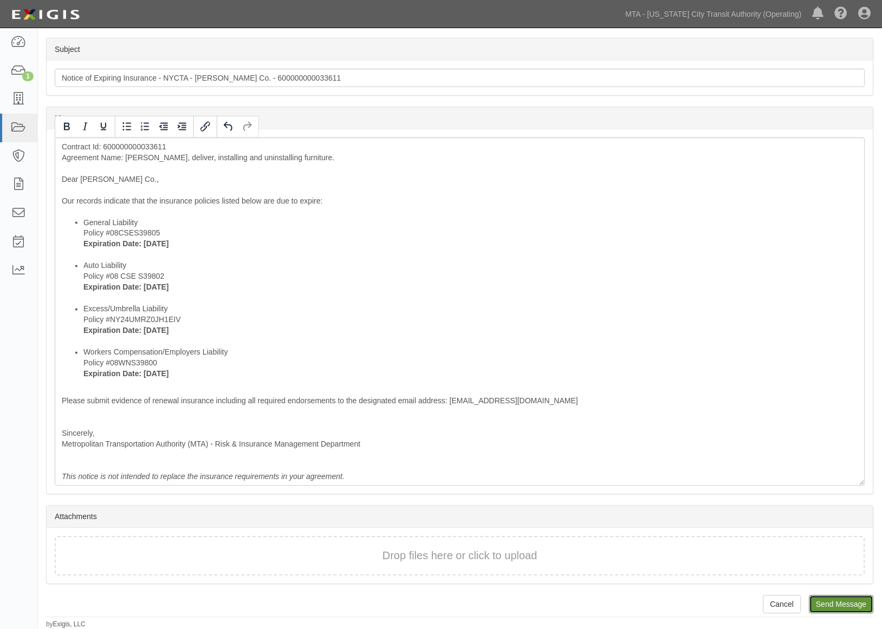
click at [832, 605] on input "Send Message" at bounding box center [841, 605] width 64 height 18
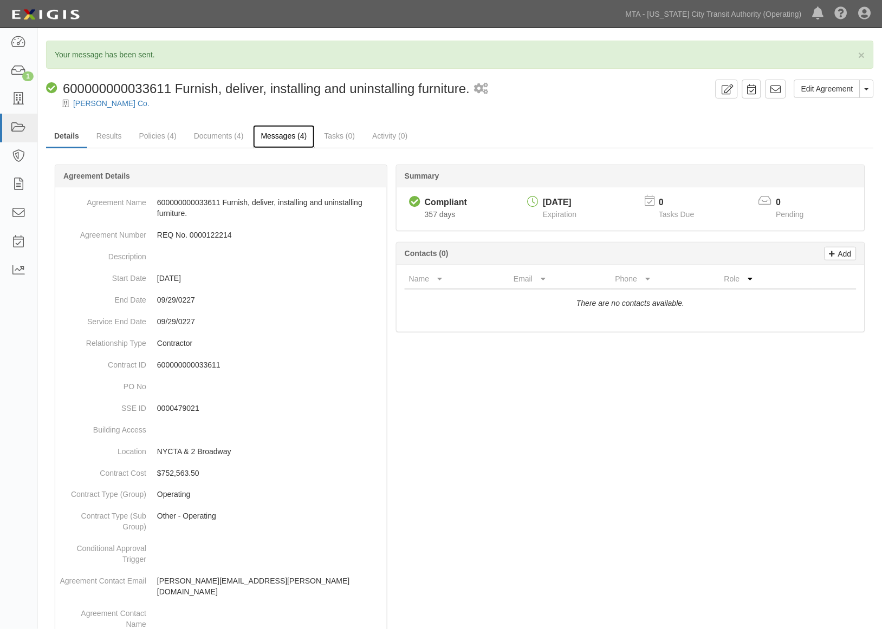
click at [285, 141] on link "Messages (4)" at bounding box center [284, 136] width 62 height 23
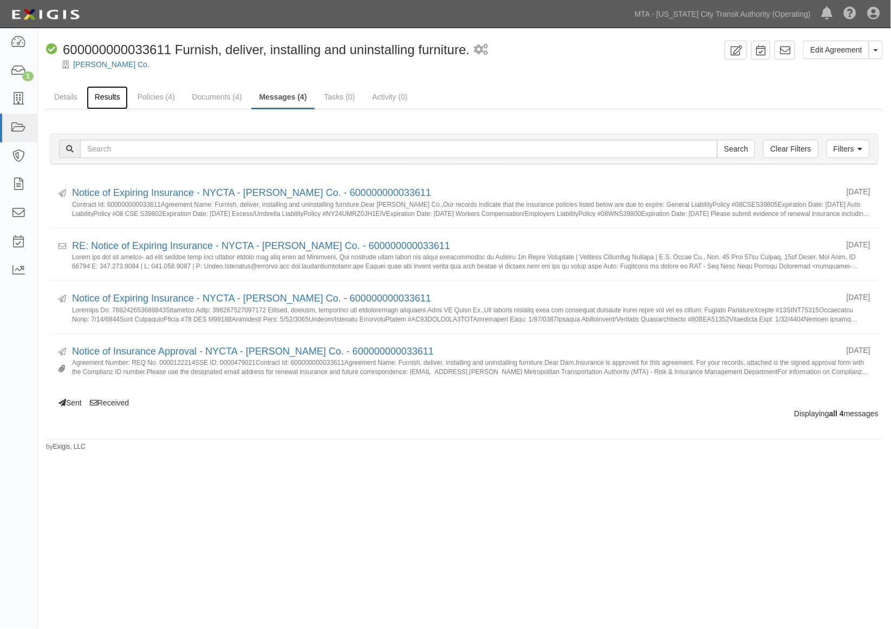
click at [95, 95] on link "Results" at bounding box center [108, 97] width 42 height 23
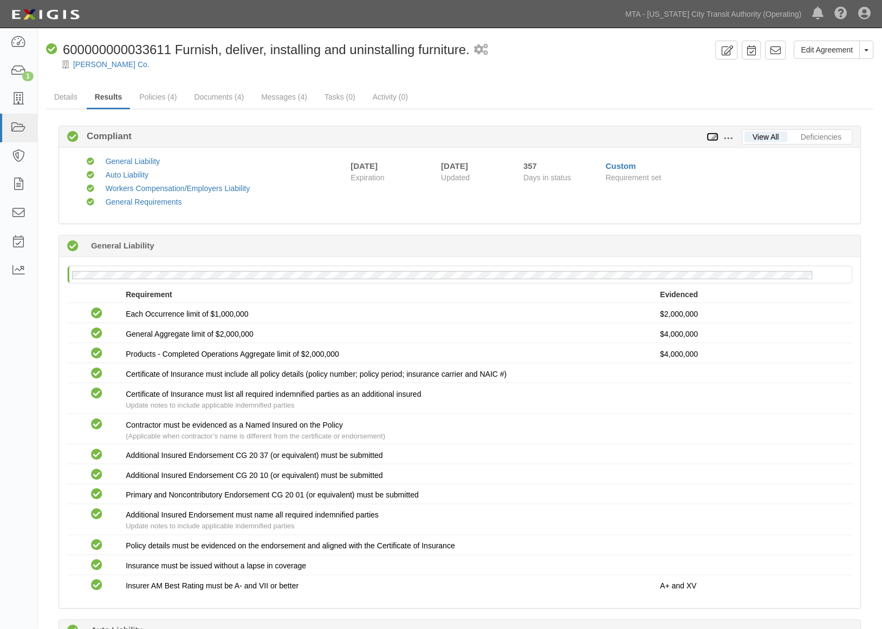
click at [712, 138] on icon at bounding box center [713, 138] width 12 height 8
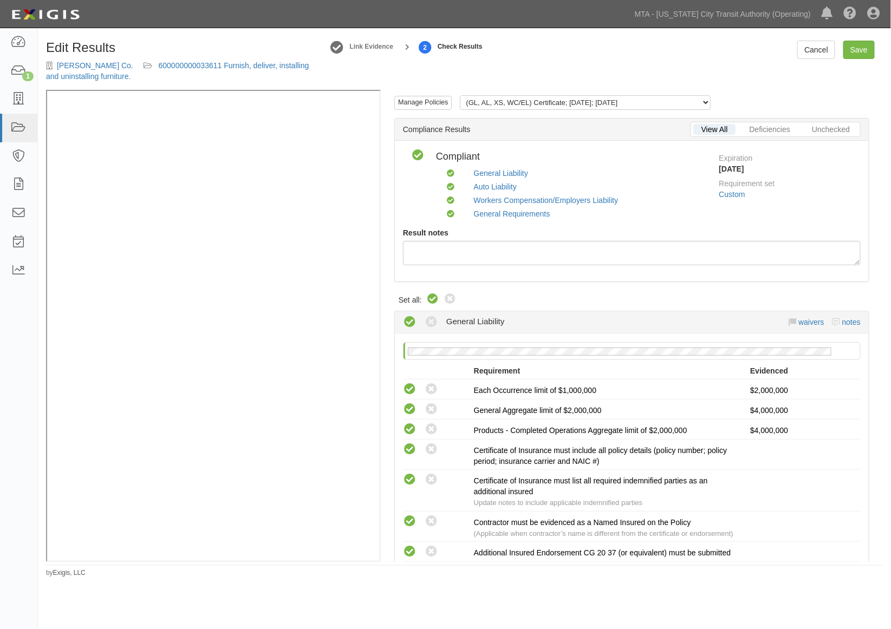
click at [431, 302] on icon at bounding box center [432, 299] width 13 height 13
radio input "true"
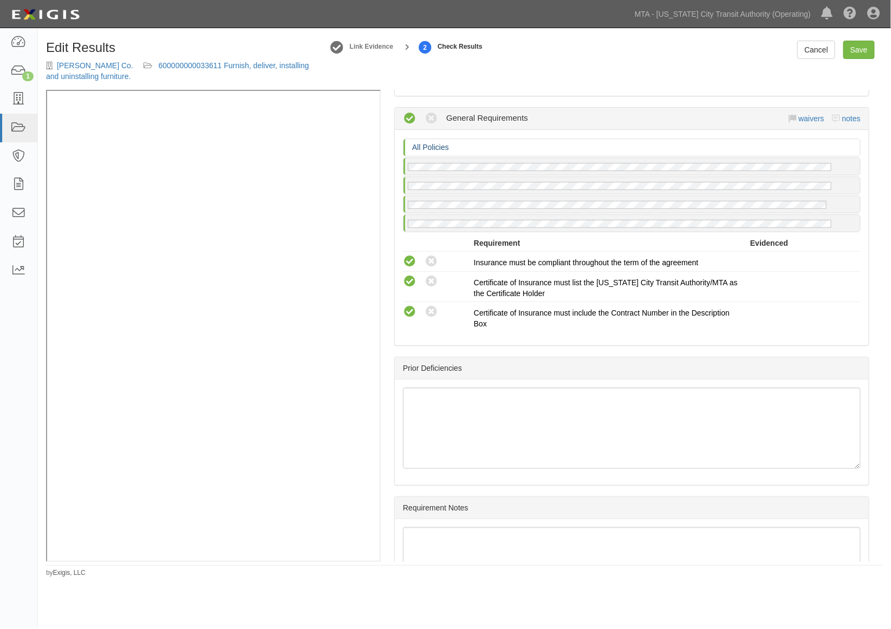
scroll to position [1046, 0]
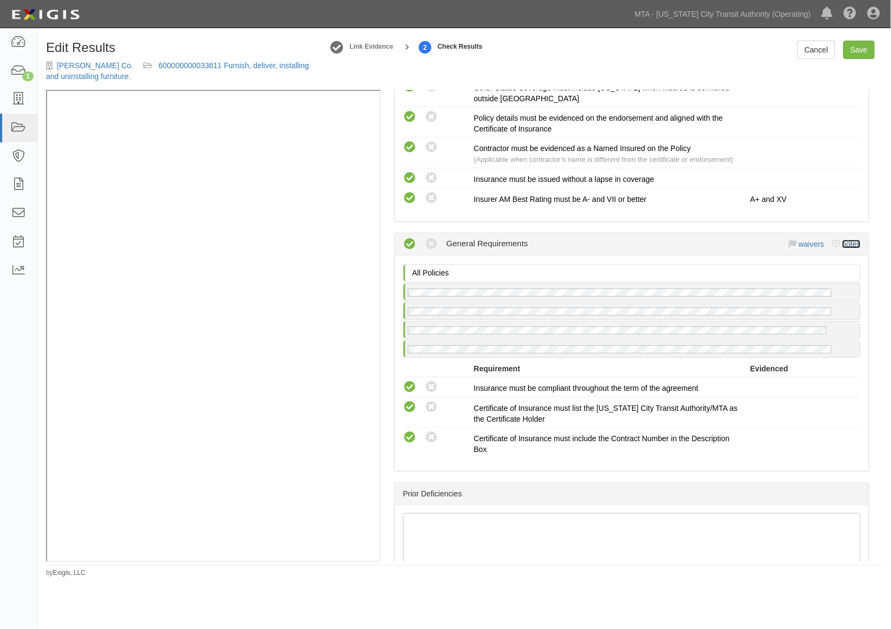
click at [842, 249] on link "notes" at bounding box center [851, 244] width 18 height 9
radio input "true"
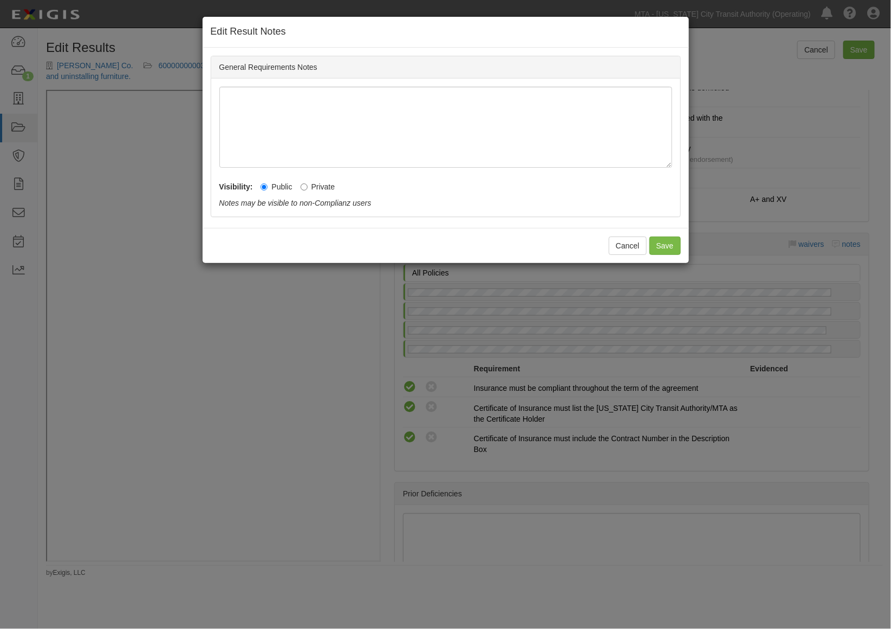
click at [312, 192] on label "Private" at bounding box center [318, 186] width 35 height 11
click at [308, 191] on input "Private" at bounding box center [304, 187] width 7 height 7
radio input "true"
click at [661, 247] on button "Save" at bounding box center [664, 246] width 31 height 18
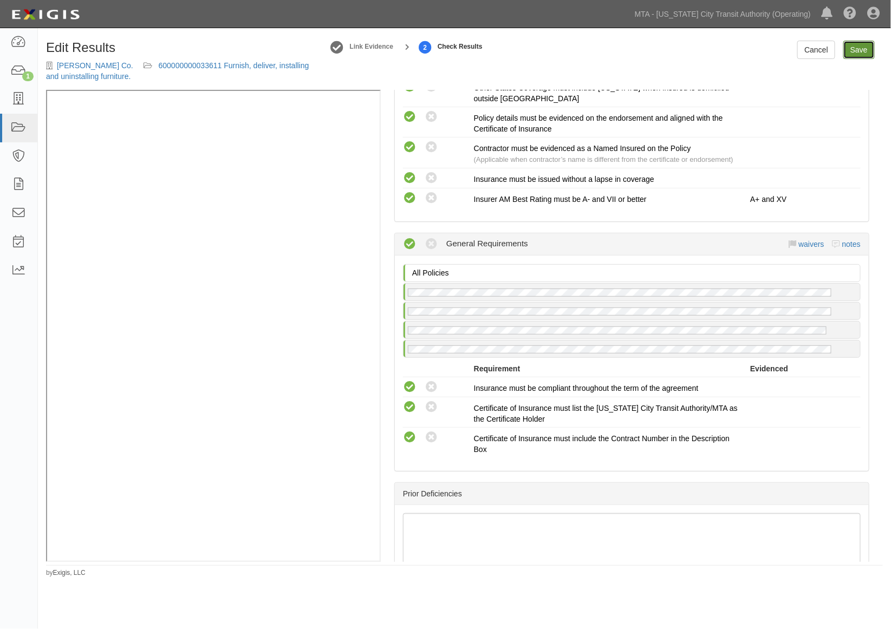
click at [858, 44] on link "Save" at bounding box center [858, 50] width 31 height 18
radio input "true"
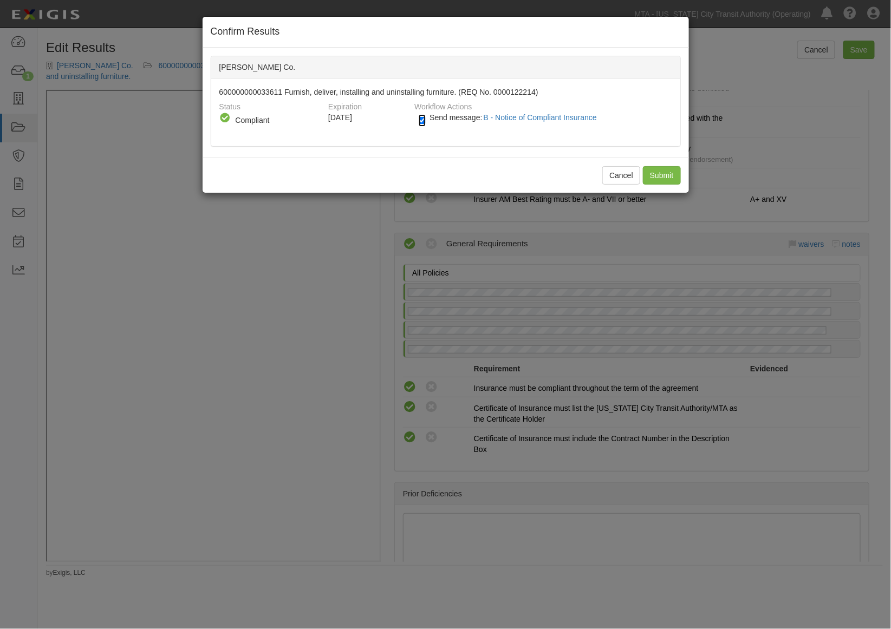
click at [422, 122] on input "Send message: B - Notice of Compliant Insurance" at bounding box center [422, 120] width 7 height 12
checkbox input "false"
click at [657, 174] on input "Submit" at bounding box center [662, 175] width 38 height 18
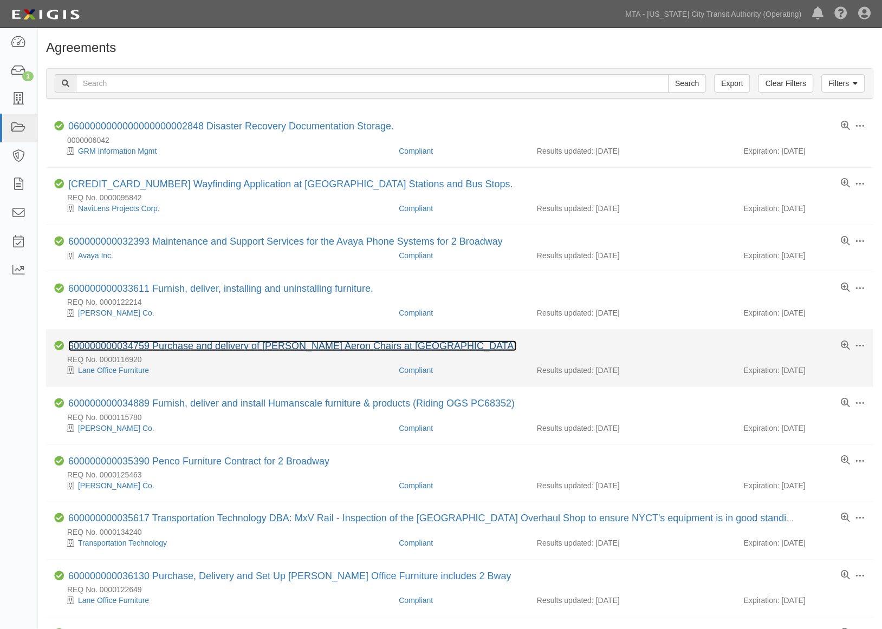
click at [278, 351] on link "600000000034759 Purchase and delivery of [PERSON_NAME] Aeron Chairs at [GEOGRAP…" at bounding box center [292, 346] width 448 height 11
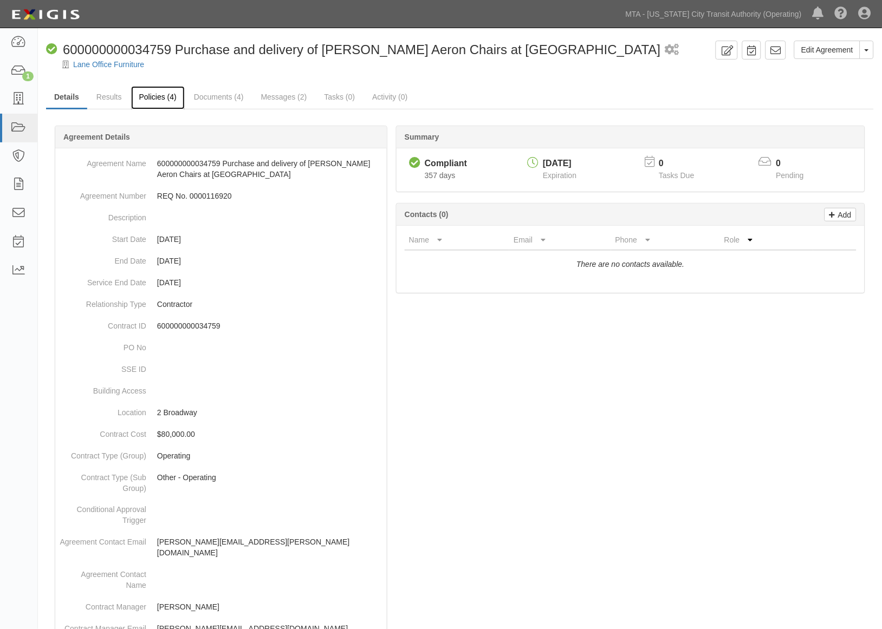
click at [168, 101] on link "Policies (4)" at bounding box center [158, 97] width 54 height 23
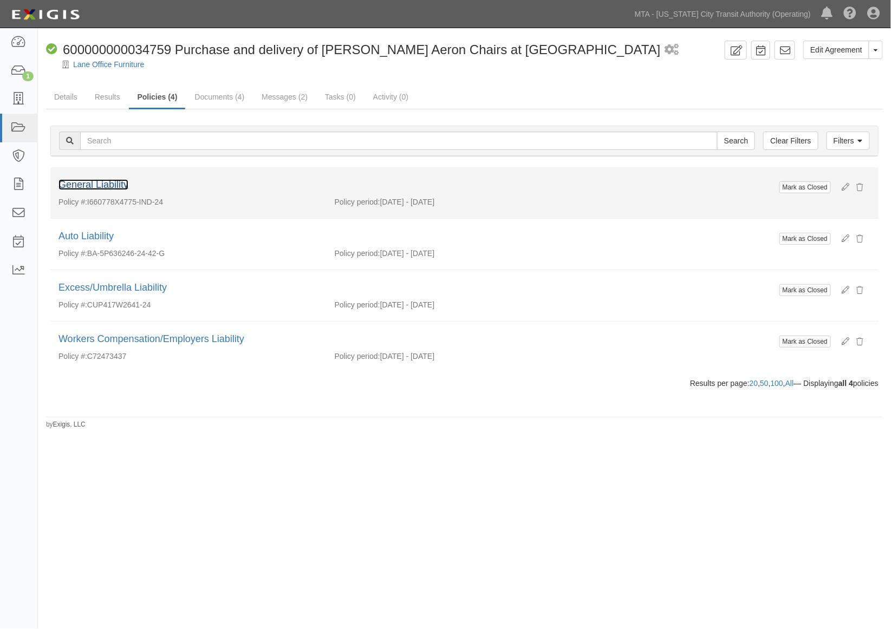
click at [105, 182] on link "General Liability" at bounding box center [93, 184] width 70 height 11
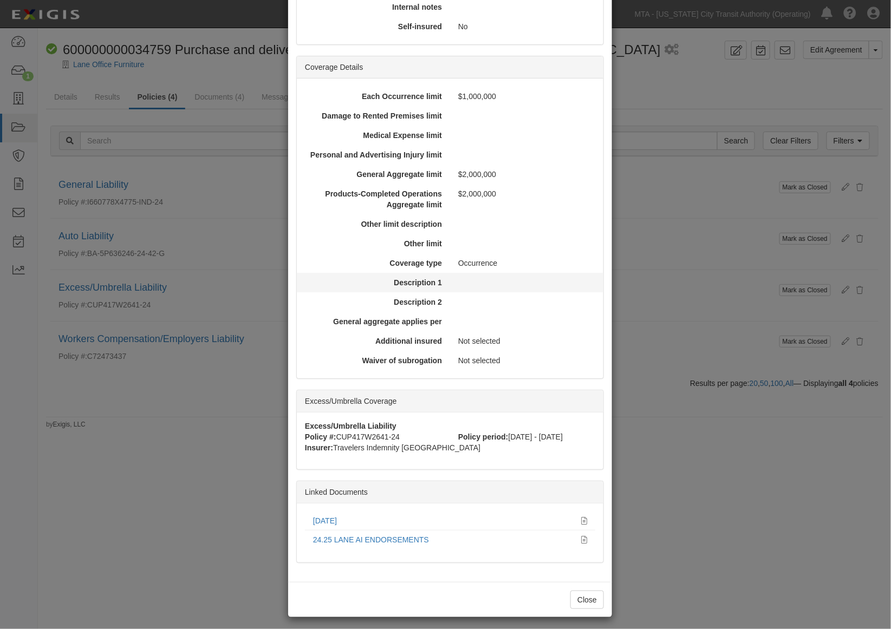
scroll to position [266, 0]
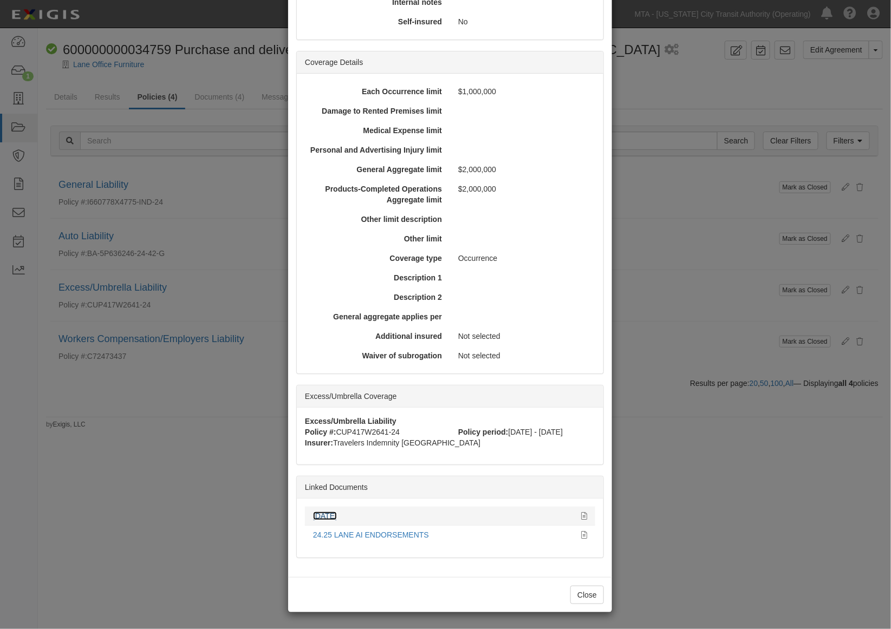
click at [331, 513] on link "[DATE]" at bounding box center [325, 516] width 24 height 9
drag, startPoint x: 696, startPoint y: 543, endPoint x: 375, endPoint y: 247, distance: 436.2
click at [695, 543] on div "× View Policy Mark as Closed Edit Policy Toggle Dropdown Delete Policy Policy S…" at bounding box center [445, 314] width 891 height 629
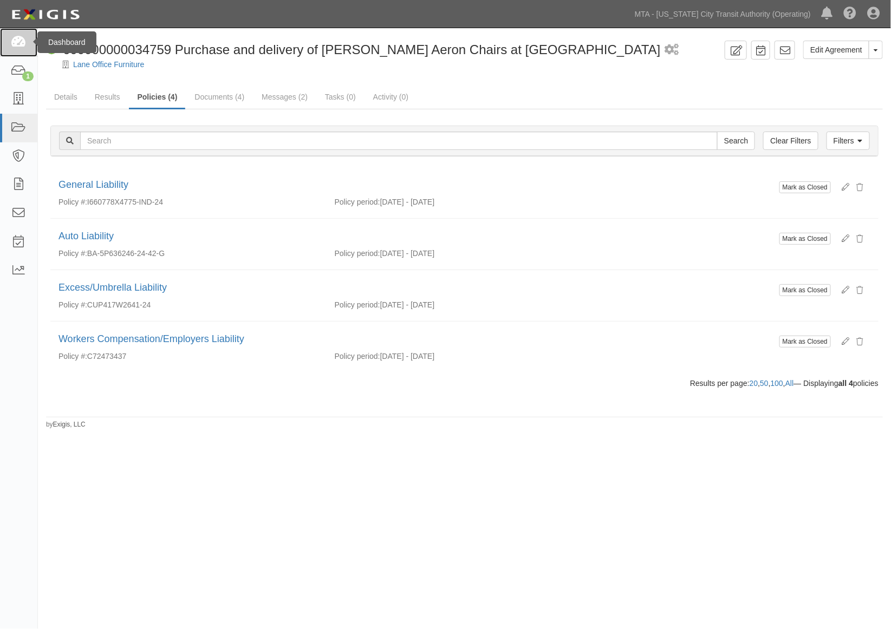
click at [4, 36] on link at bounding box center [18, 42] width 37 height 29
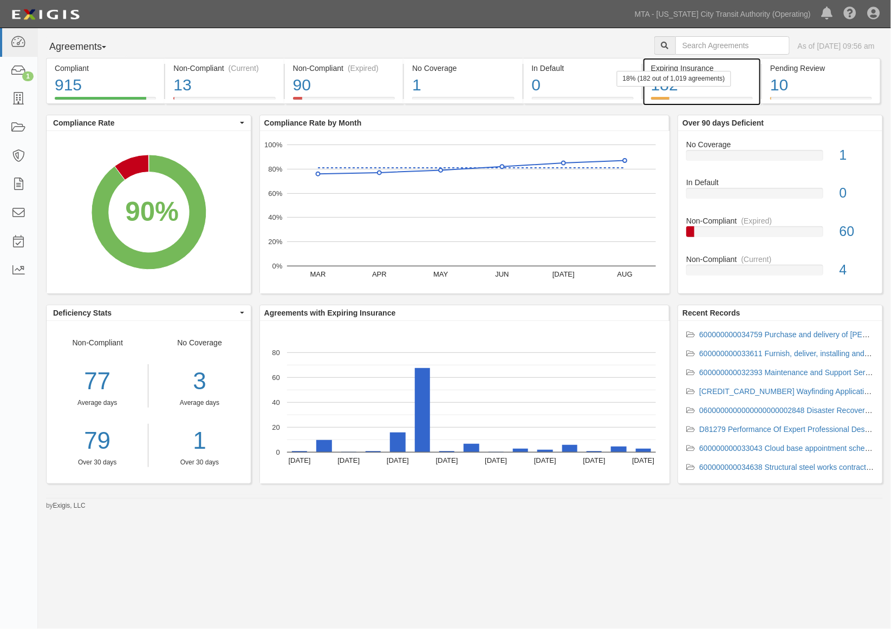
click at [735, 95] on div "182" at bounding box center [702, 85] width 102 height 23
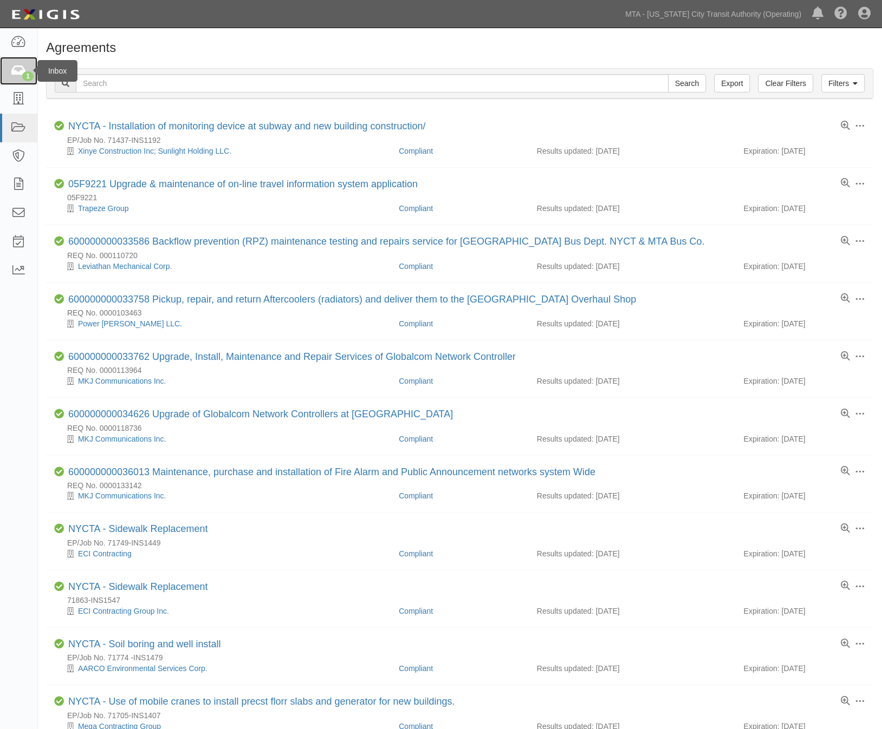
click at [14, 73] on icon at bounding box center [18, 71] width 15 height 12
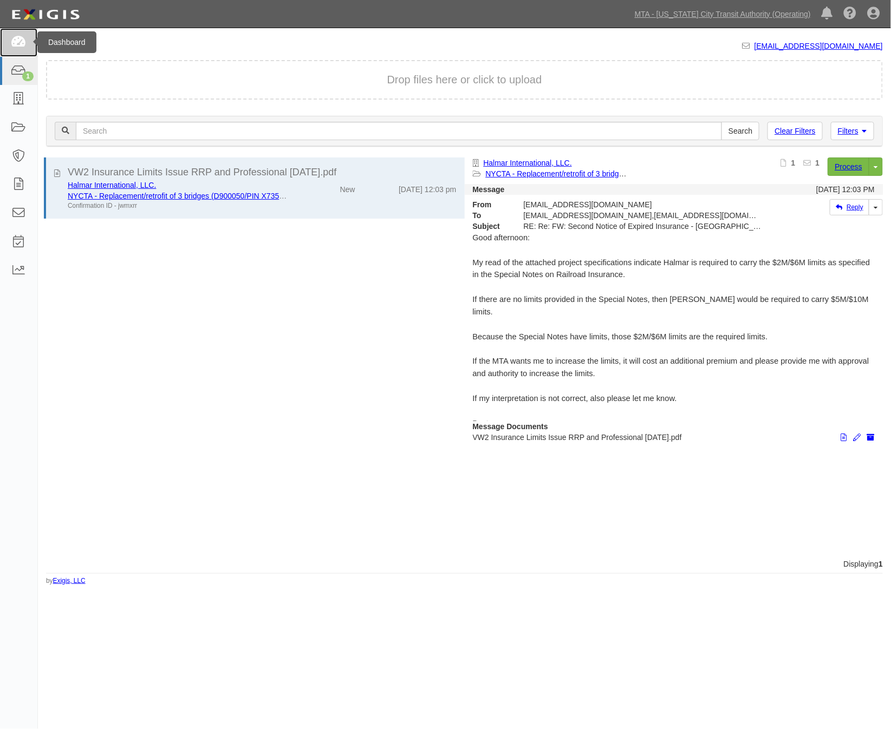
click at [14, 50] on link at bounding box center [18, 42] width 37 height 29
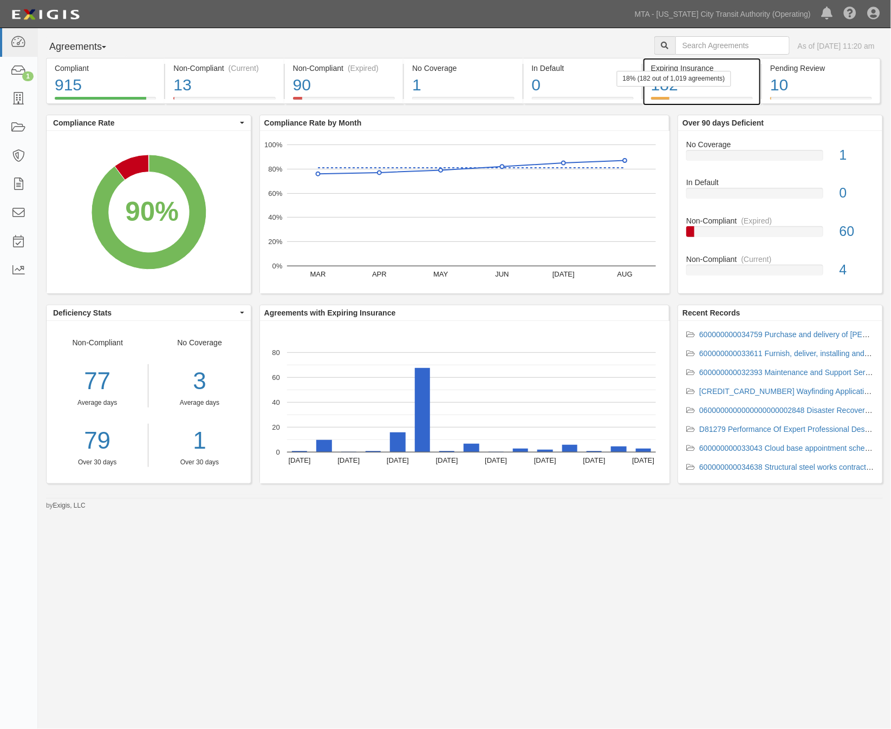
click at [729, 95] on div "182" at bounding box center [702, 85] width 102 height 23
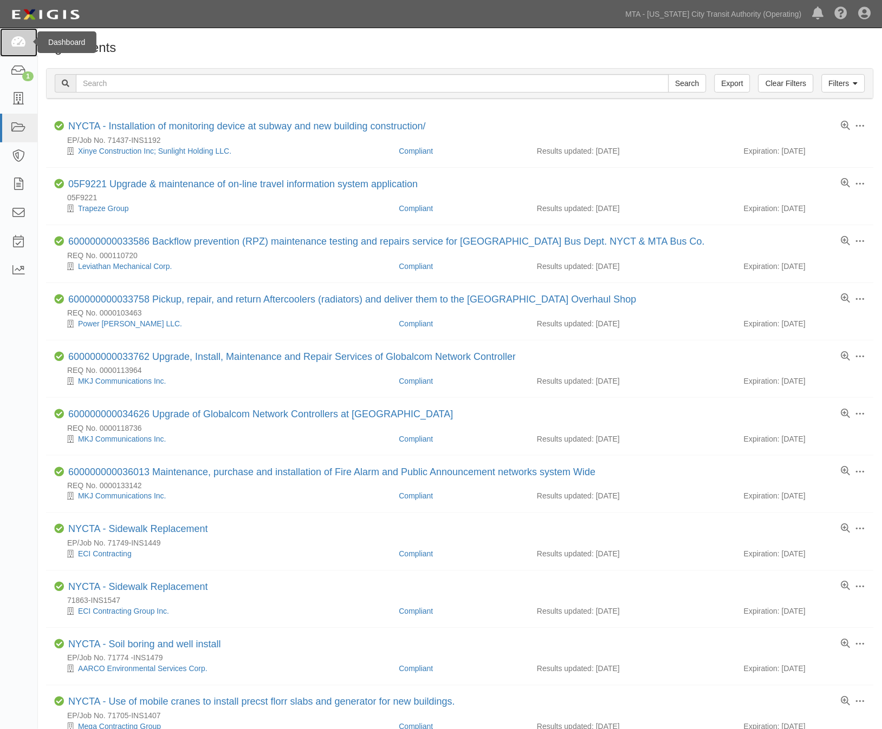
click at [15, 39] on icon at bounding box center [18, 42] width 15 height 12
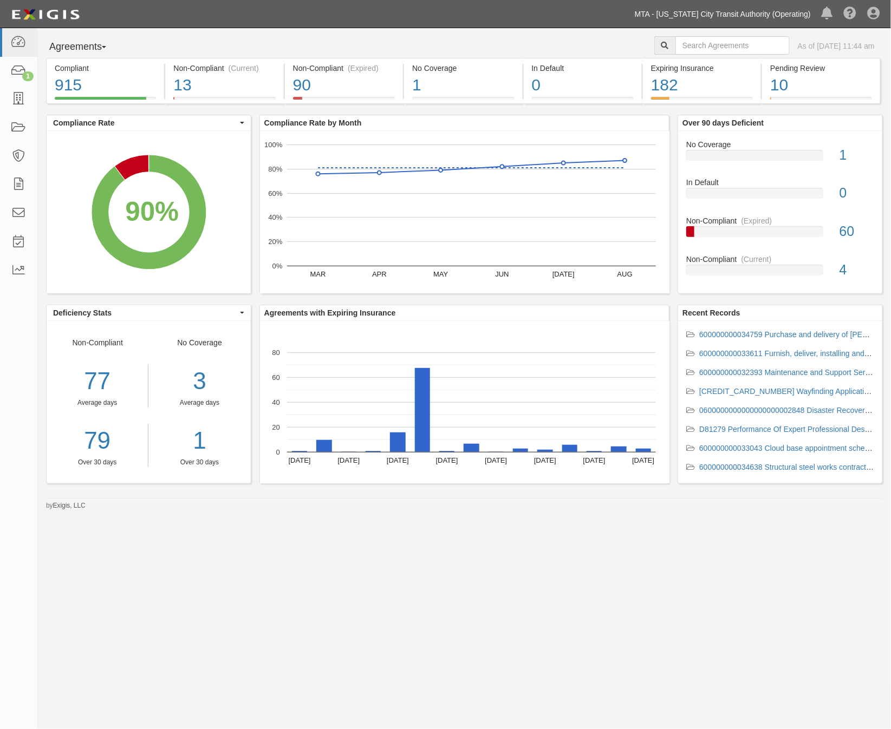
click at [779, 15] on link "MTA - [US_STATE] City Transit Authority (Operating)" at bounding box center [722, 14] width 187 height 22
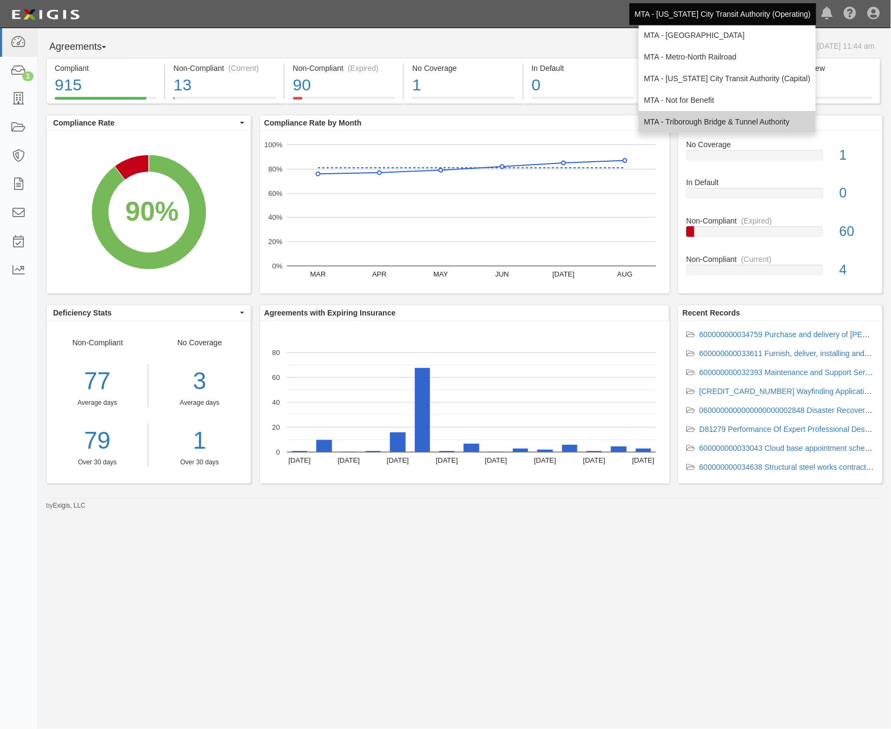
scroll to position [71, 0]
click at [692, 115] on link "MTA - Triborough Bridge & Tunnel Authority" at bounding box center [727, 119] width 177 height 22
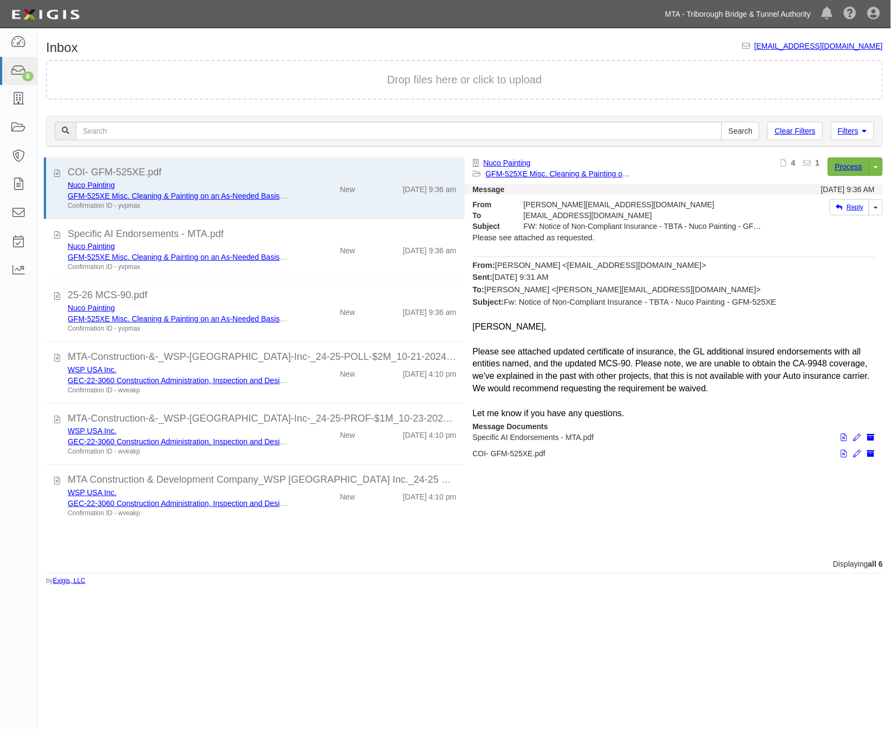
click at [762, 19] on link "MTA - Triborough Bridge & Tunnel Authority" at bounding box center [738, 14] width 157 height 22
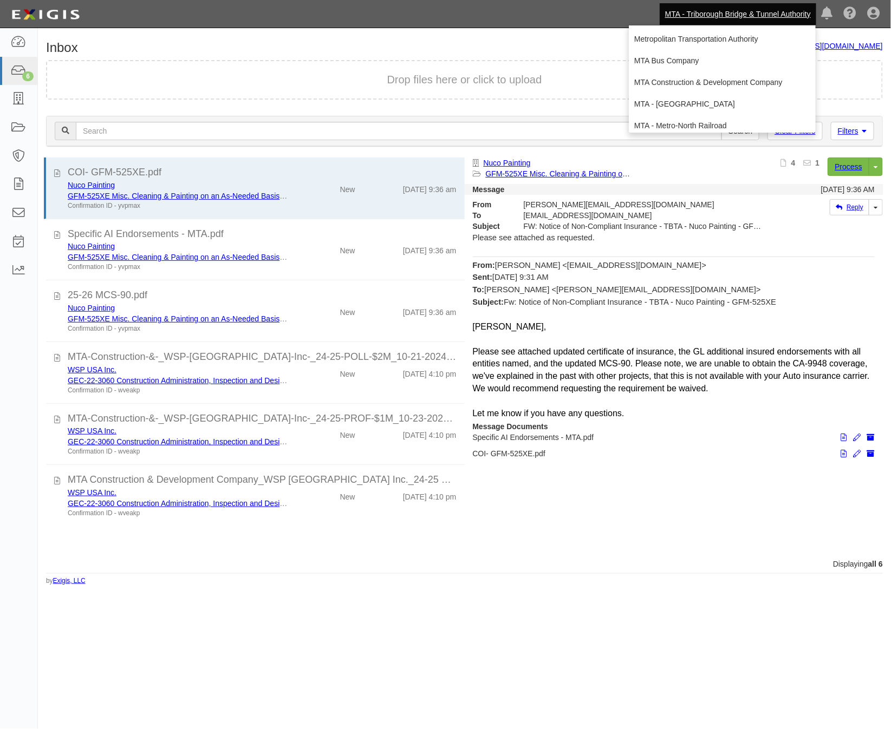
click at [451, 57] on div "Inbox [EMAIL_ADDRESS][DOMAIN_NAME] Drop files here or click to upload Filters C…" at bounding box center [464, 313] width 853 height 545
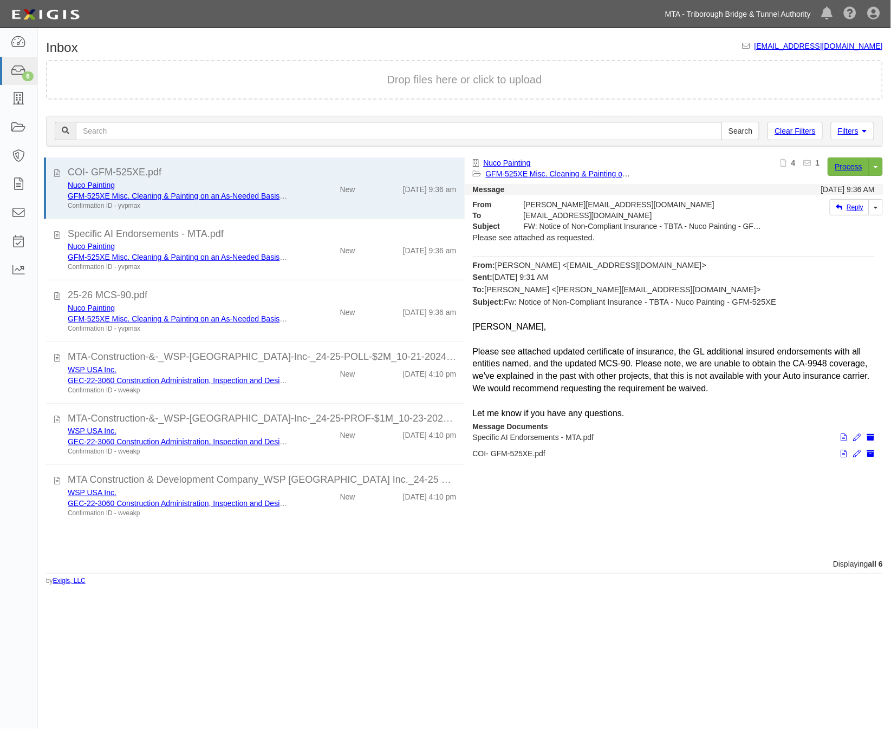
click at [761, 14] on link "MTA - Triborough Bridge & Tunnel Authority" at bounding box center [738, 14] width 157 height 22
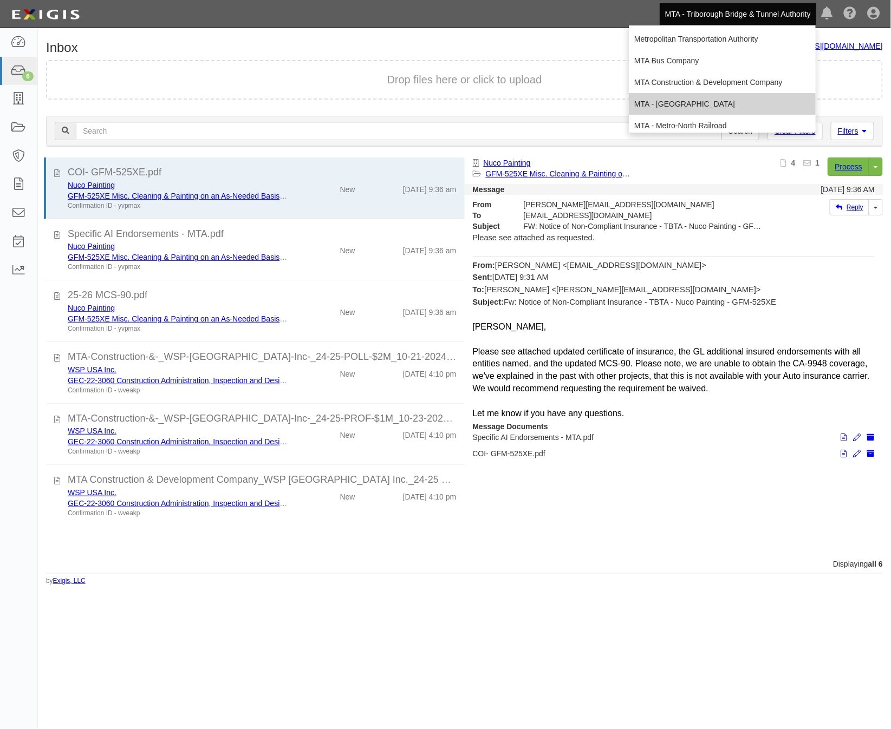
scroll to position [71, 0]
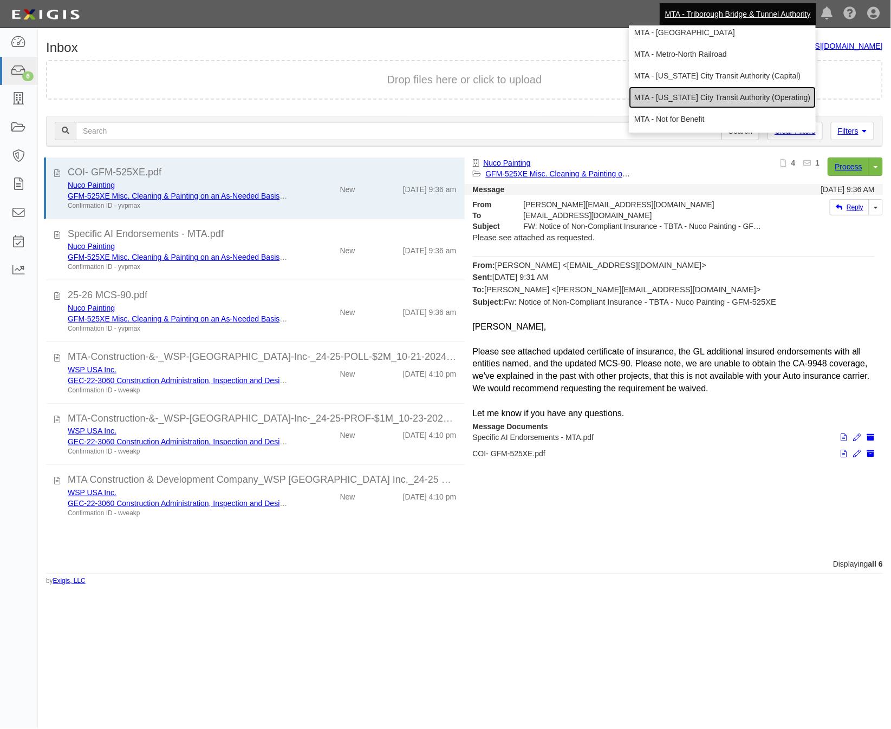
click at [705, 96] on link "MTA - [US_STATE] City Transit Authority (Operating)" at bounding box center [722, 98] width 187 height 22
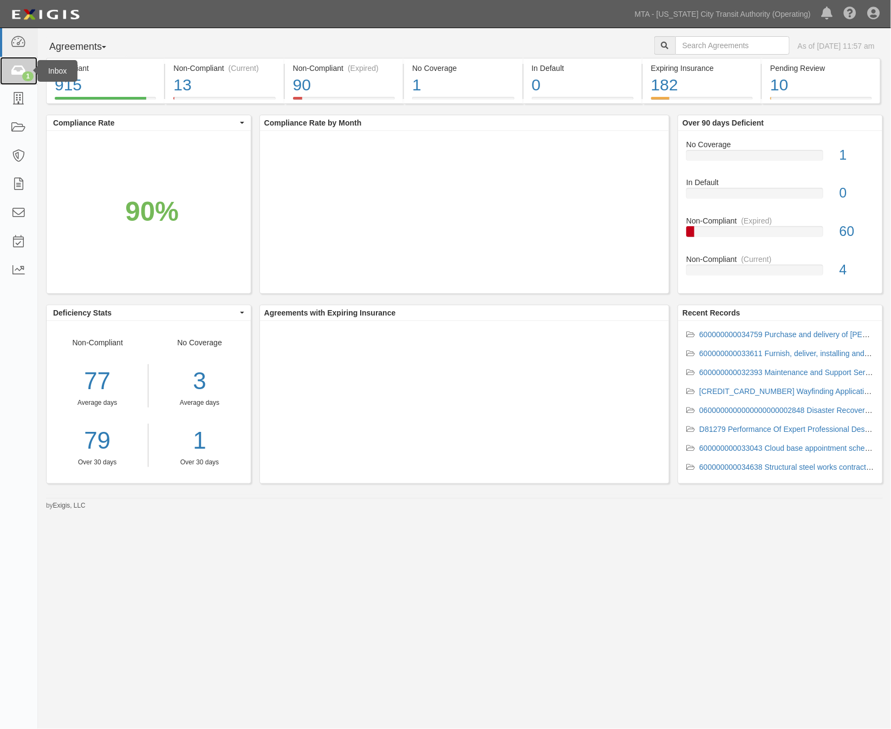
click at [22, 72] on icon at bounding box center [18, 71] width 15 height 12
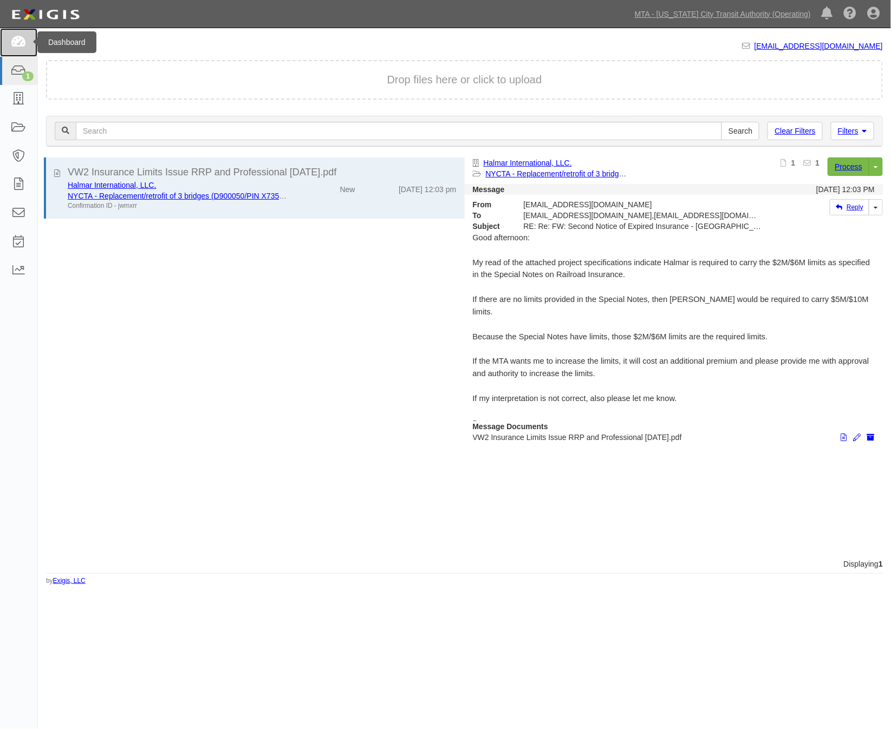
click at [20, 45] on icon at bounding box center [18, 42] width 15 height 12
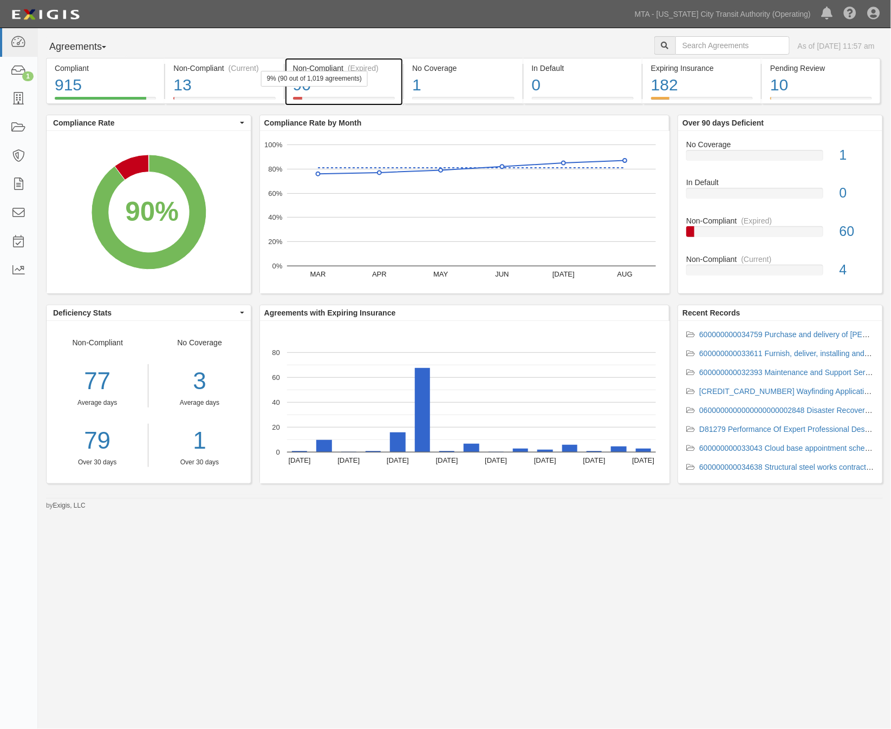
click at [377, 89] on div "90" at bounding box center [344, 85] width 102 height 23
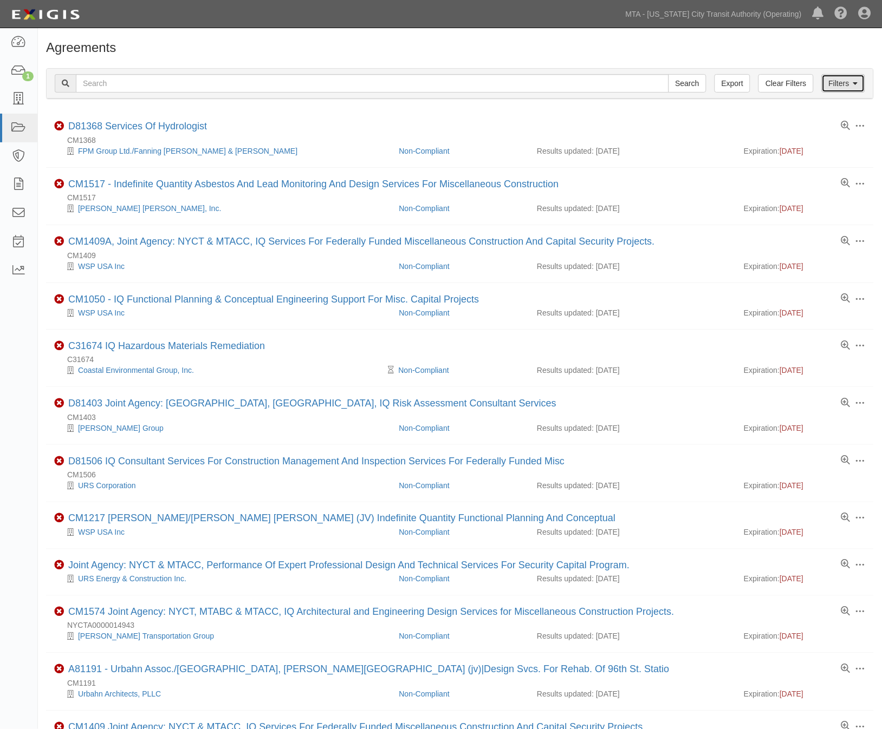
click at [863, 77] on link "Filters" at bounding box center [843, 83] width 43 height 18
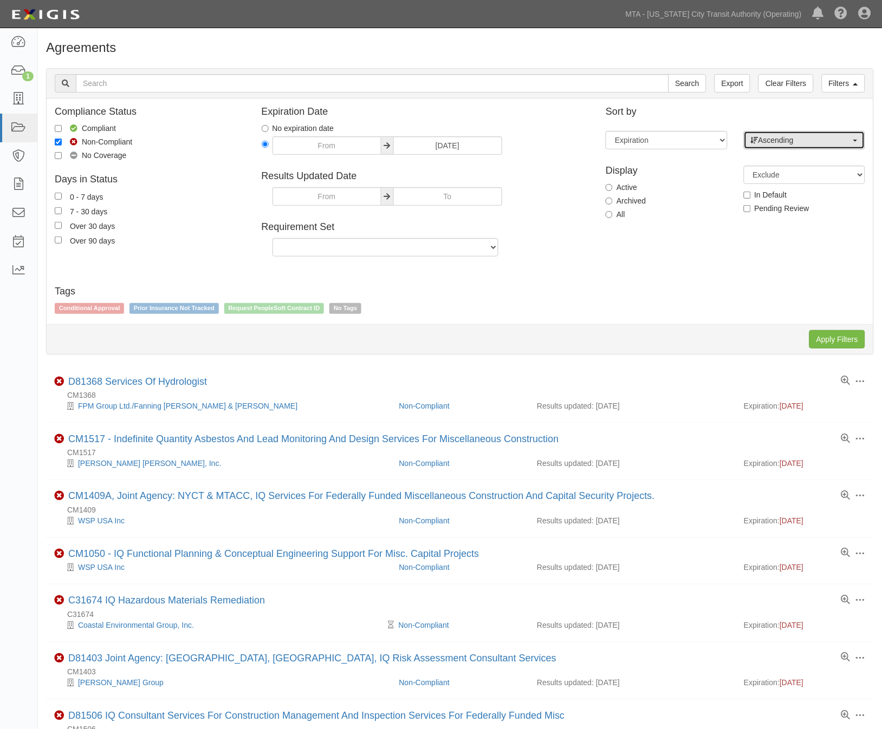
click at [783, 145] on span "Ascending" at bounding box center [801, 140] width 100 height 11
click at [783, 175] on span "Descending" at bounding box center [785, 175] width 40 height 11
select select "desc"
click at [836, 336] on input "Apply Filters" at bounding box center [837, 339] width 56 height 18
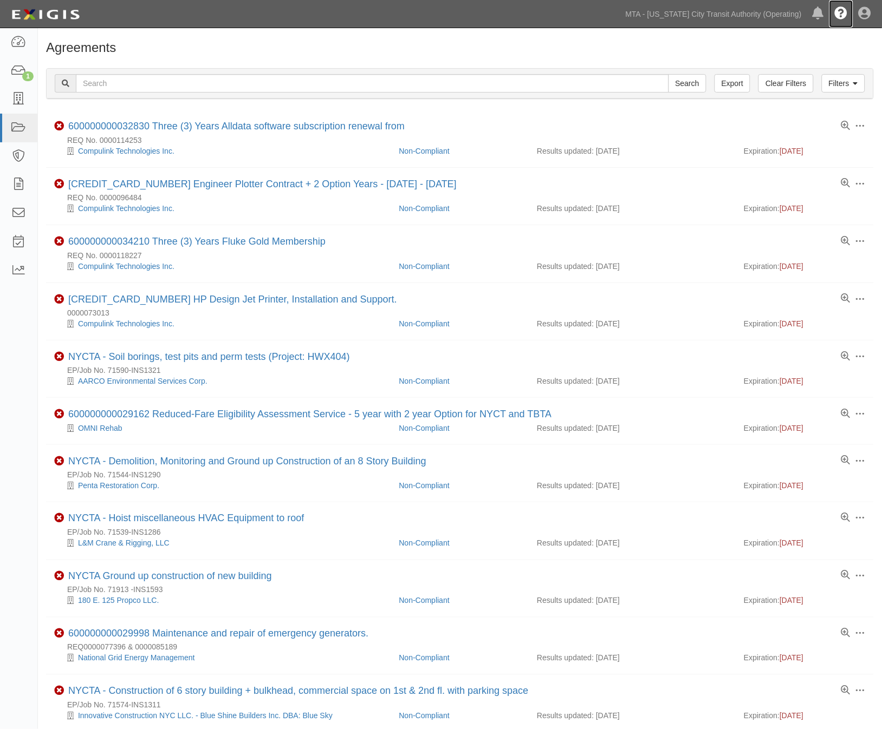
click at [844, 13] on icon at bounding box center [841, 14] width 13 height 13
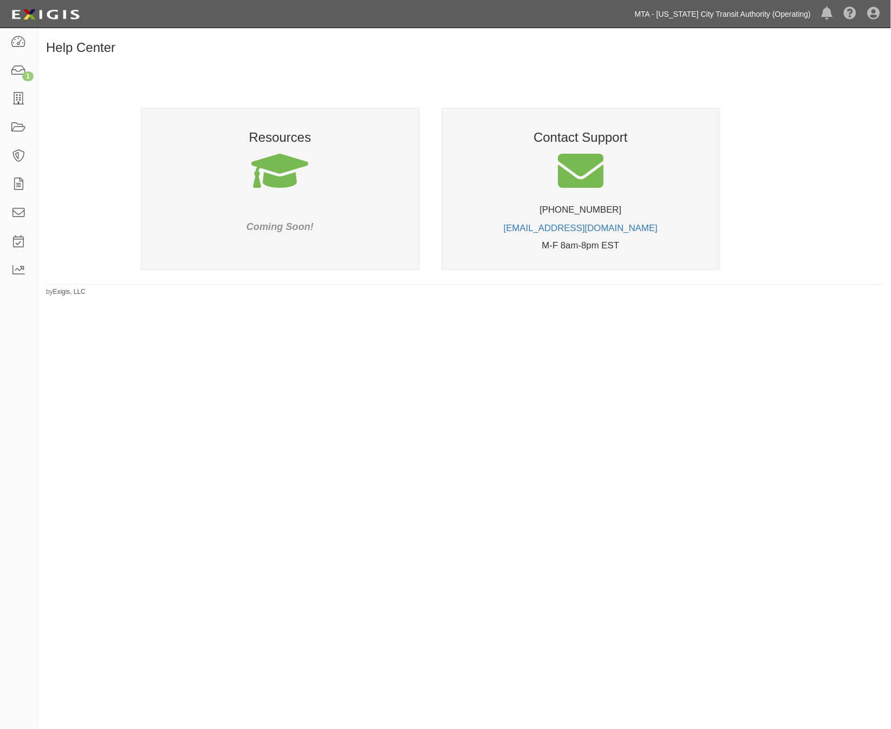
click at [793, 15] on link "MTA - [US_STATE] City Transit Authority (Operating)" at bounding box center [722, 14] width 187 height 22
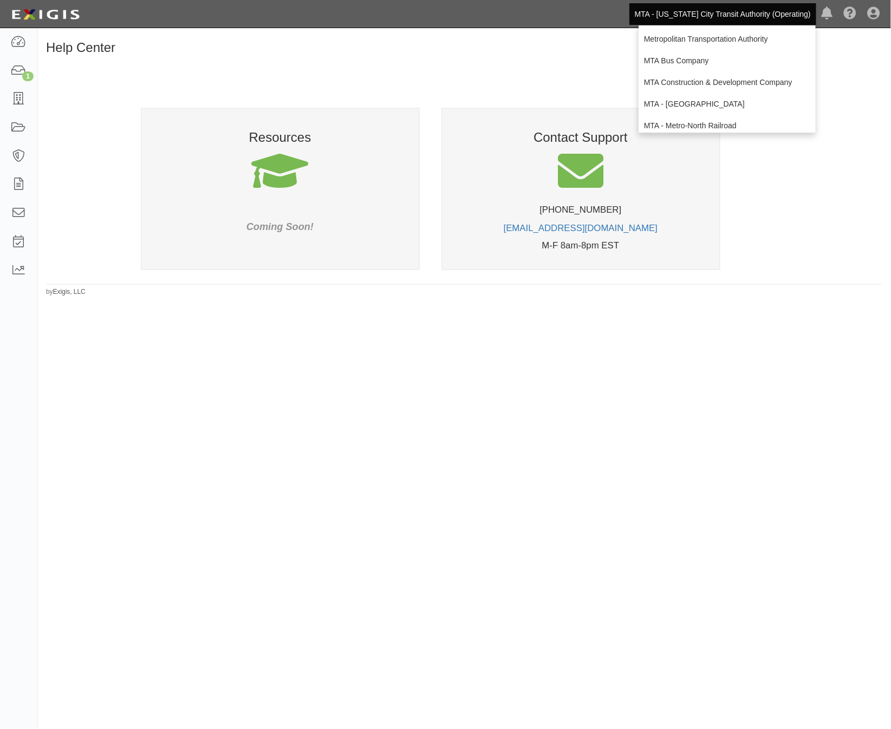
click at [817, 207] on div at bounding box center [464, 189] width 837 height 184
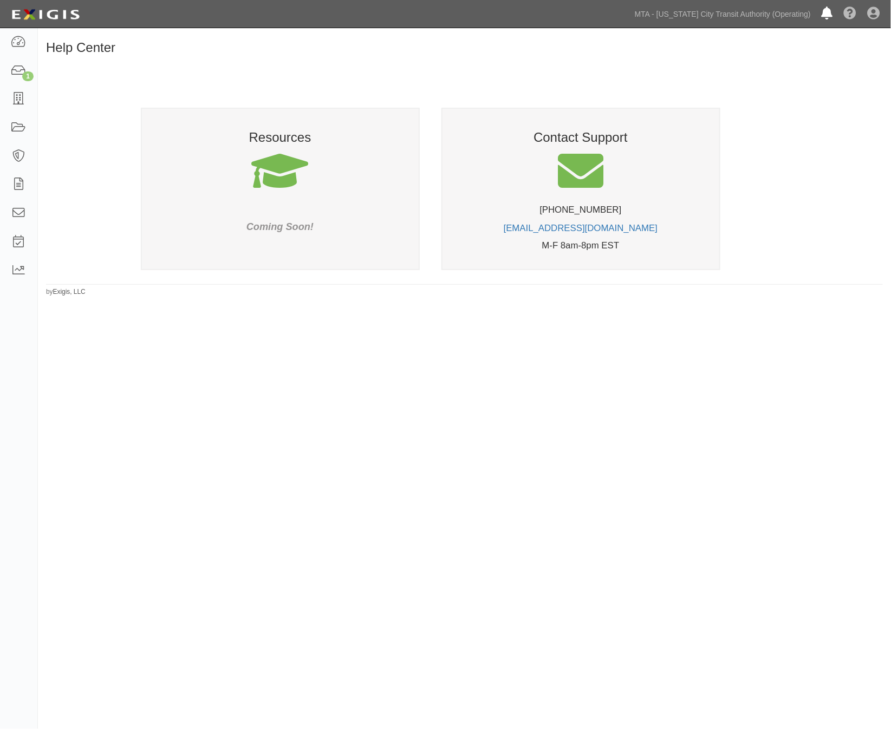
click at [829, 14] on icon at bounding box center [827, 14] width 11 height 13
click at [807, 38] on link "View all" at bounding box center [812, 39] width 37 height 19
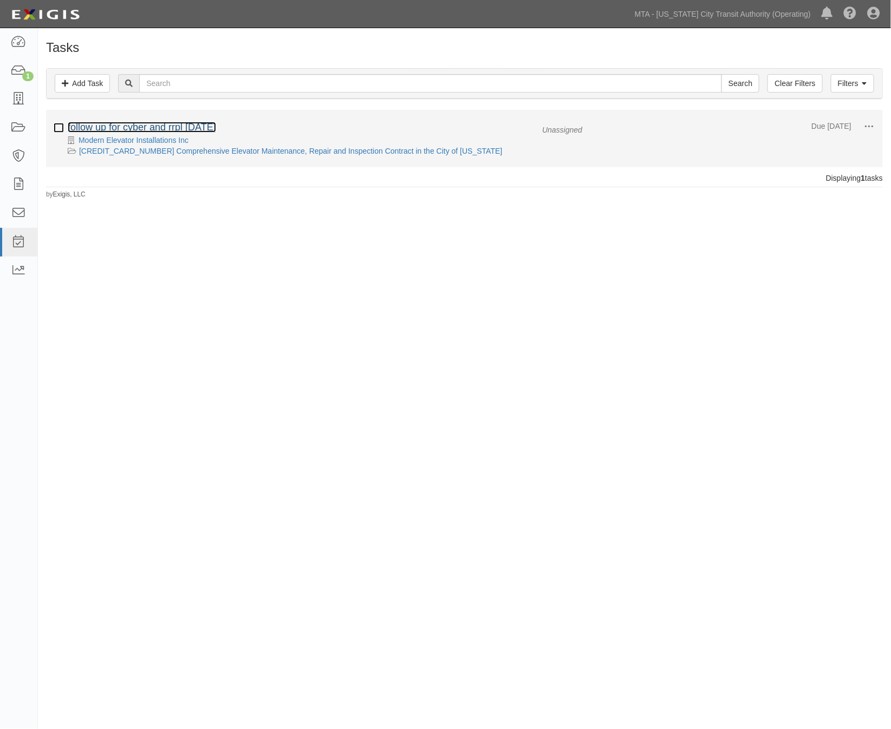
click at [139, 128] on link "follow up for cyber and rrpl in 2 years" at bounding box center [142, 127] width 148 height 11
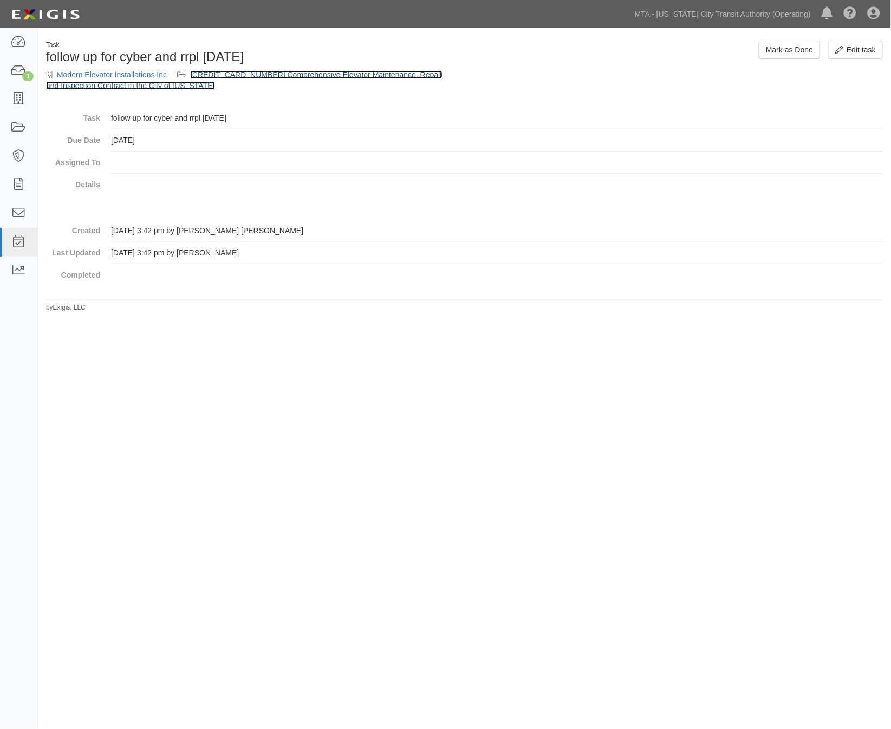
click at [270, 73] on link "[CREDIT_CARD_NUMBER] Comprehensive Elevator Maintenance, Repair and Inspection …" at bounding box center [244, 79] width 396 height 19
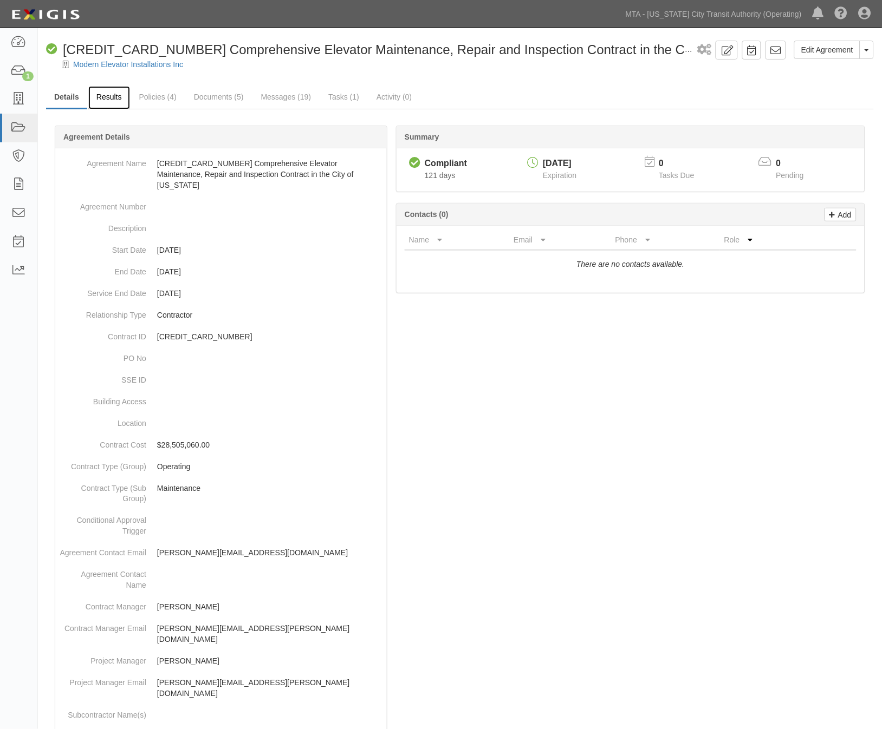
click at [116, 90] on link "Results" at bounding box center [109, 97] width 42 height 23
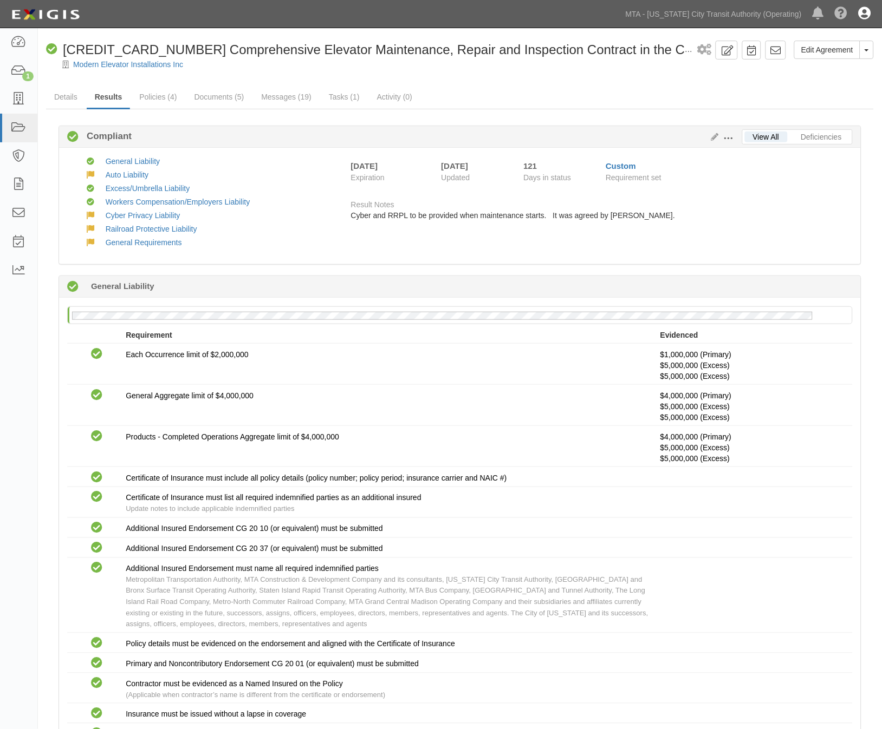
click at [865, 11] on icon at bounding box center [864, 14] width 12 height 13
click at [806, 65] on link "Sign Out" at bounding box center [833, 64] width 86 height 22
